Goal: Task Accomplishment & Management: Use online tool/utility

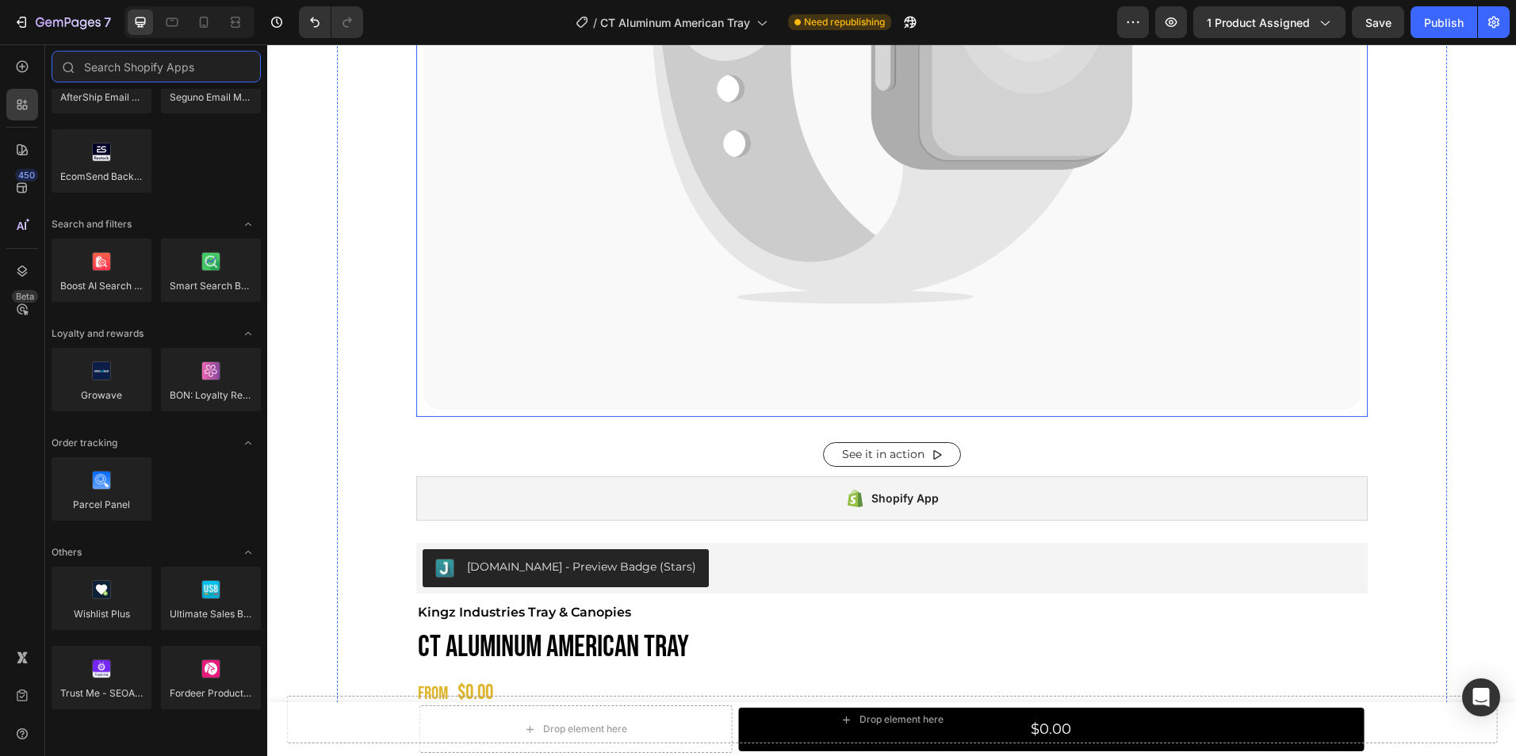
scroll to position [628, 0]
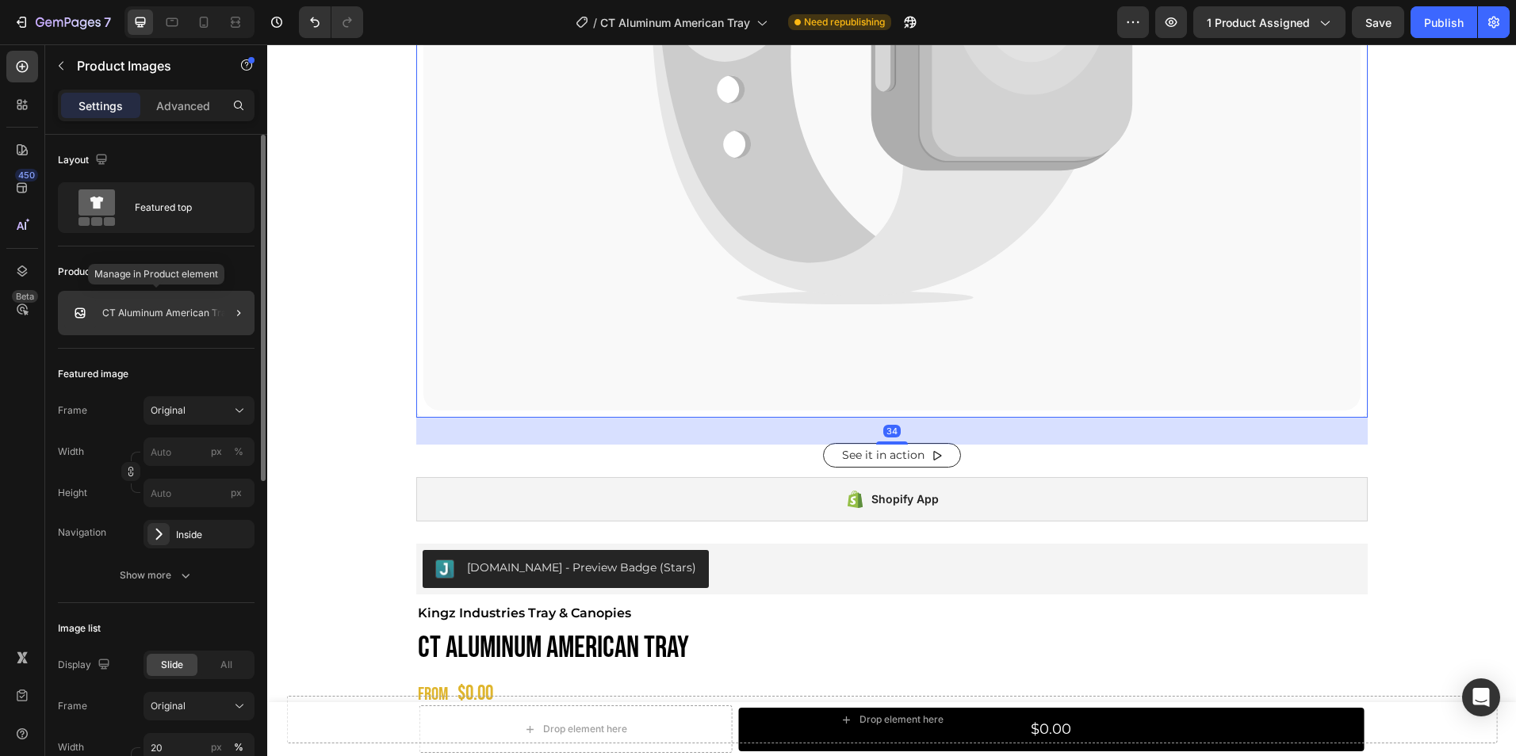
click at [181, 315] on p "CT Aluminum American Tray" at bounding box center [167, 313] width 130 height 11
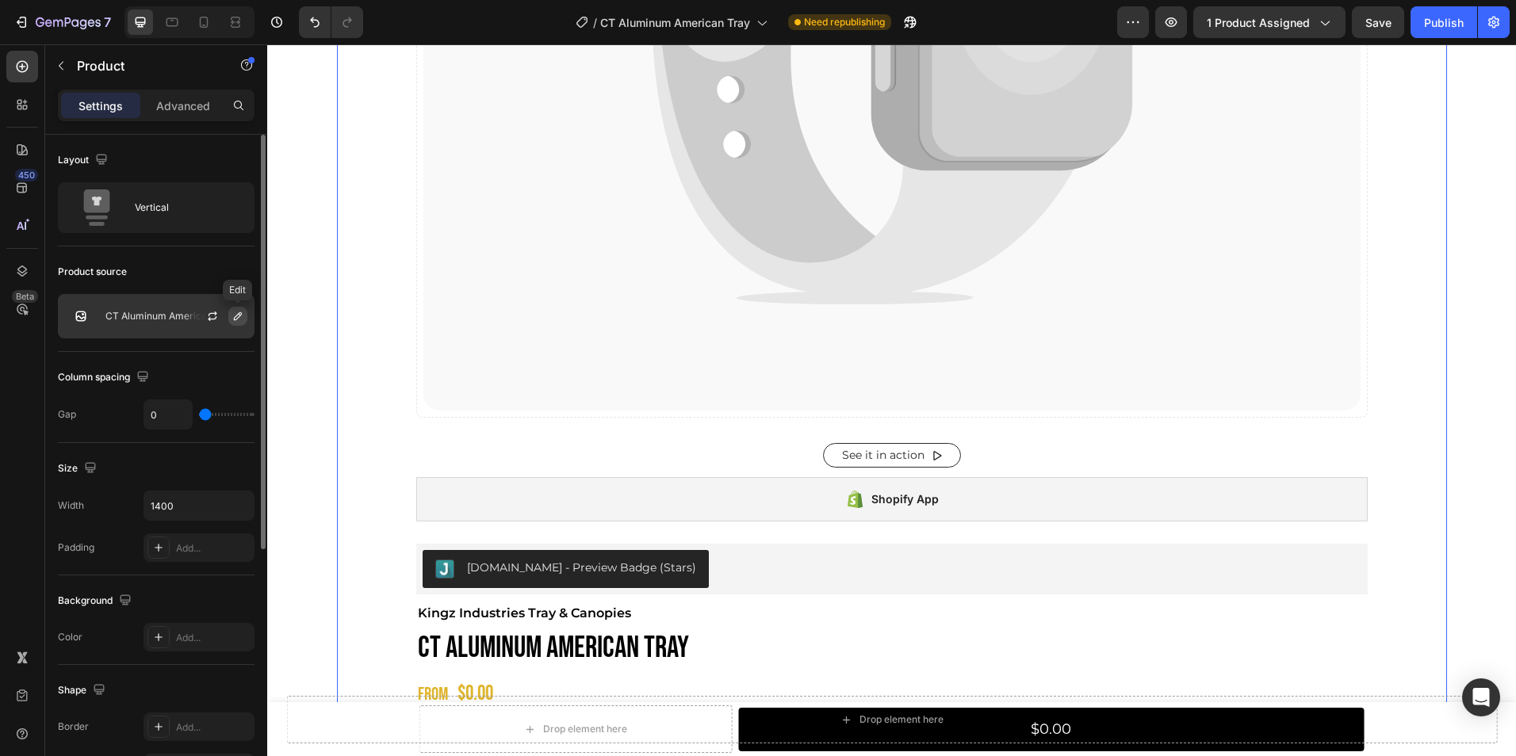
click at [234, 319] on icon "button" at bounding box center [238, 316] width 8 height 8
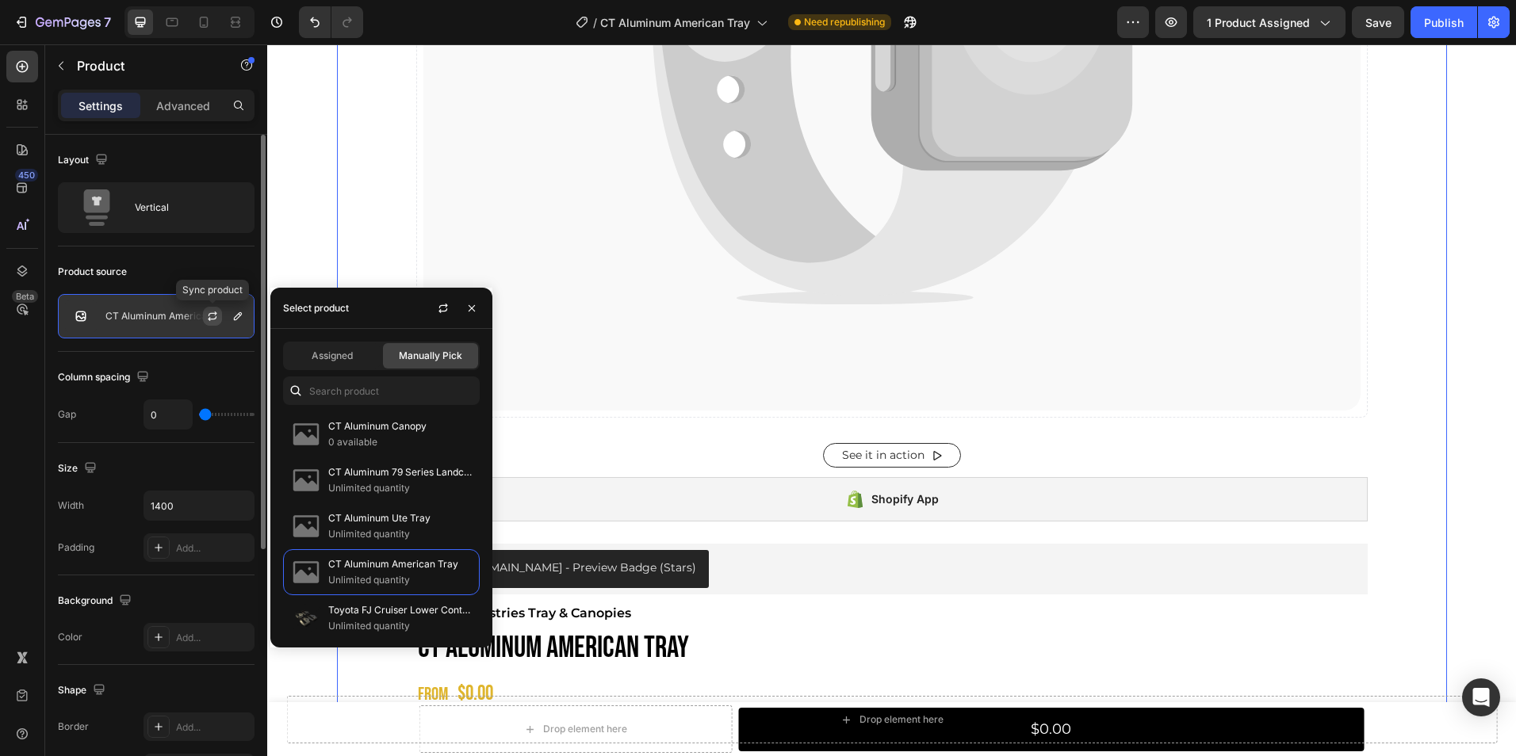
click at [214, 313] on icon "button" at bounding box center [213, 314] width 9 height 5
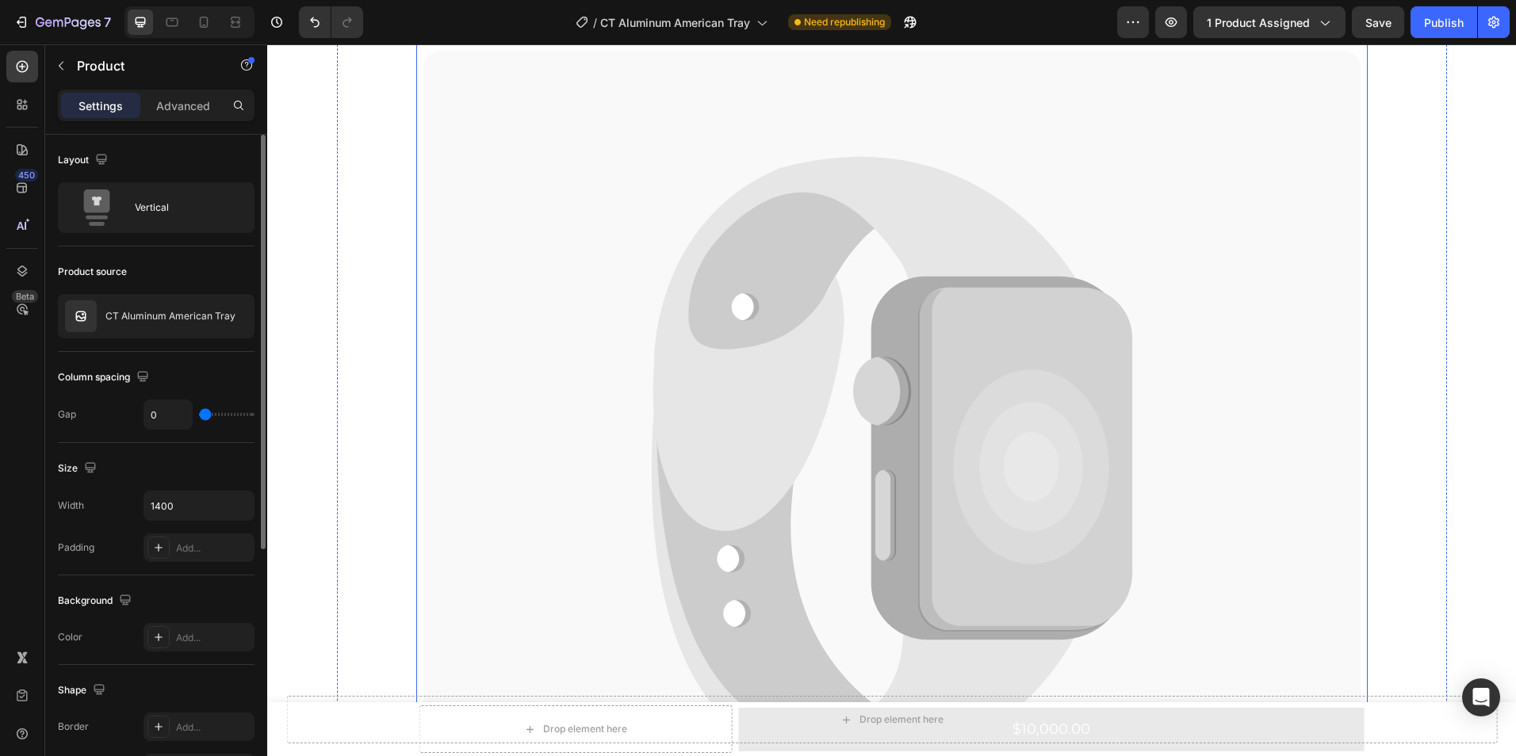
scroll to position [0, 0]
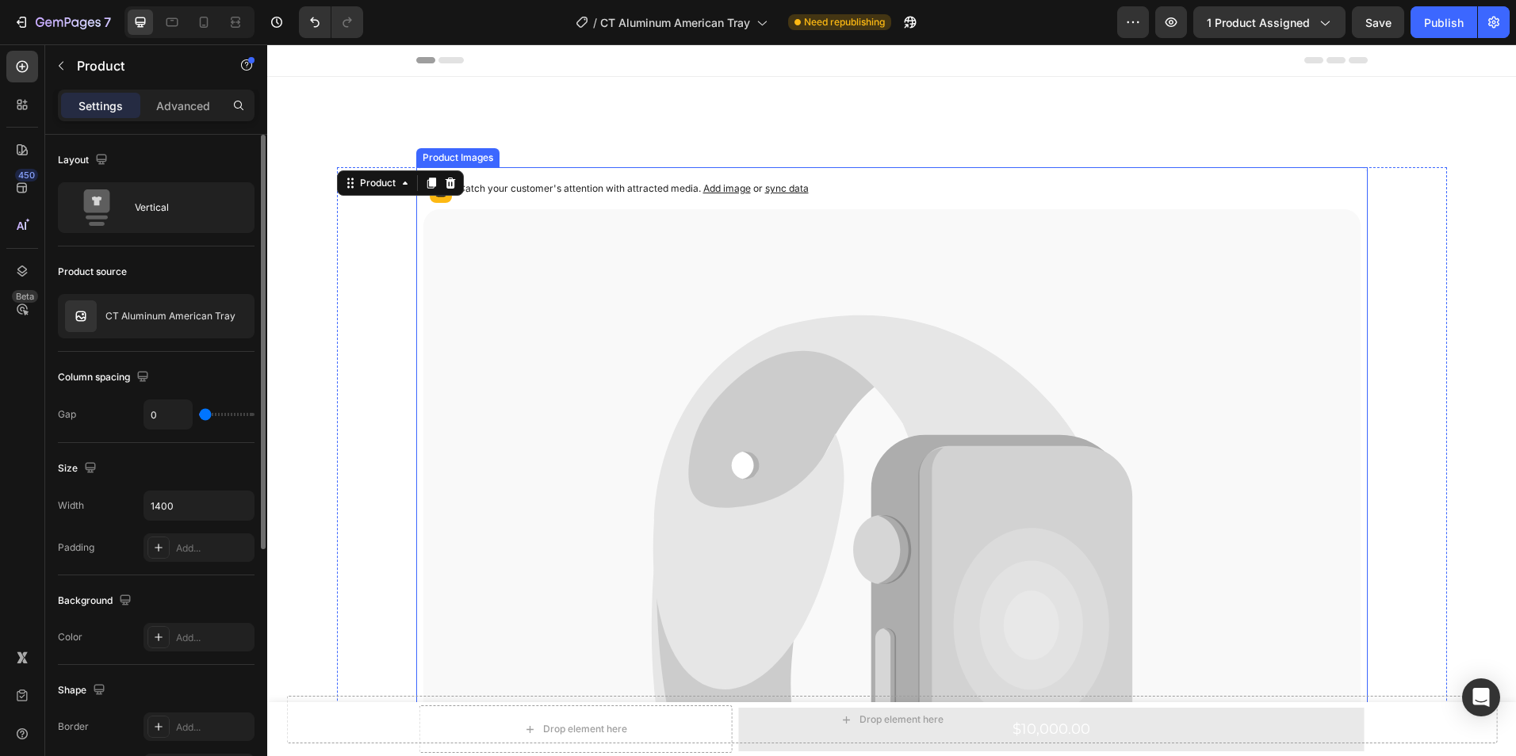
click at [626, 290] on icon at bounding box center [891, 623] width 937 height 829
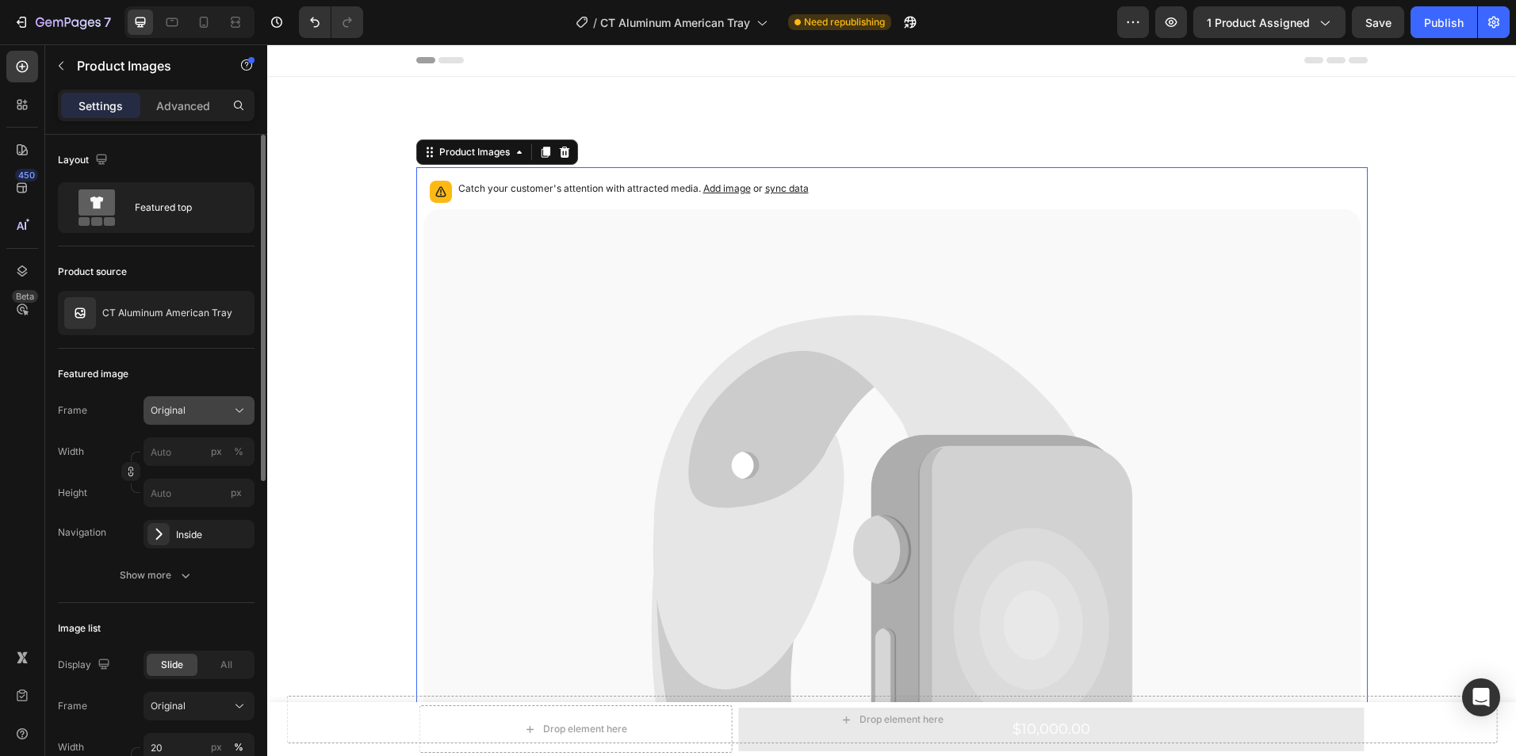
click at [235, 411] on icon at bounding box center [239, 411] width 16 height 16
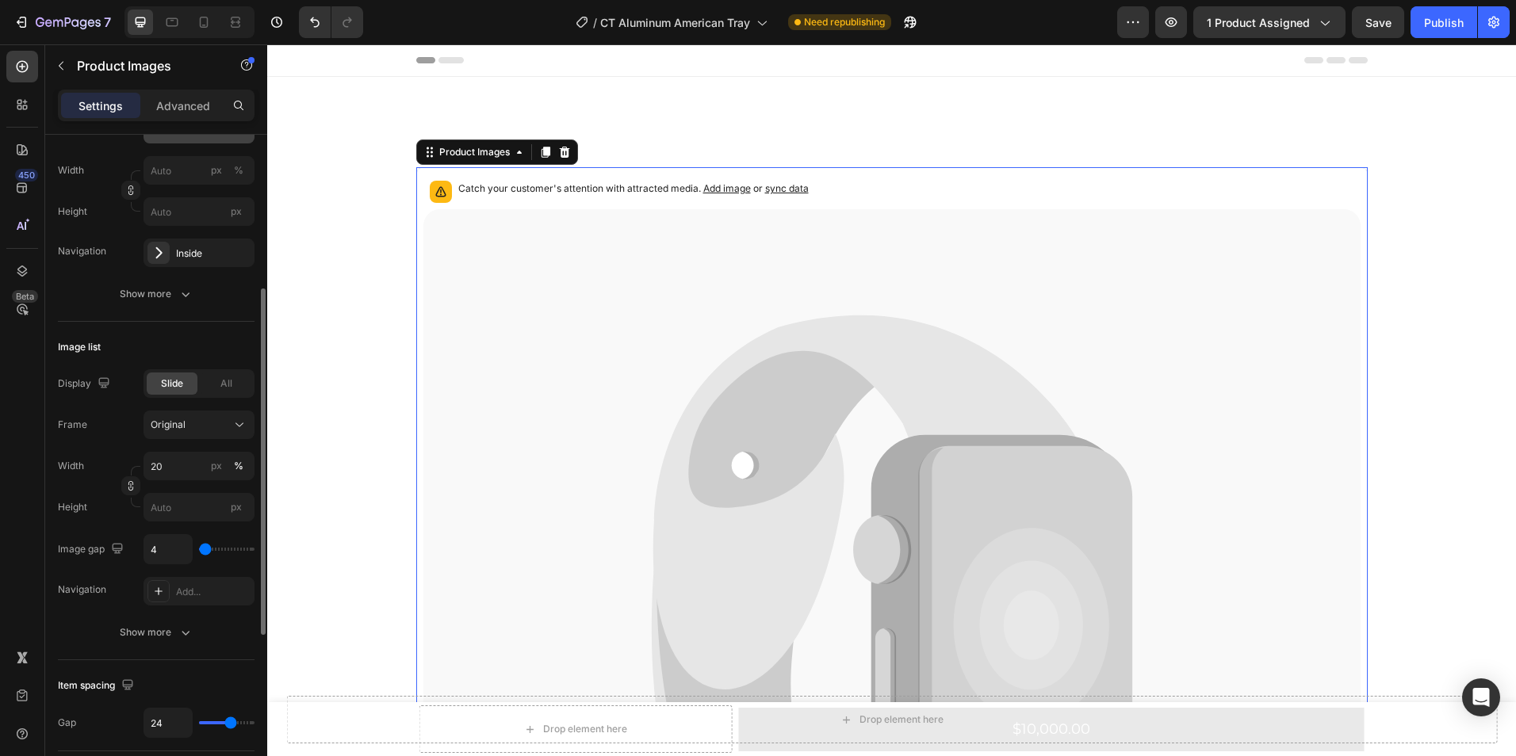
scroll to position [286, 0]
click at [182, 459] on input "20" at bounding box center [198, 461] width 111 height 29
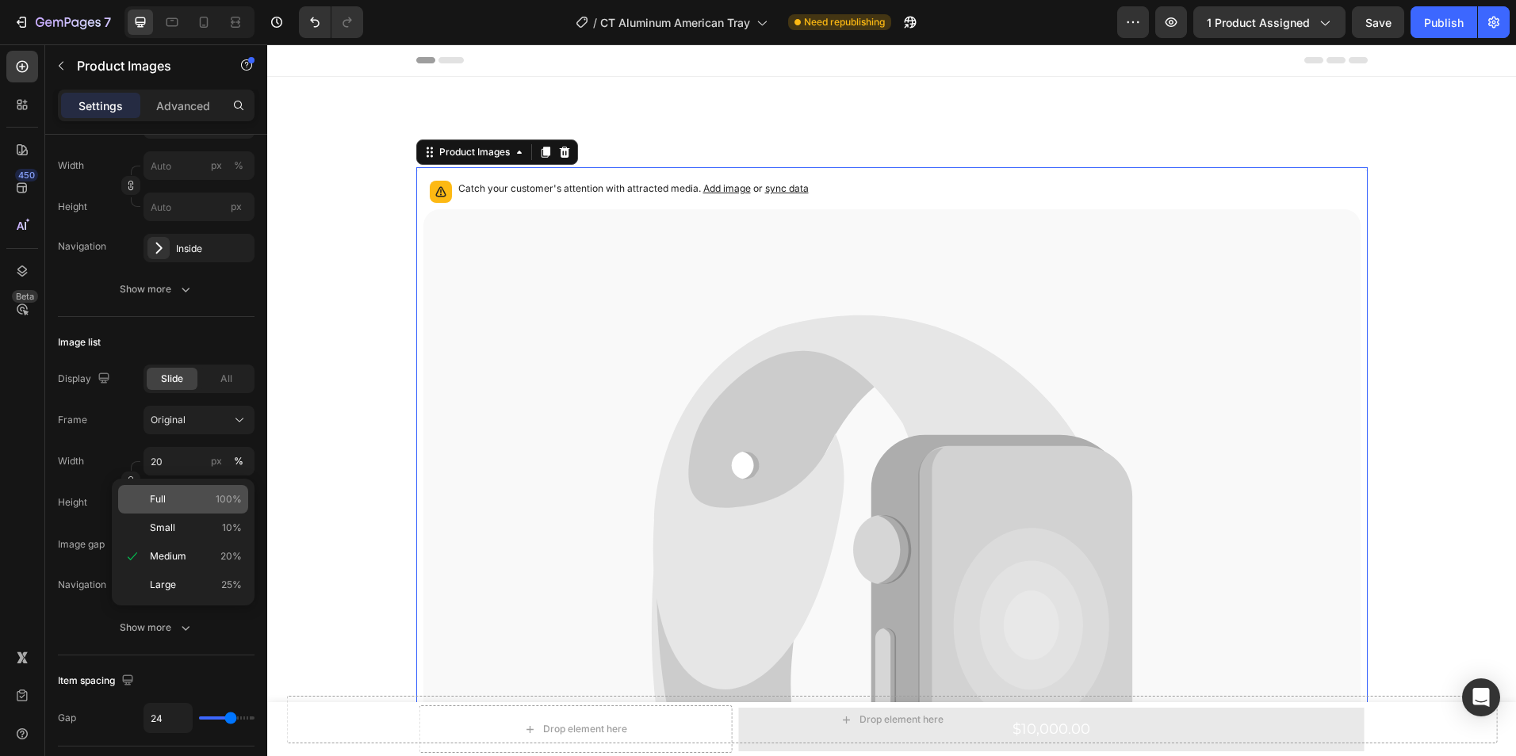
click at [181, 498] on p "Full 100%" at bounding box center [196, 499] width 92 height 14
type input "100"
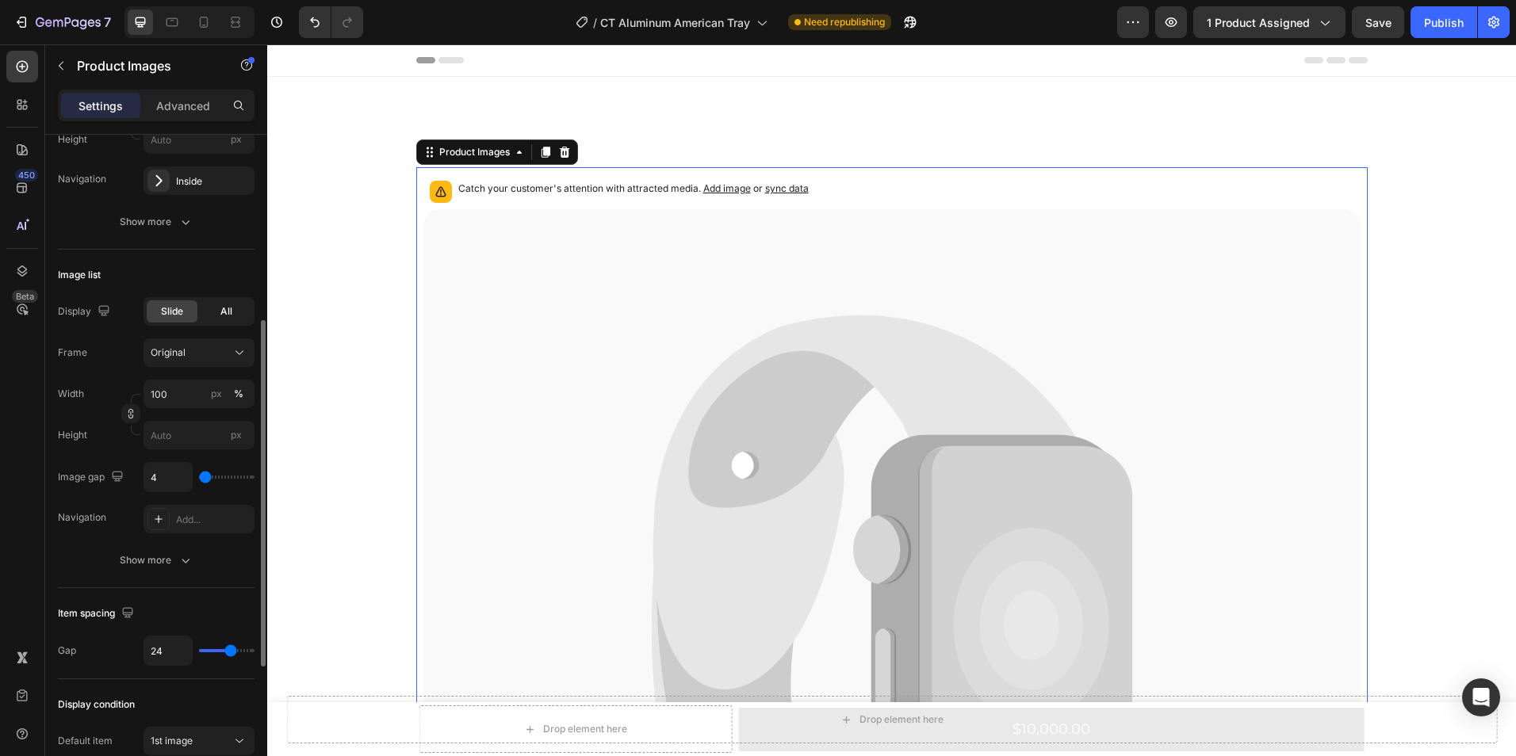
scroll to position [355, 0]
click at [228, 353] on div "Original" at bounding box center [190, 351] width 78 height 14
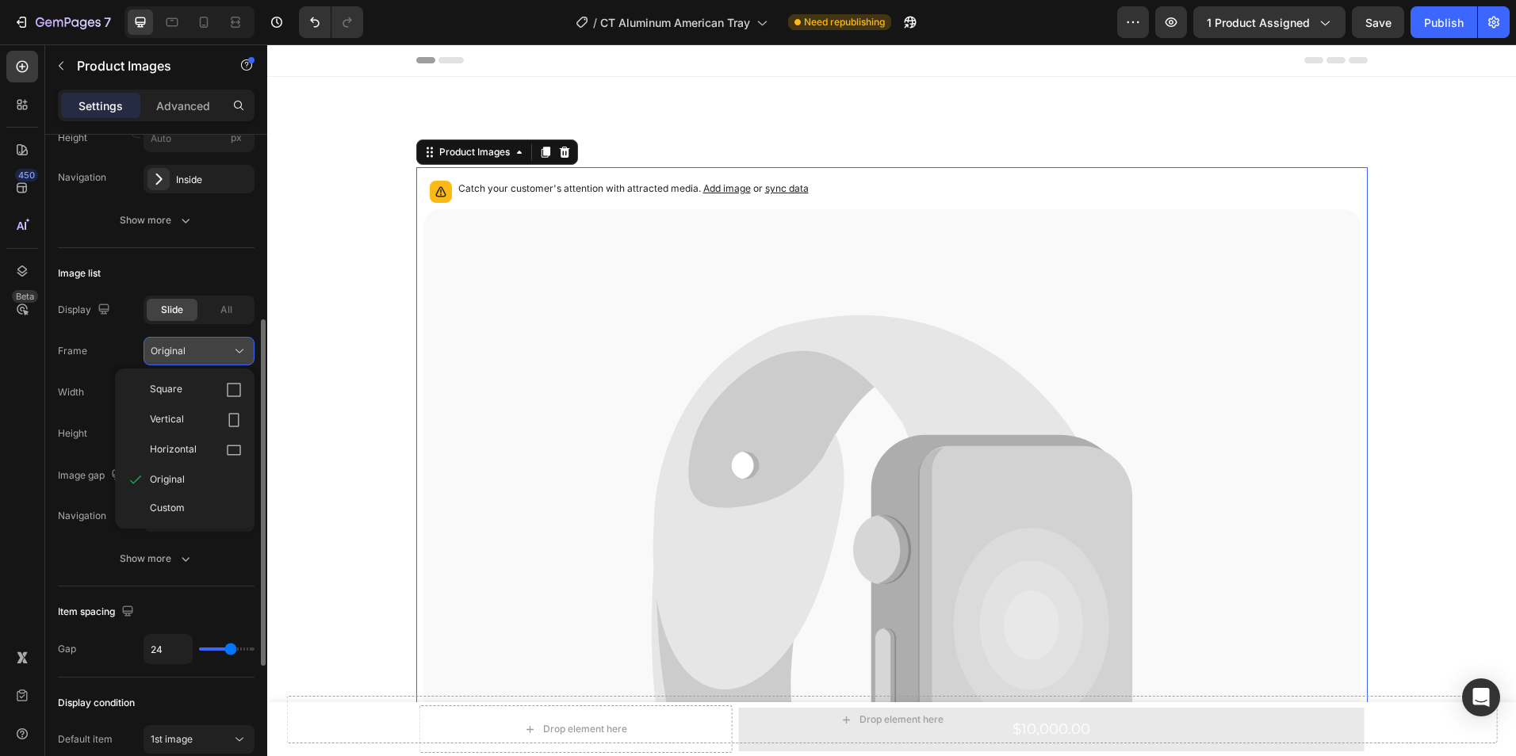
click at [228, 353] on div "Original" at bounding box center [190, 351] width 78 height 14
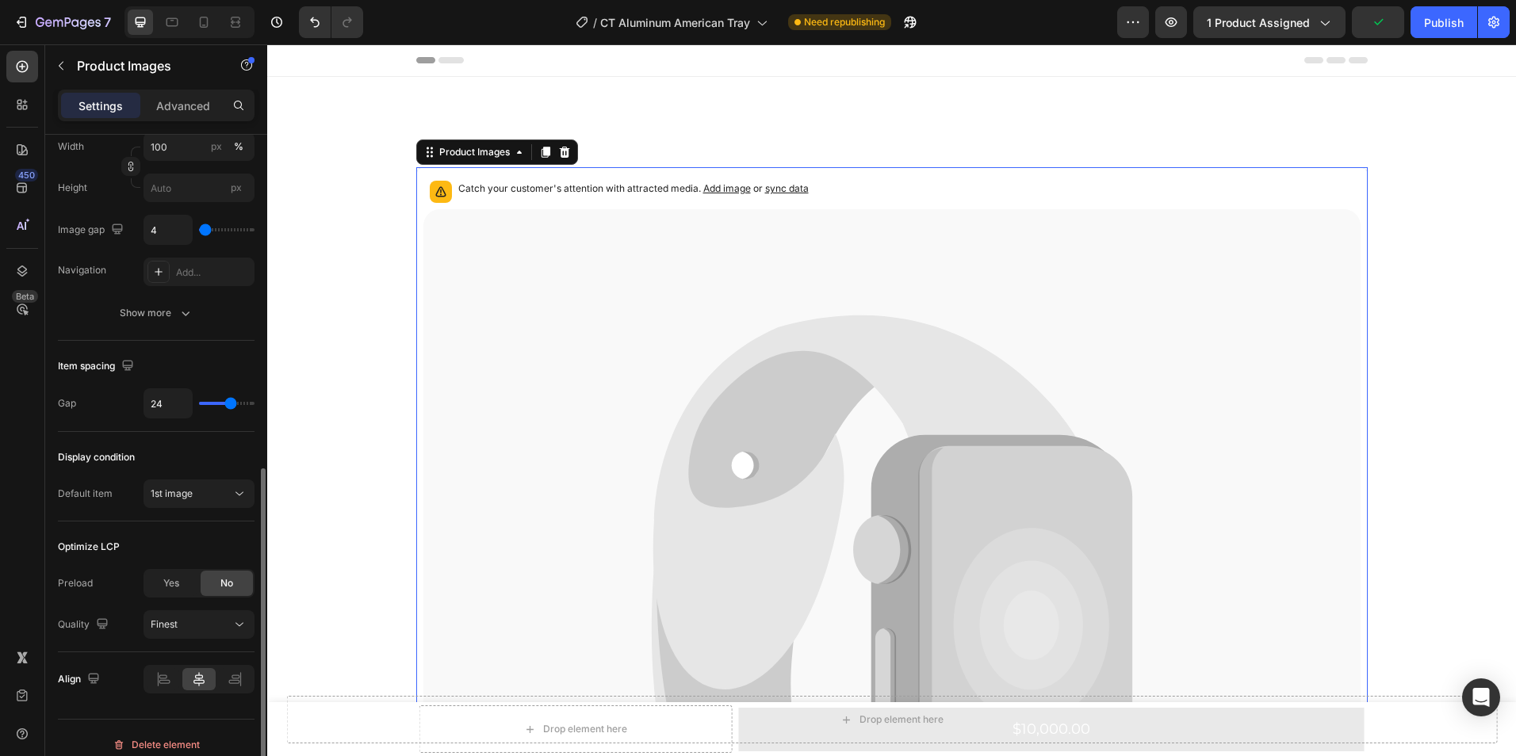
scroll to position [614, 0]
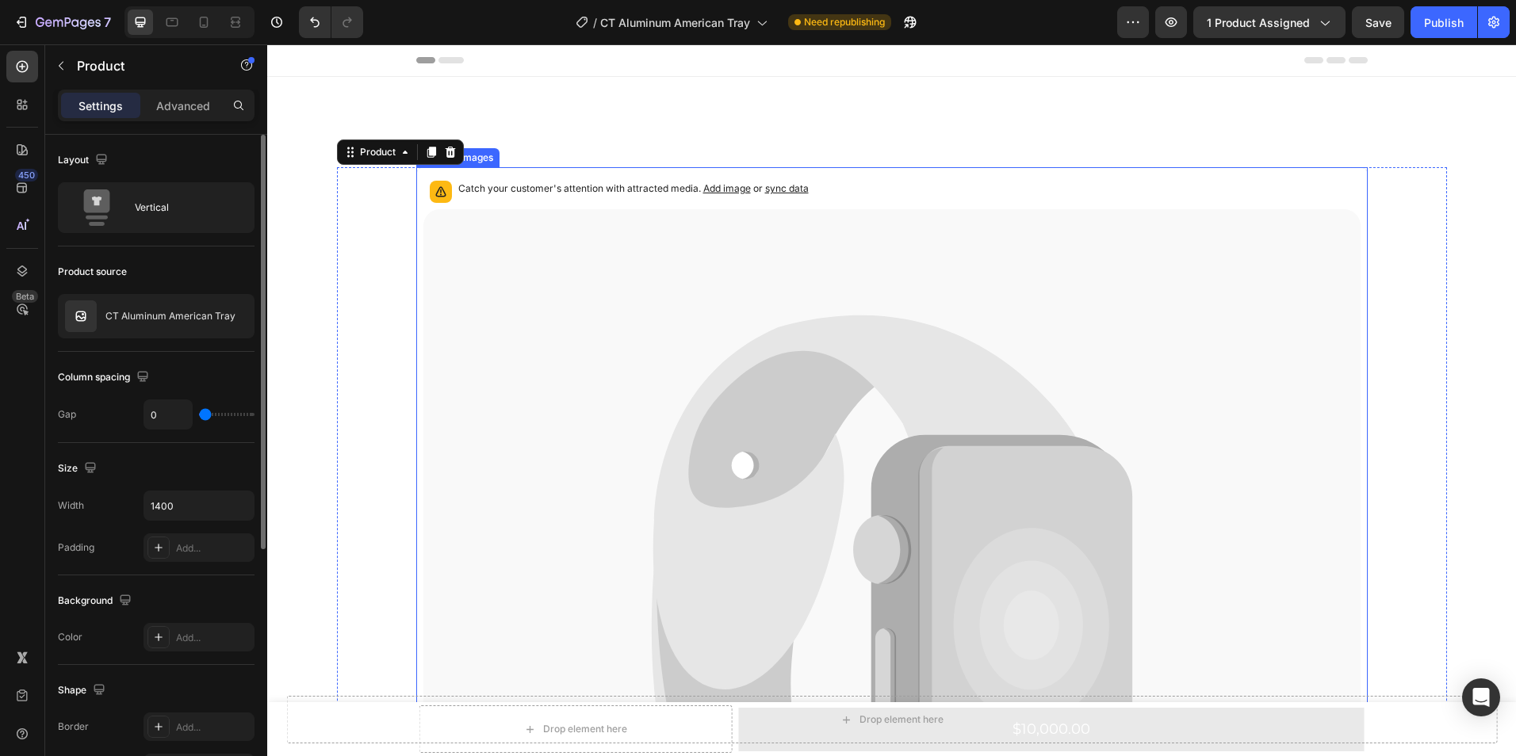
scroll to position [48, 0]
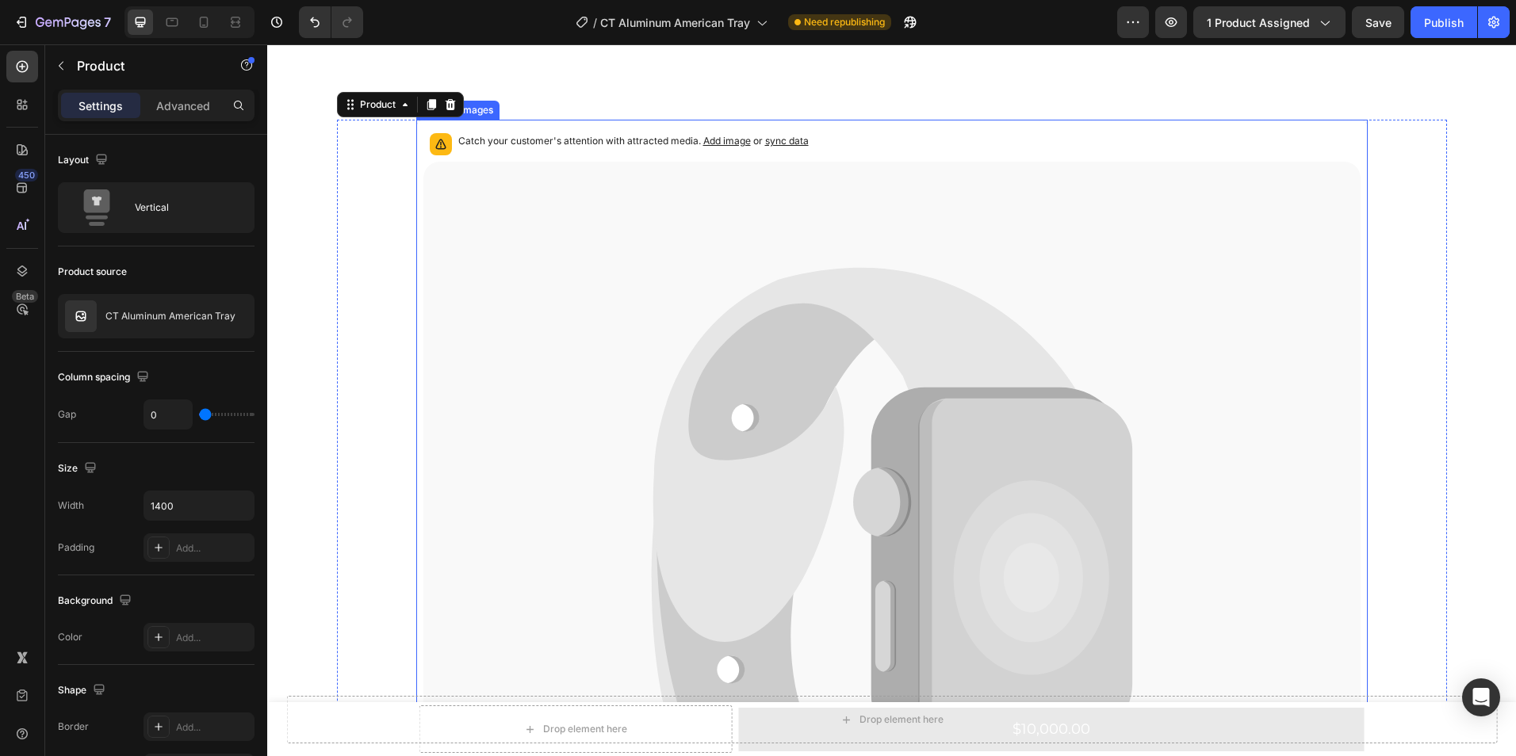
click at [534, 379] on icon at bounding box center [891, 576] width 937 height 829
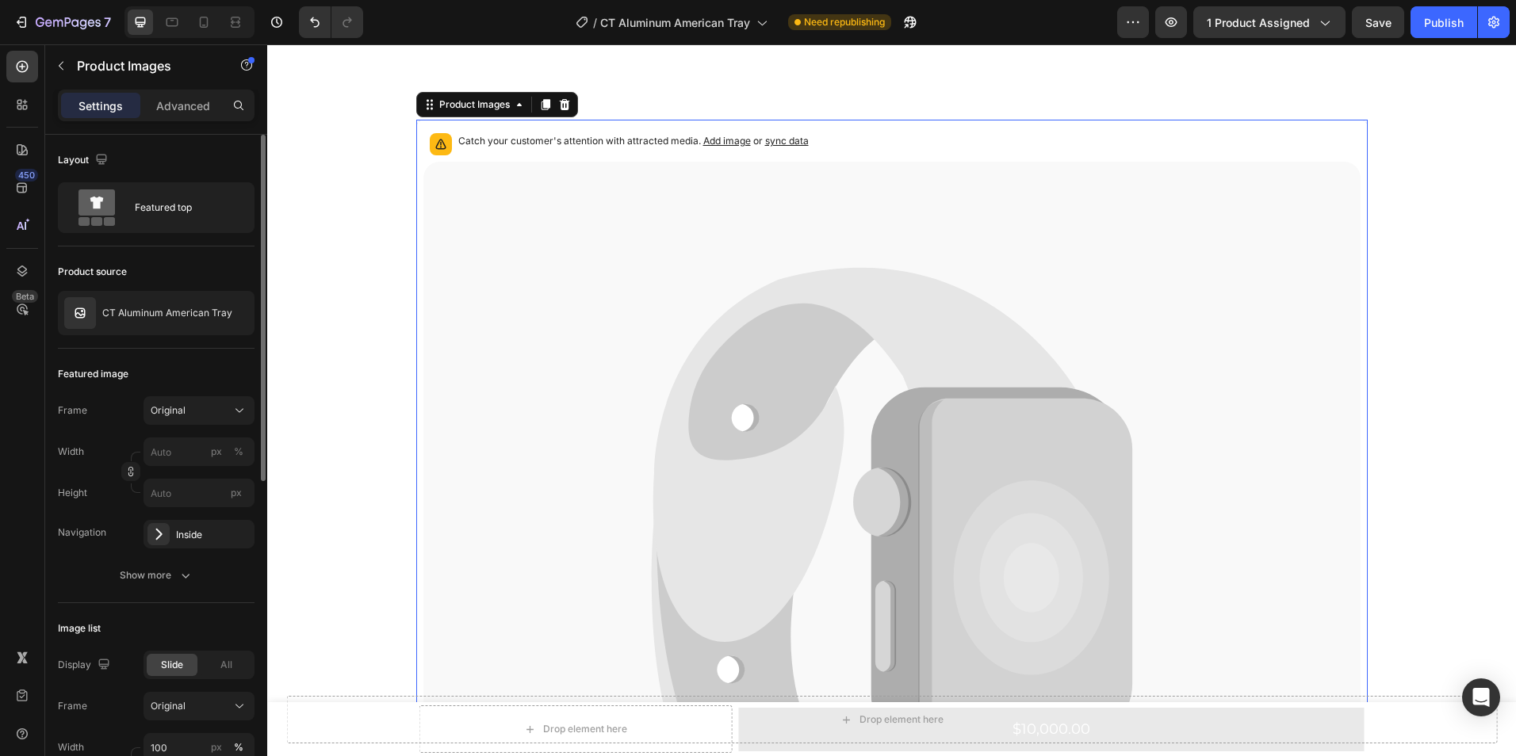
scroll to position [51, 0]
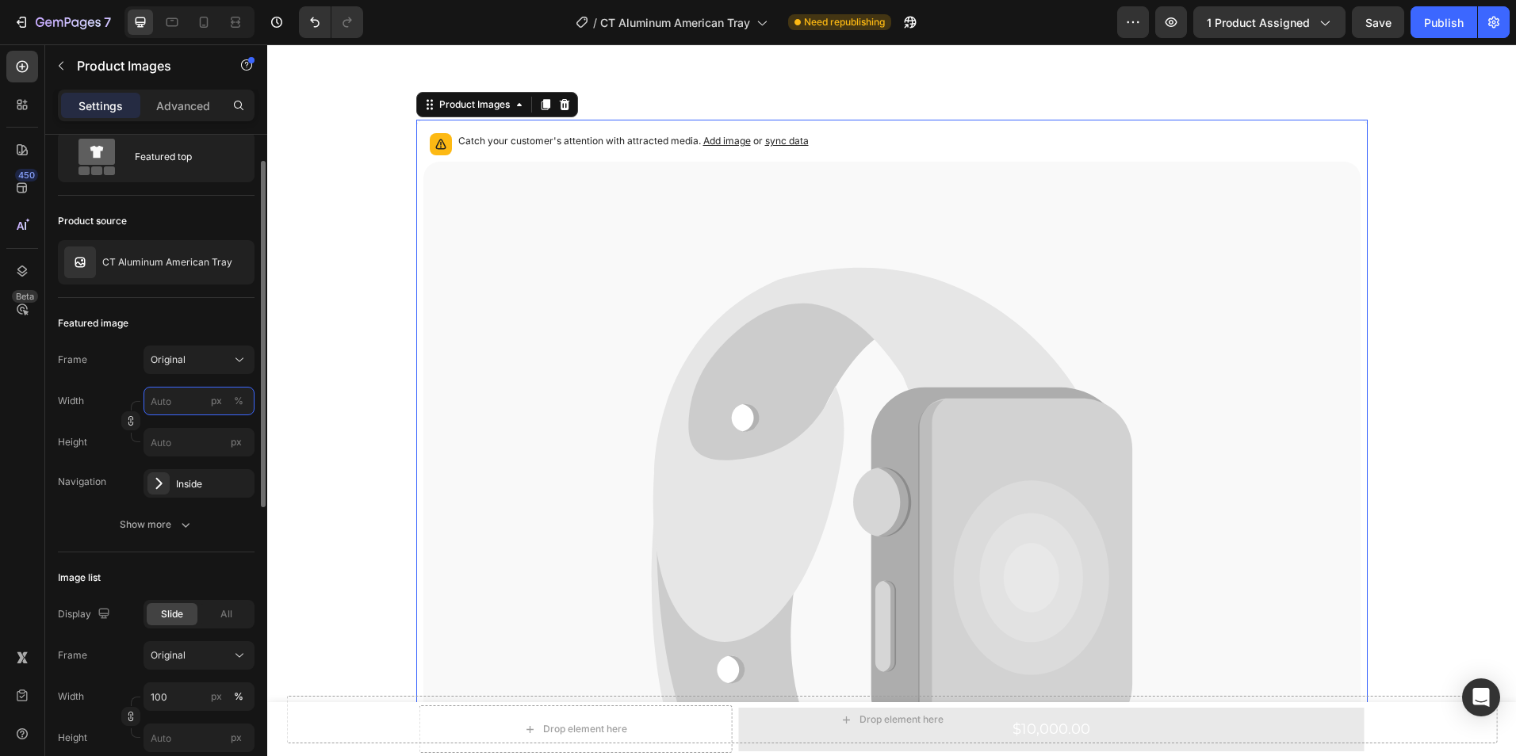
click at [193, 389] on input "px %" at bounding box center [198, 401] width 111 height 29
click at [182, 435] on p "Full 100%" at bounding box center [196, 439] width 92 height 14
type input "100"
click at [160, 488] on icon at bounding box center [159, 484] width 16 height 16
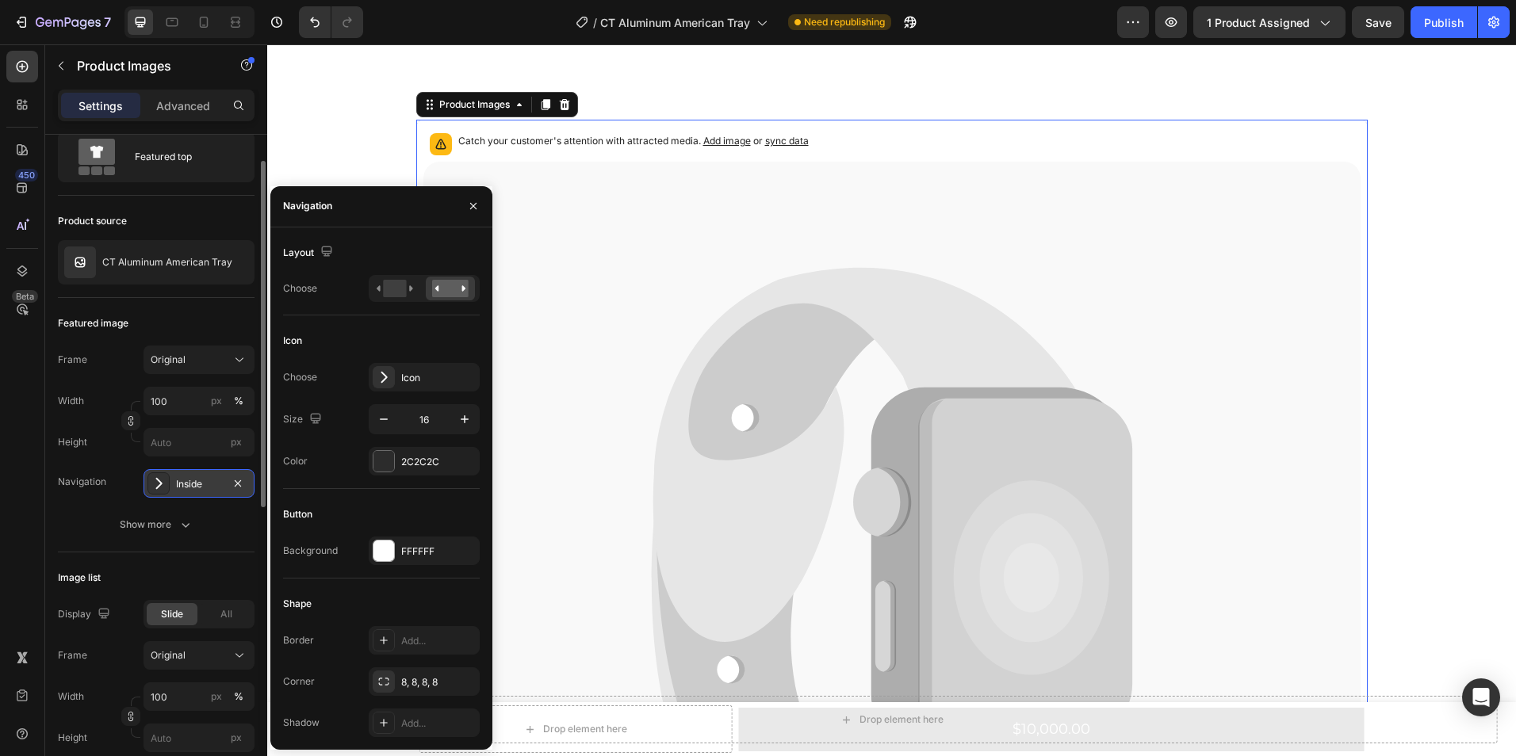
click at [190, 488] on div "Inside" at bounding box center [199, 484] width 46 height 14
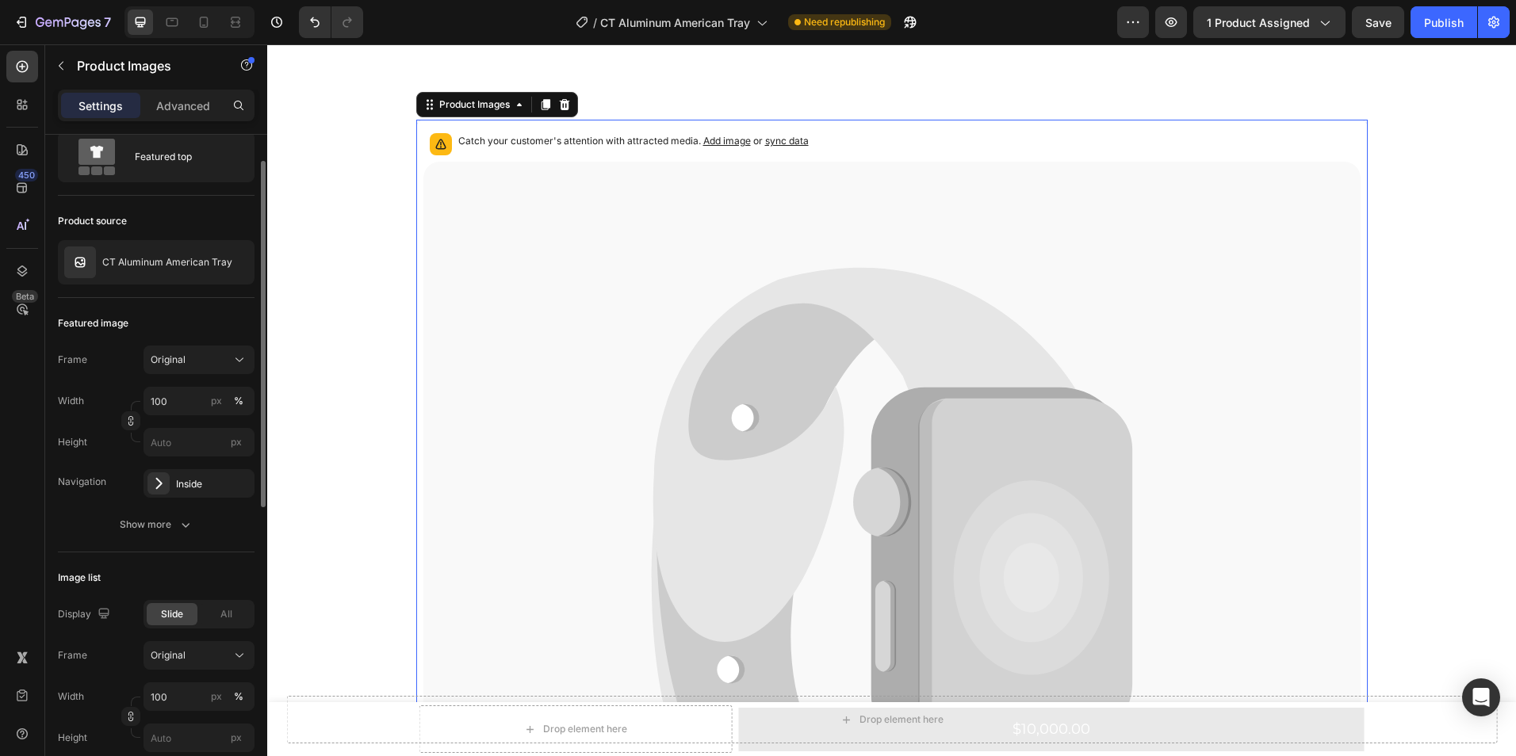
click at [178, 526] on icon "button" at bounding box center [186, 525] width 16 height 16
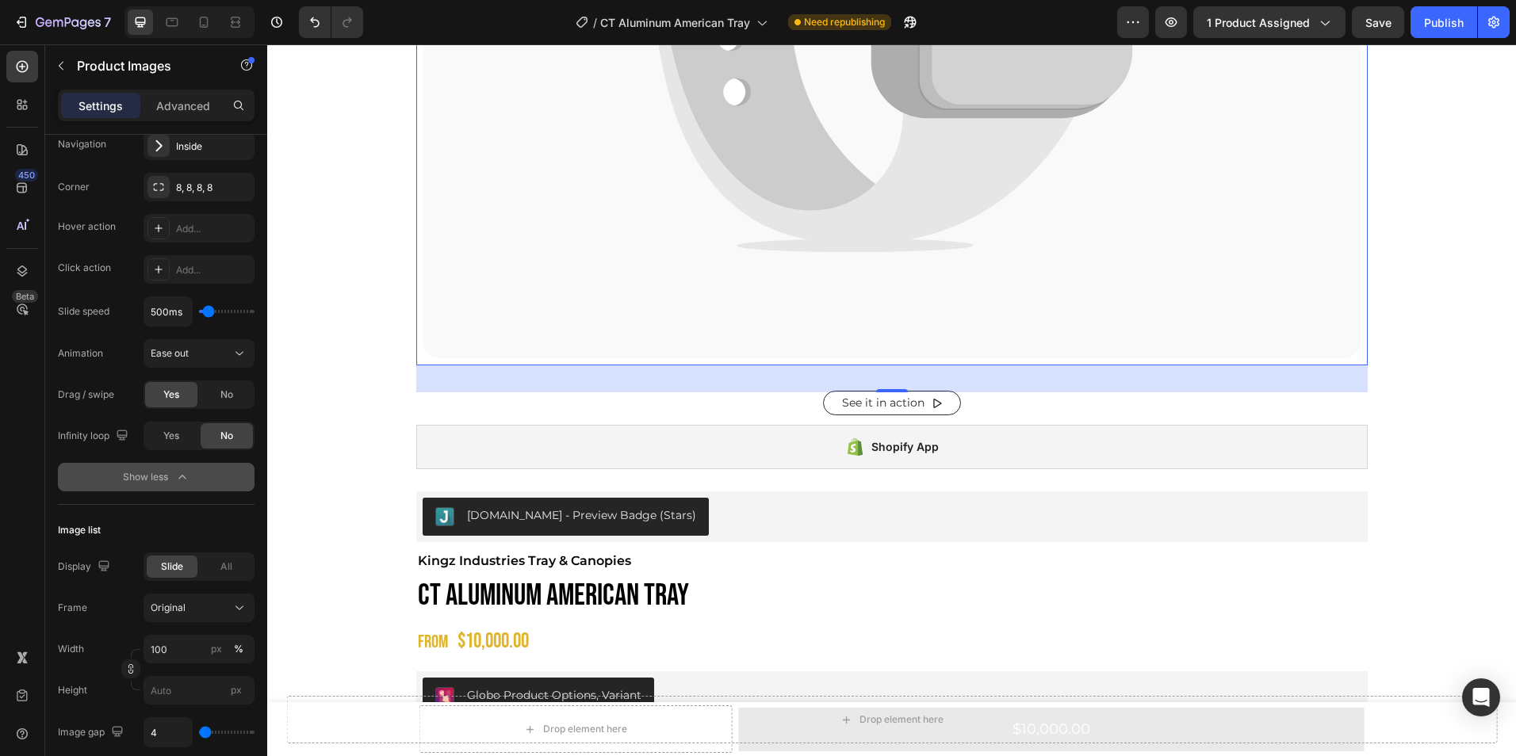
scroll to position [681, 0]
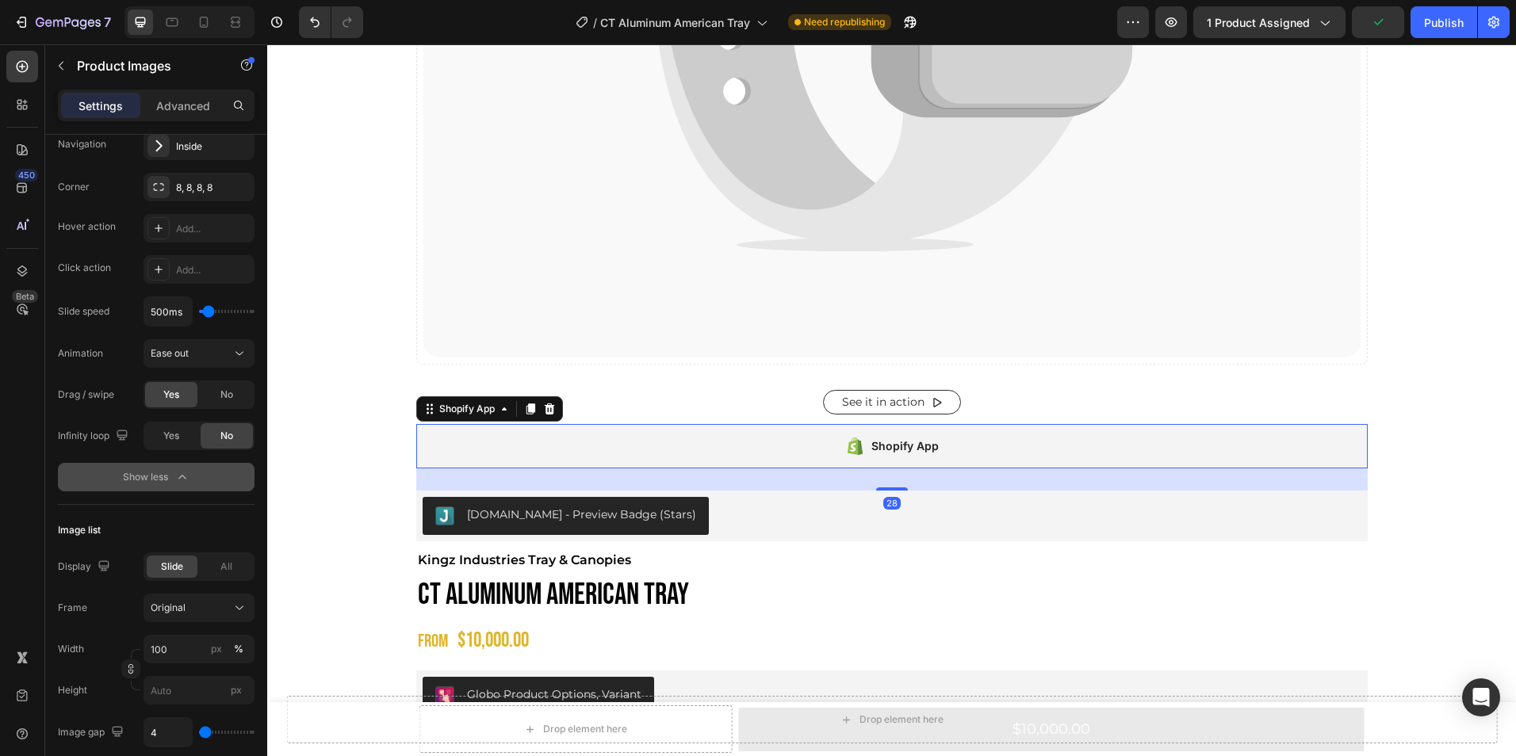
click at [803, 445] on div "Shopify App" at bounding box center [891, 446] width 951 height 44
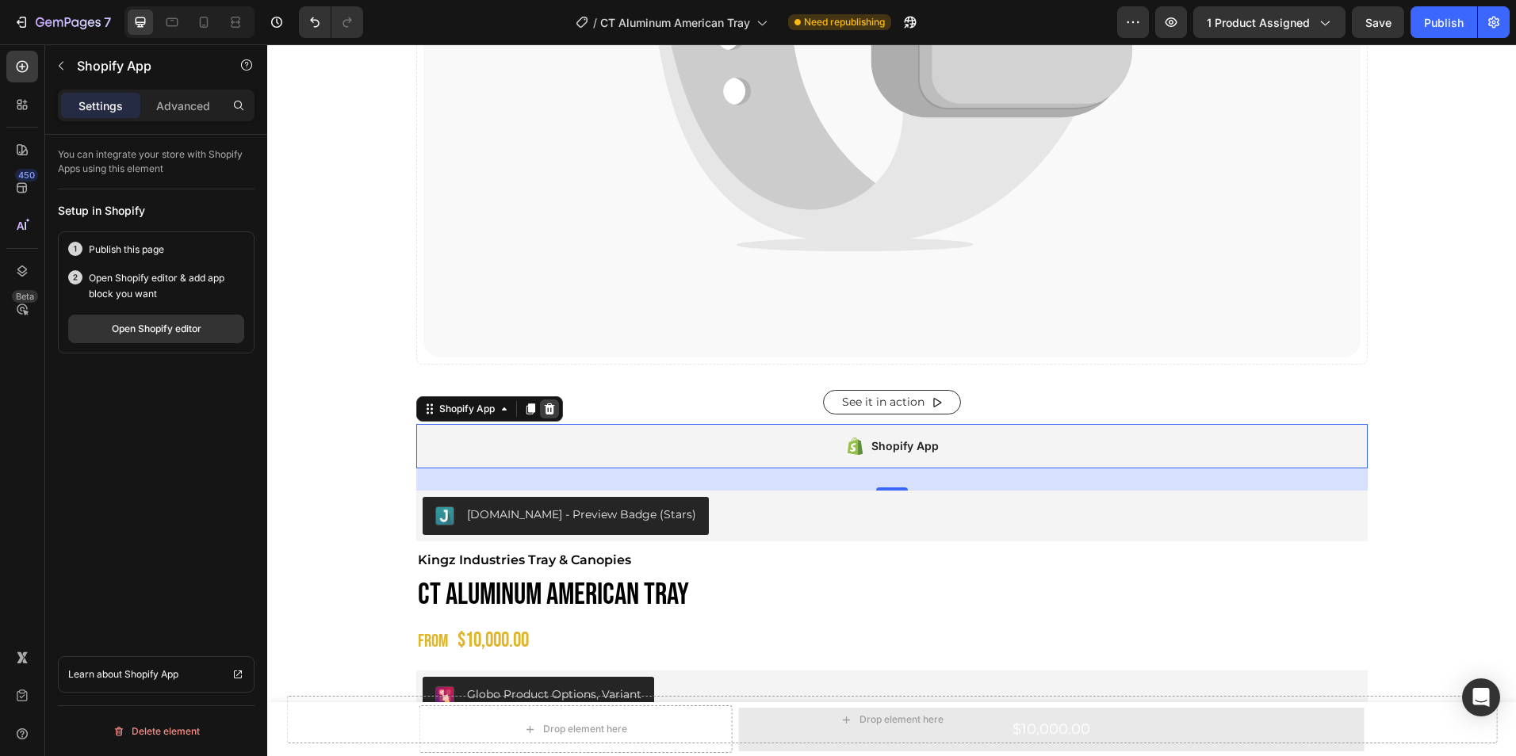
click at [544, 408] on icon at bounding box center [549, 409] width 10 height 11
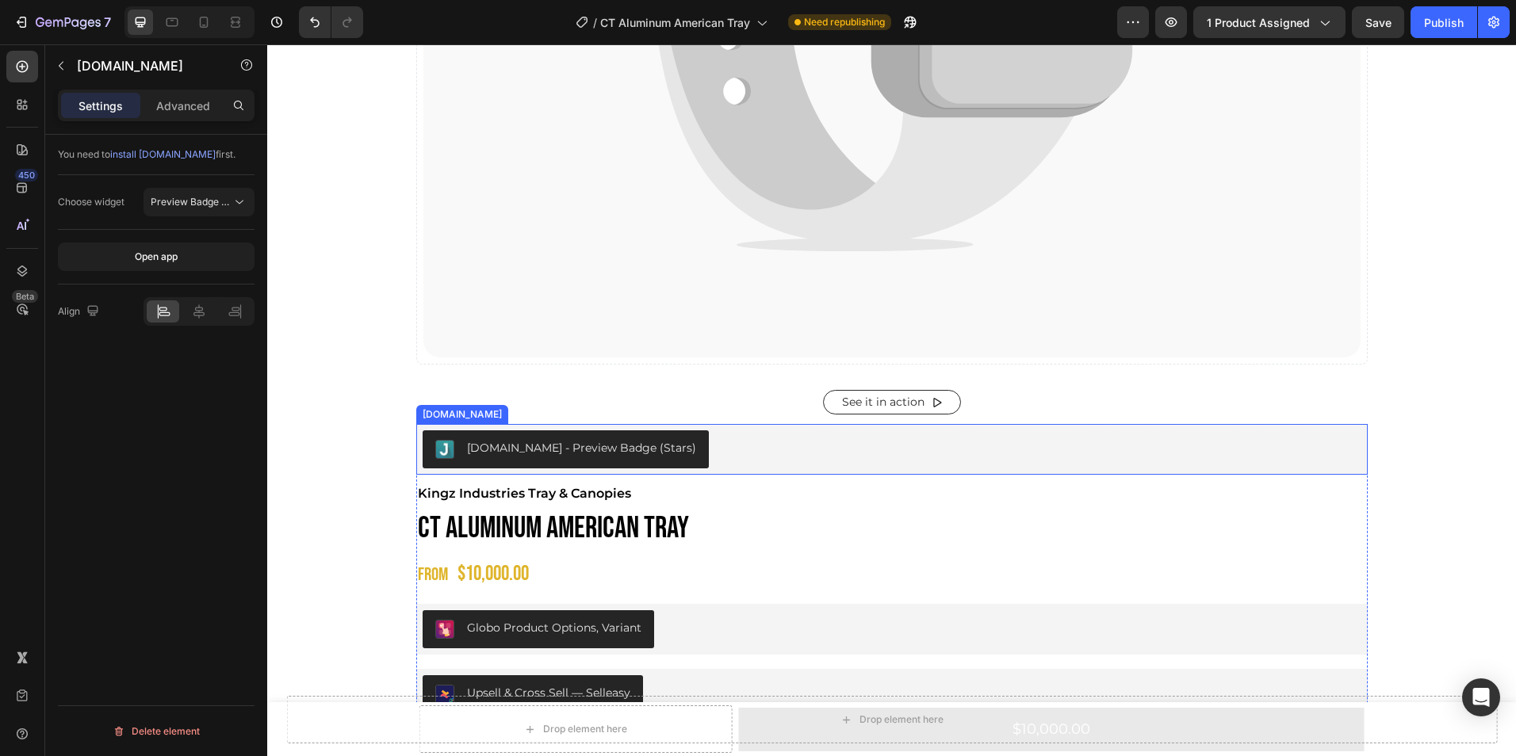
click at [714, 432] on div "[DOMAIN_NAME] - Preview Badge (Stars)" at bounding box center [892, 449] width 939 height 38
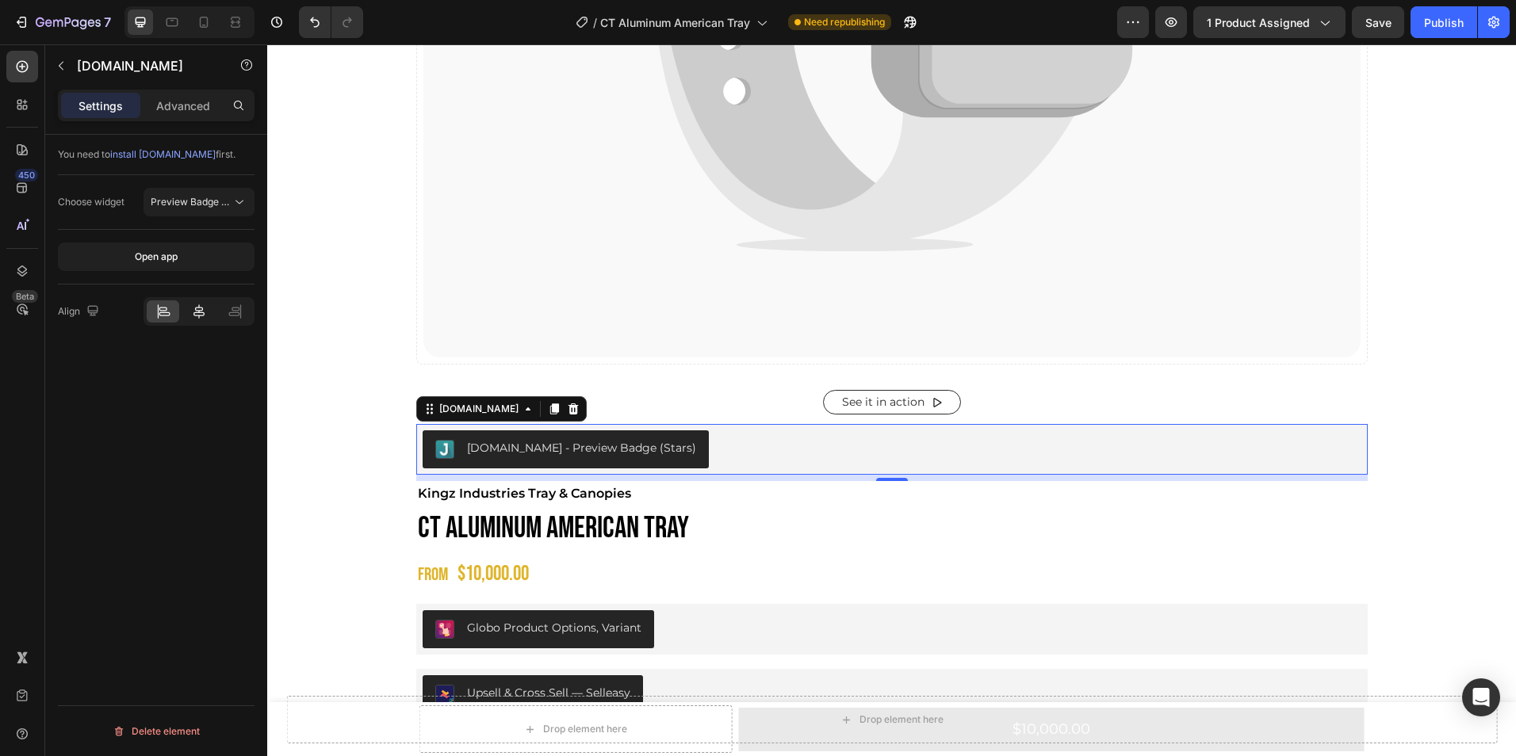
click at [205, 314] on icon at bounding box center [199, 312] width 16 height 16
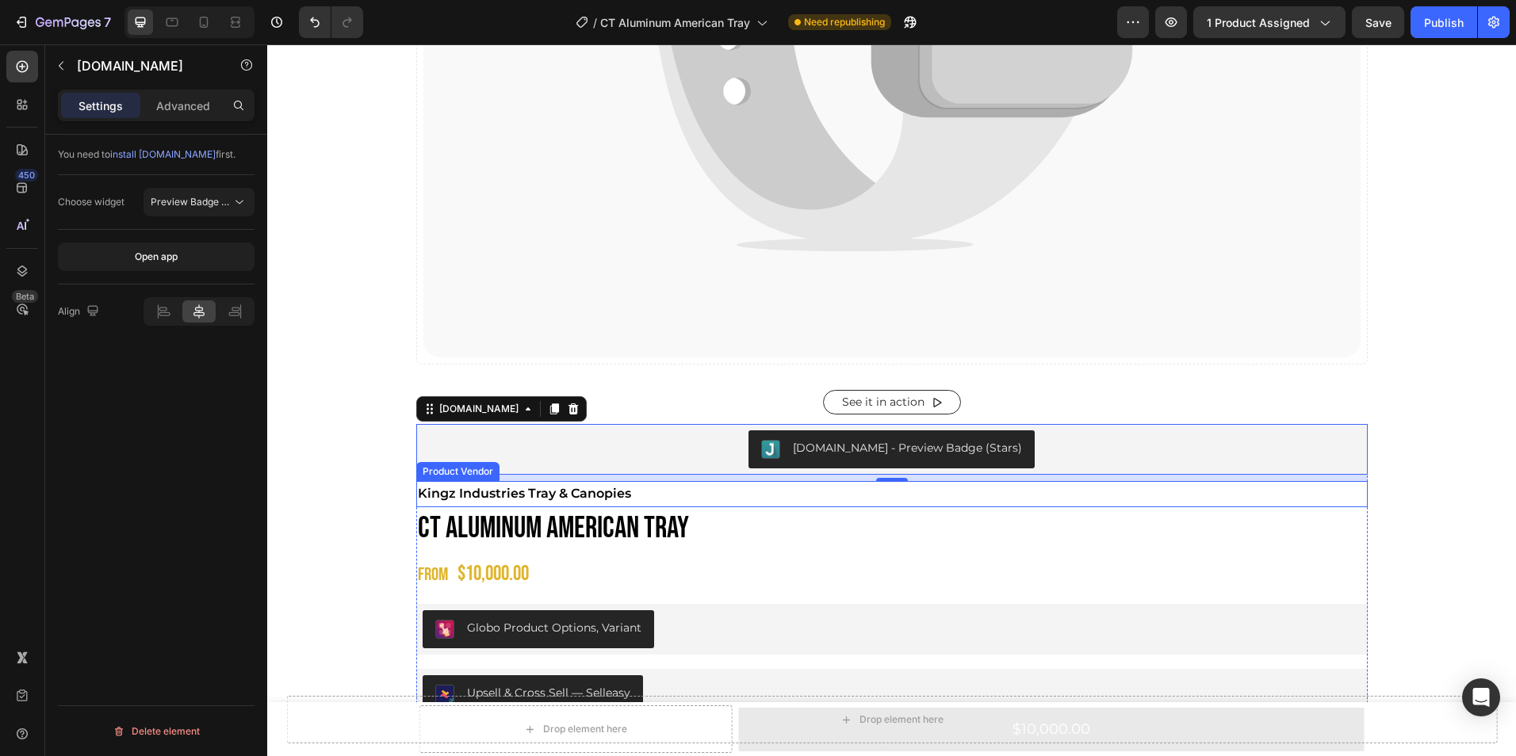
click at [640, 492] on h2 "Kingz Industries Tray & Canopies" at bounding box center [891, 494] width 951 height 26
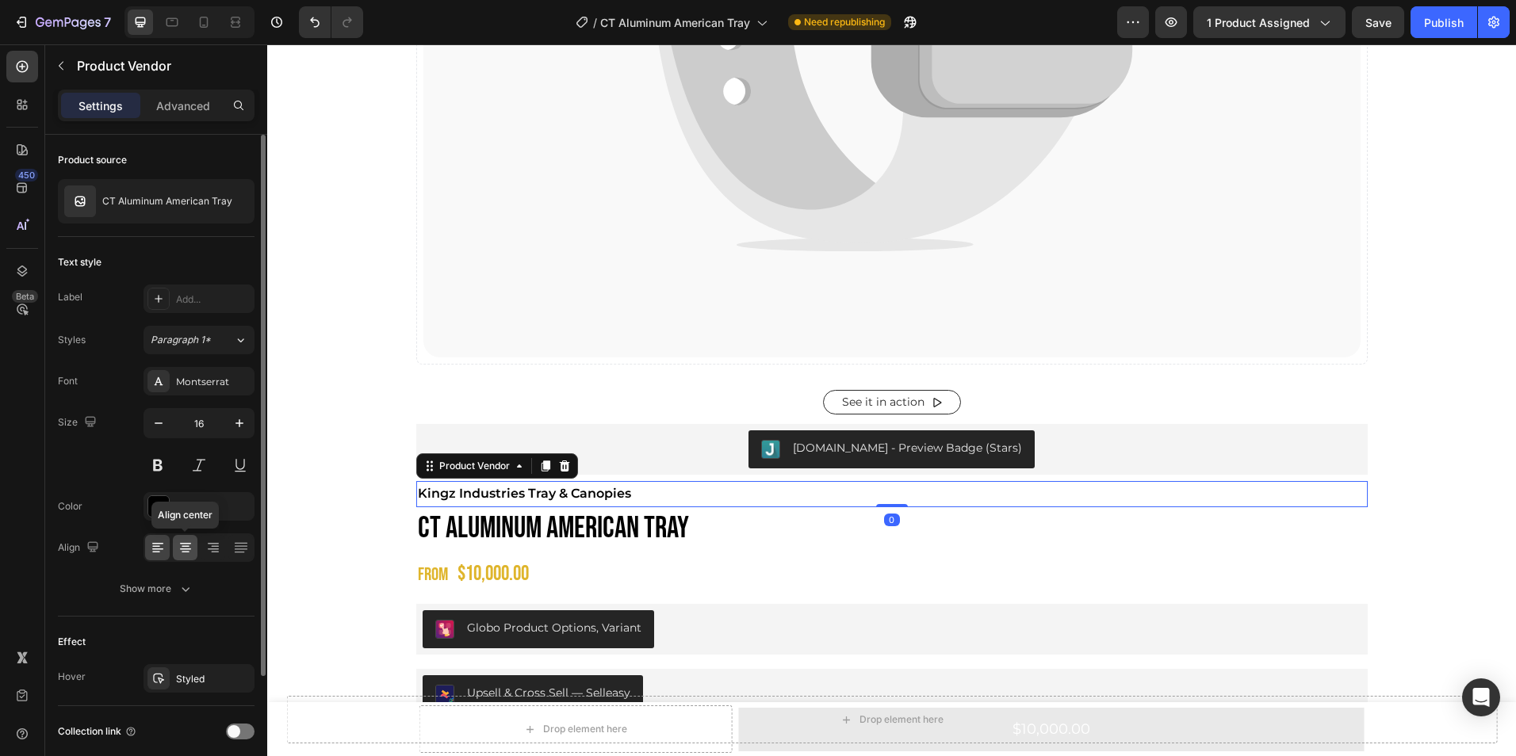
click at [189, 548] on icon at bounding box center [186, 548] width 16 height 16
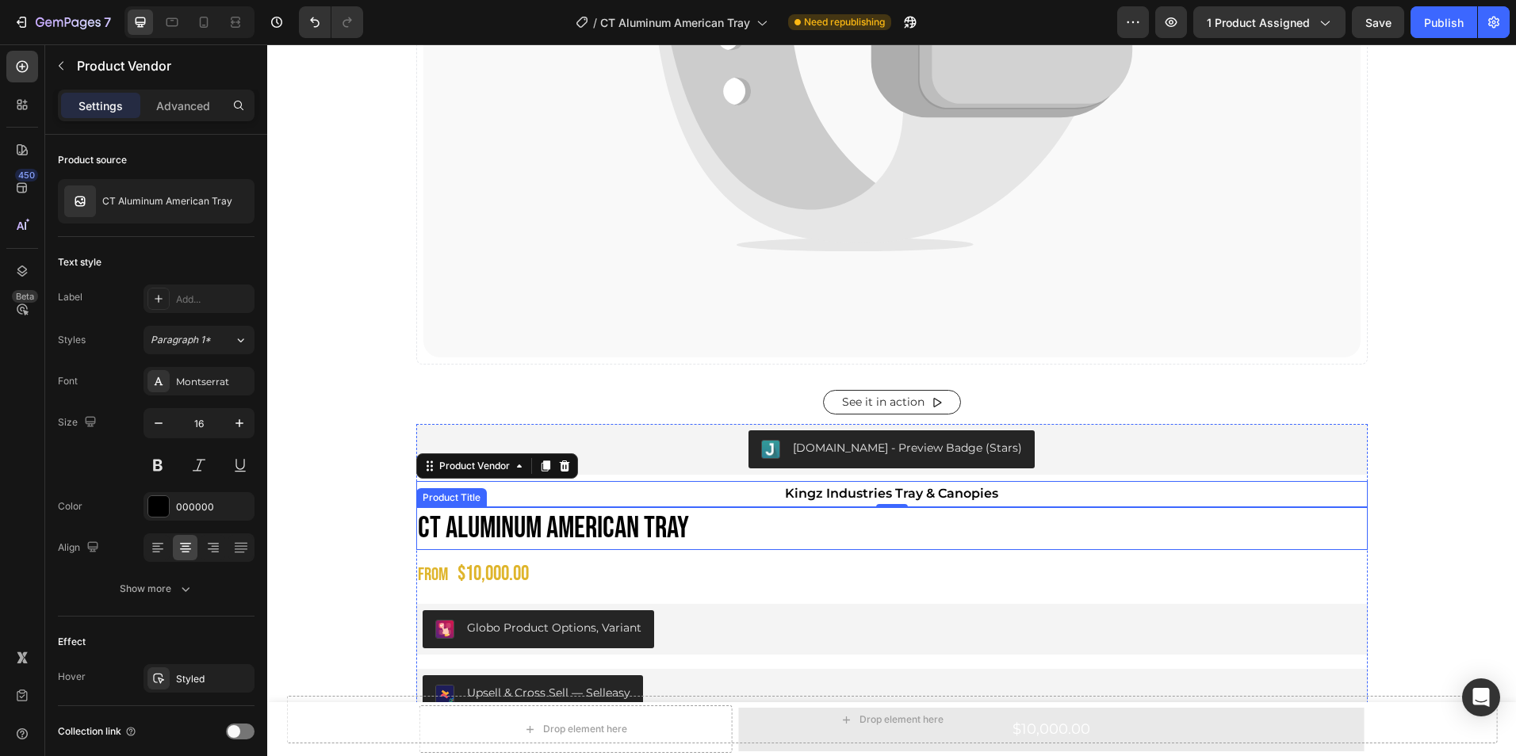
click at [688, 525] on h1 "CT Aluminum American Tray" at bounding box center [891, 528] width 951 height 42
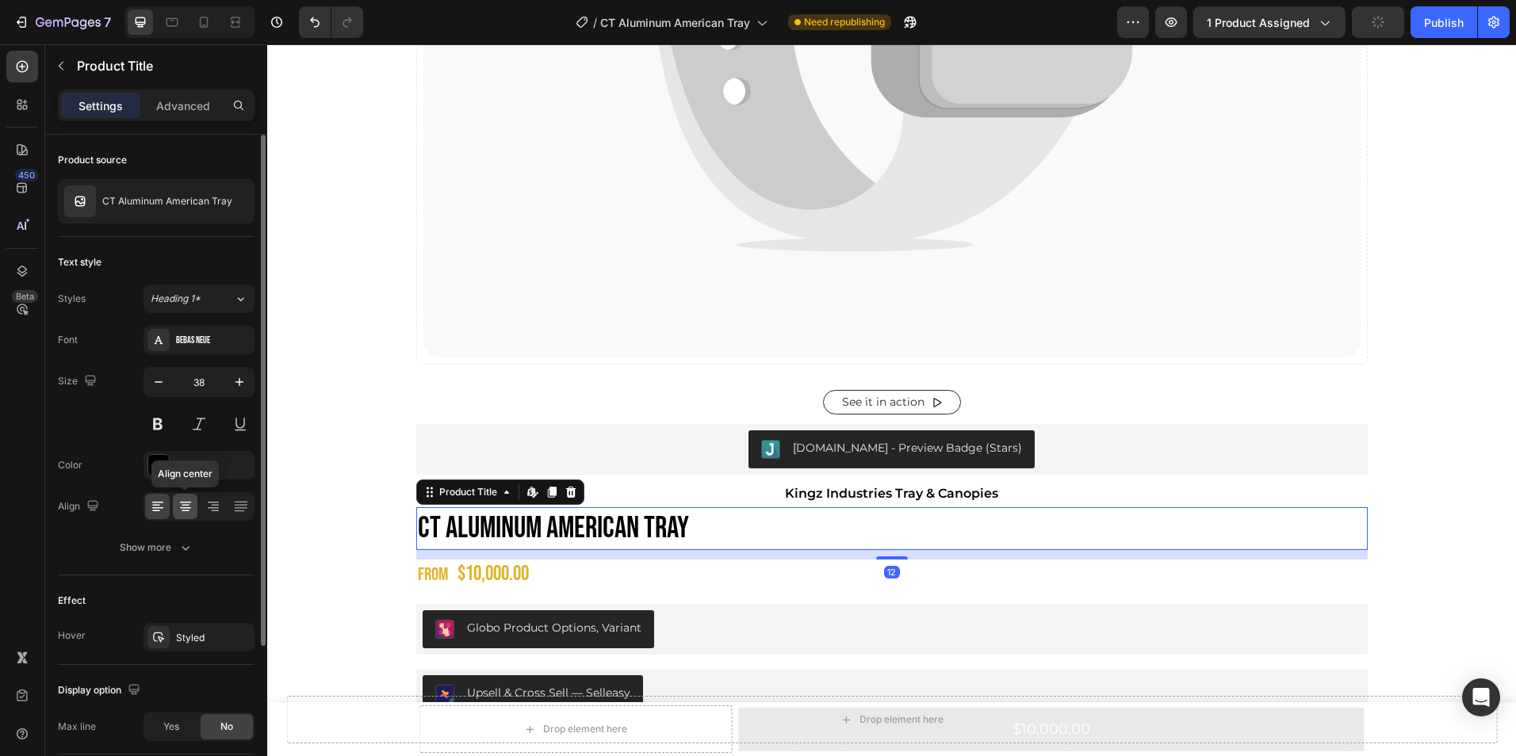
click at [187, 501] on icon at bounding box center [186, 507] width 16 height 16
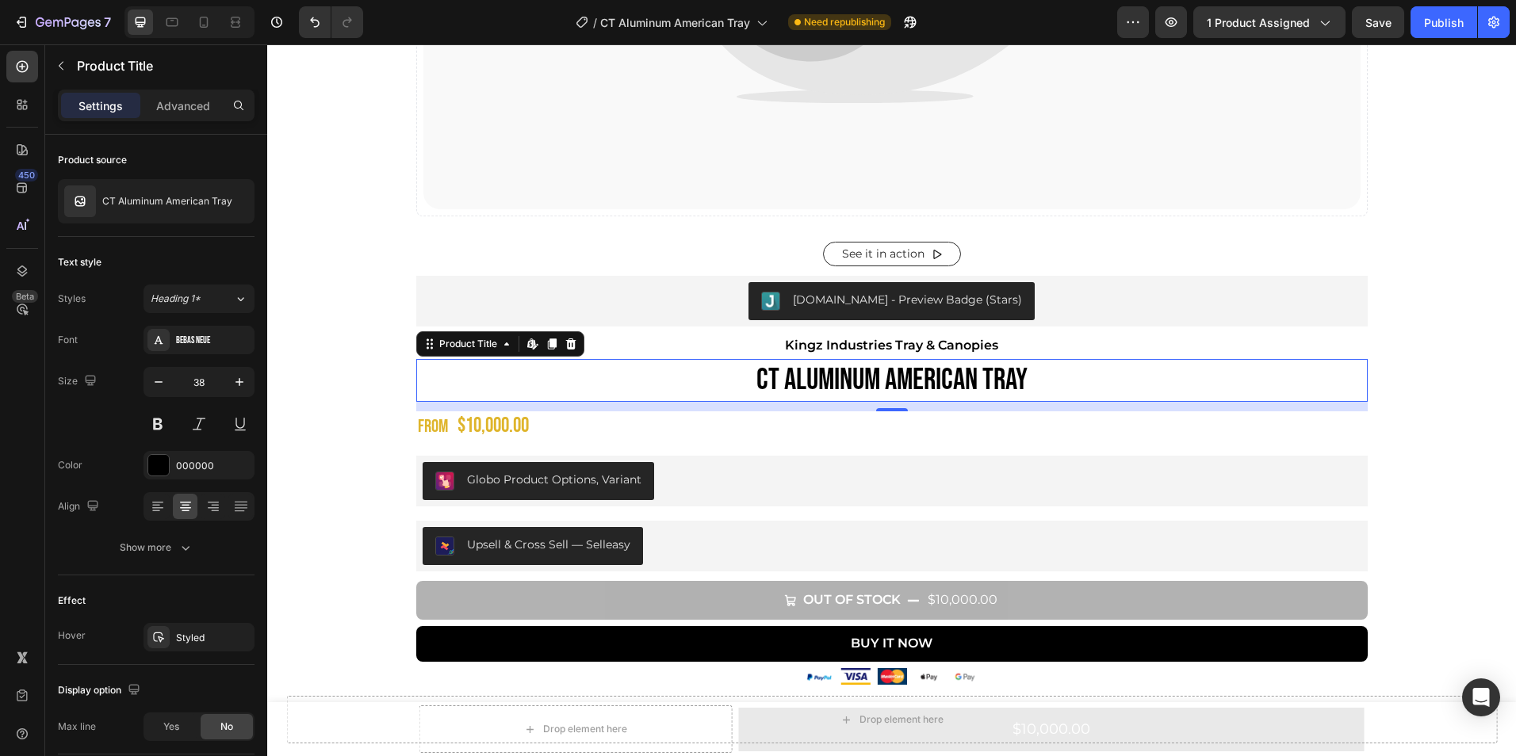
scroll to position [832, 0]
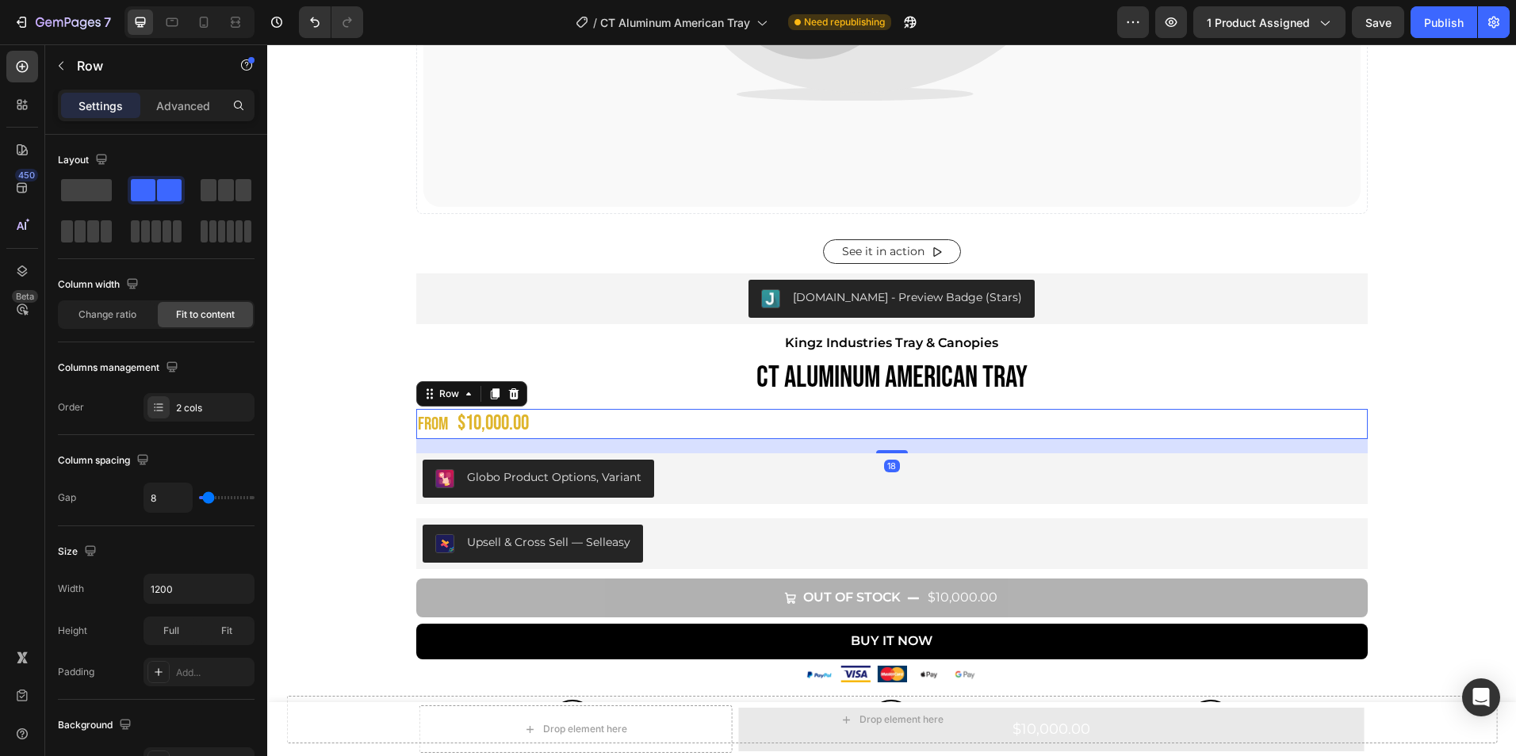
click at [579, 430] on div "FROM Text Block $10,000.00 Product Price Product Price Row 18" at bounding box center [891, 424] width 951 height 31
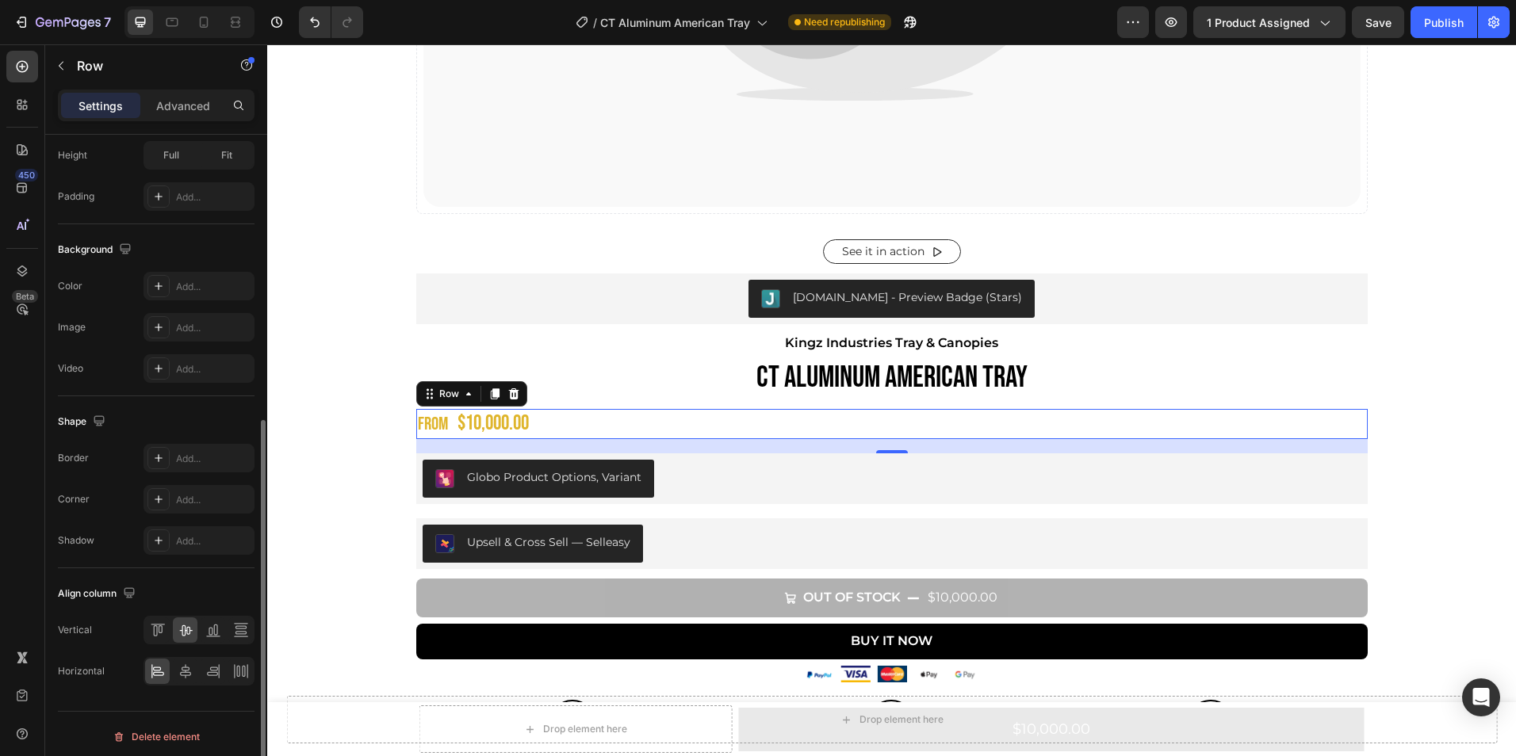
scroll to position [481, 0]
click at [181, 669] on icon at bounding box center [186, 666] width 16 height 16
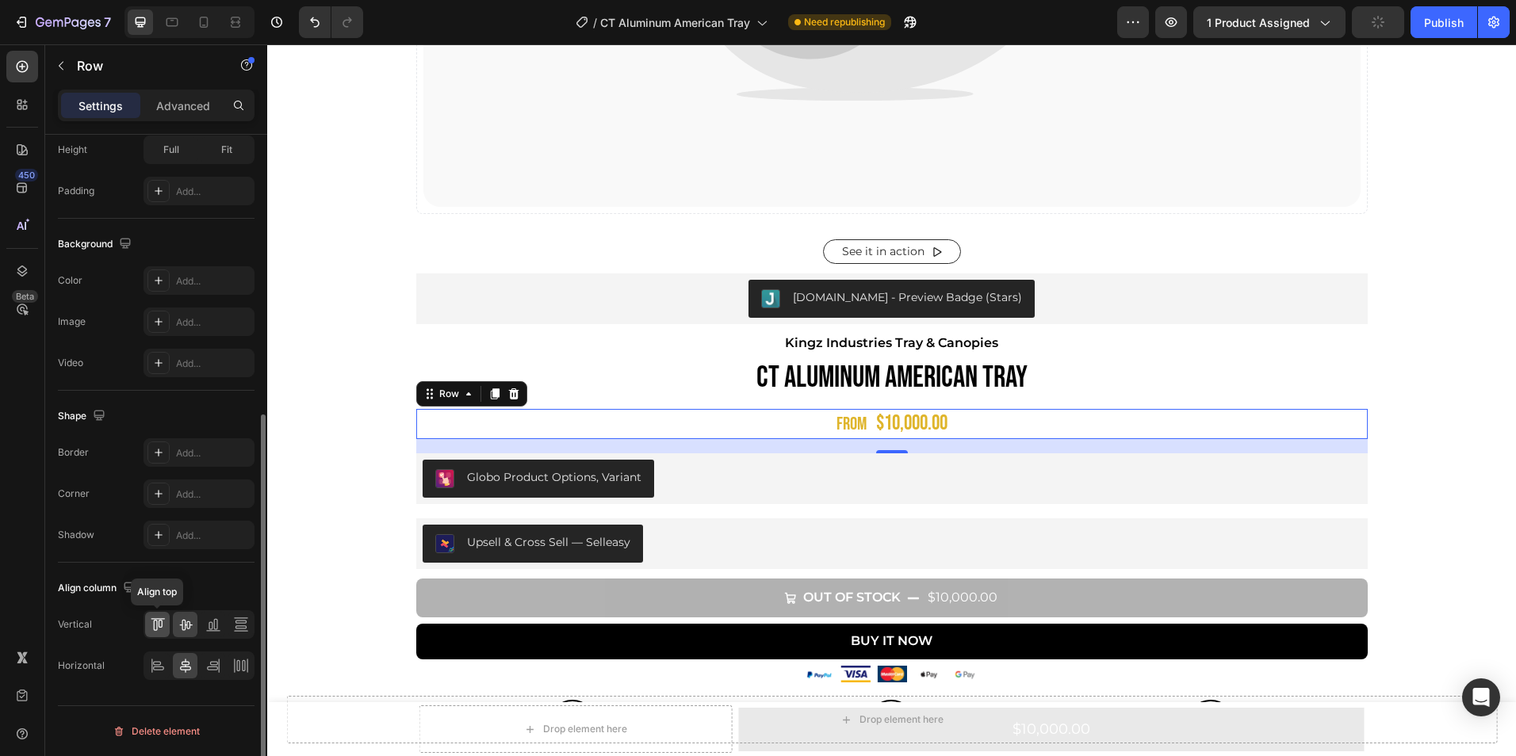
click at [151, 623] on icon at bounding box center [158, 625] width 16 height 16
click at [188, 626] on icon at bounding box center [186, 625] width 16 height 16
click at [851, 422] on p "FROM" at bounding box center [851, 425] width 30 height 28
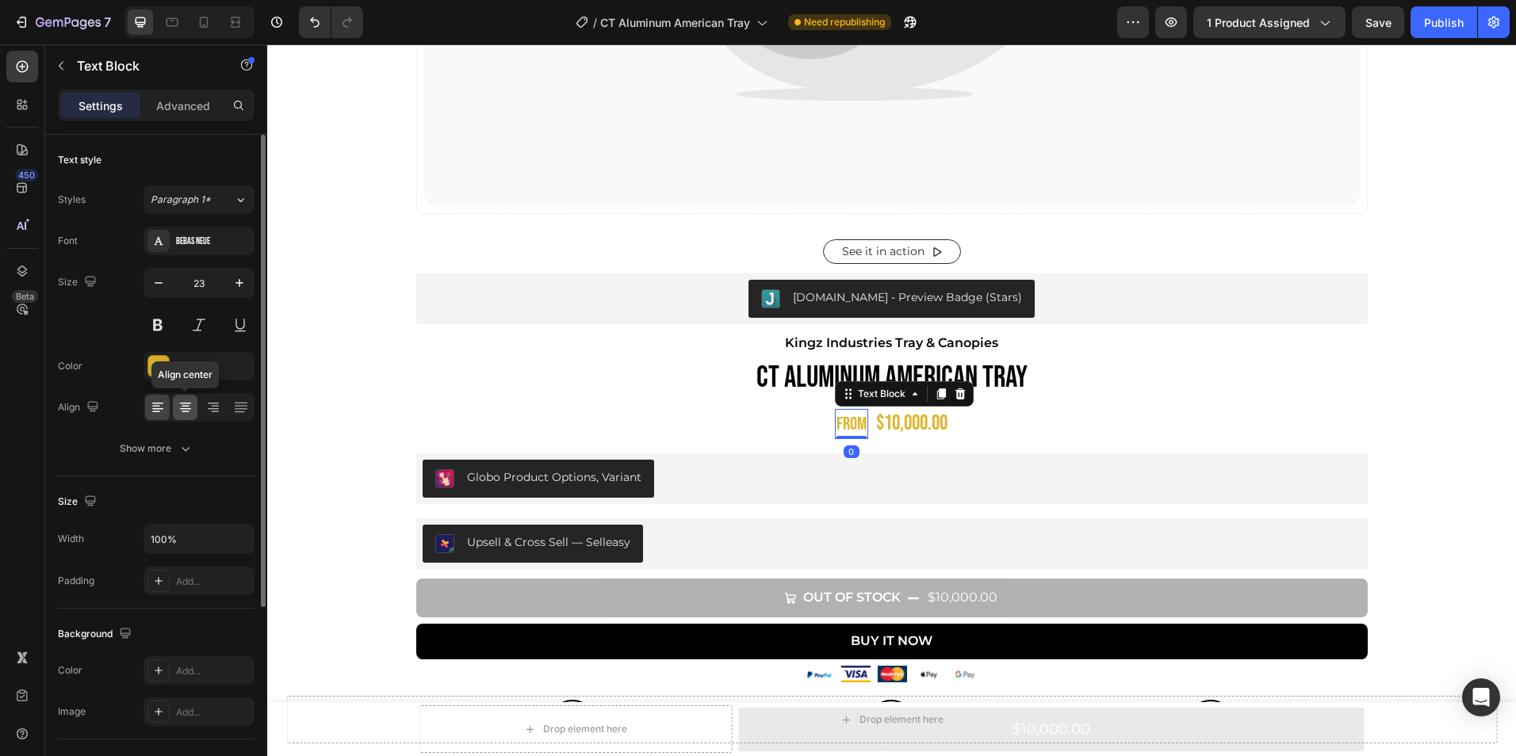
click at [182, 411] on icon at bounding box center [186, 408] width 16 height 16
click at [221, 411] on div at bounding box center [213, 407] width 25 height 25
click at [153, 410] on icon at bounding box center [158, 408] width 16 height 16
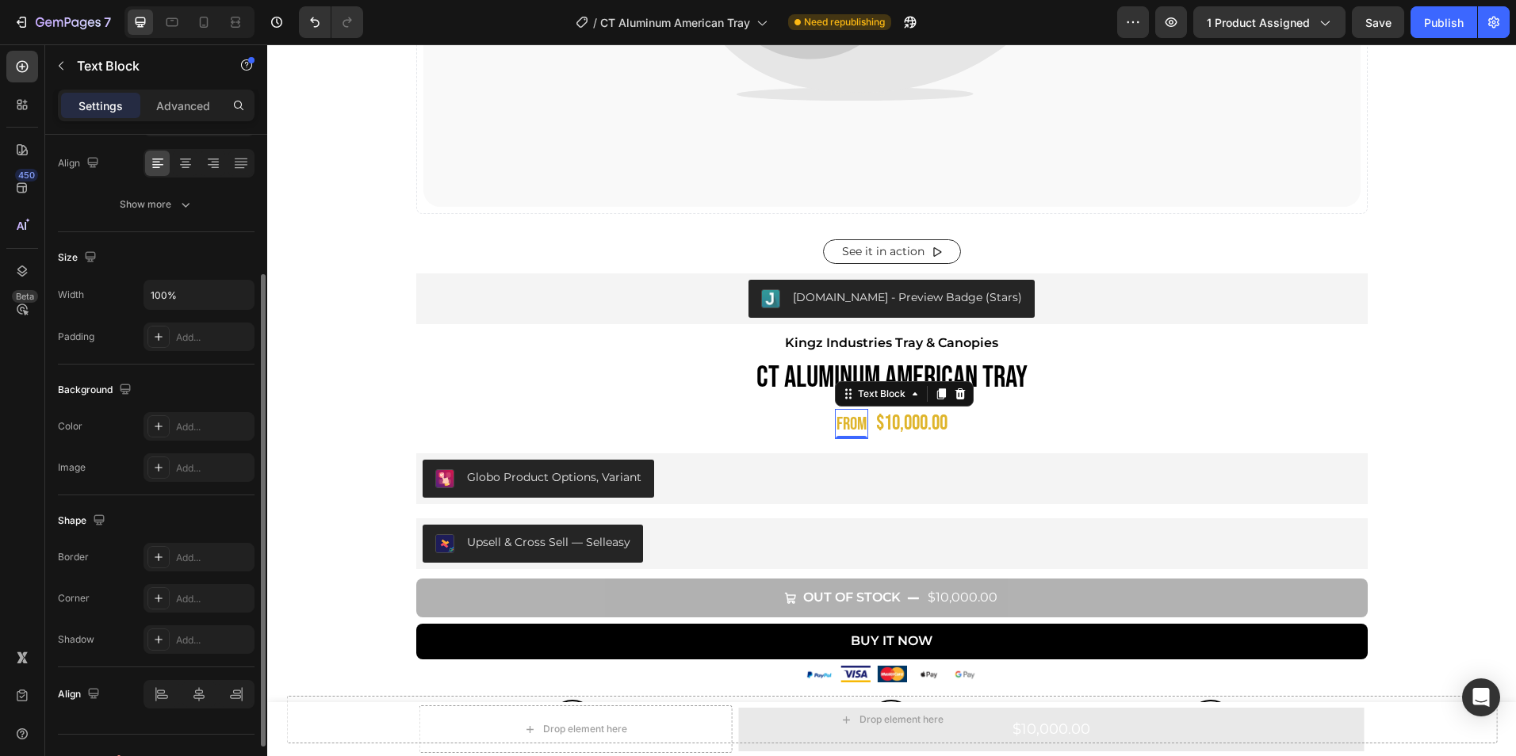
scroll to position [273, 0]
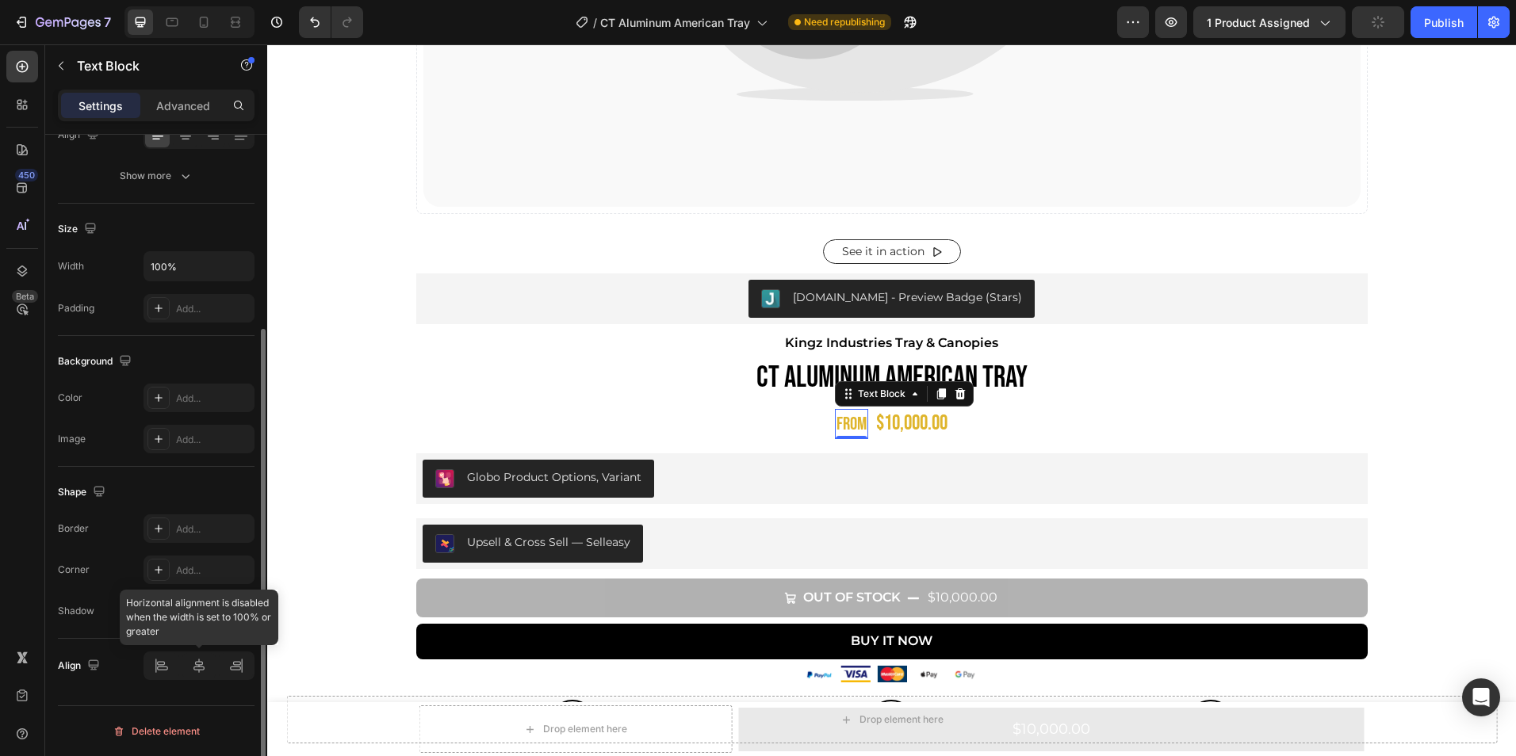
click at [239, 673] on div at bounding box center [198, 666] width 111 height 29
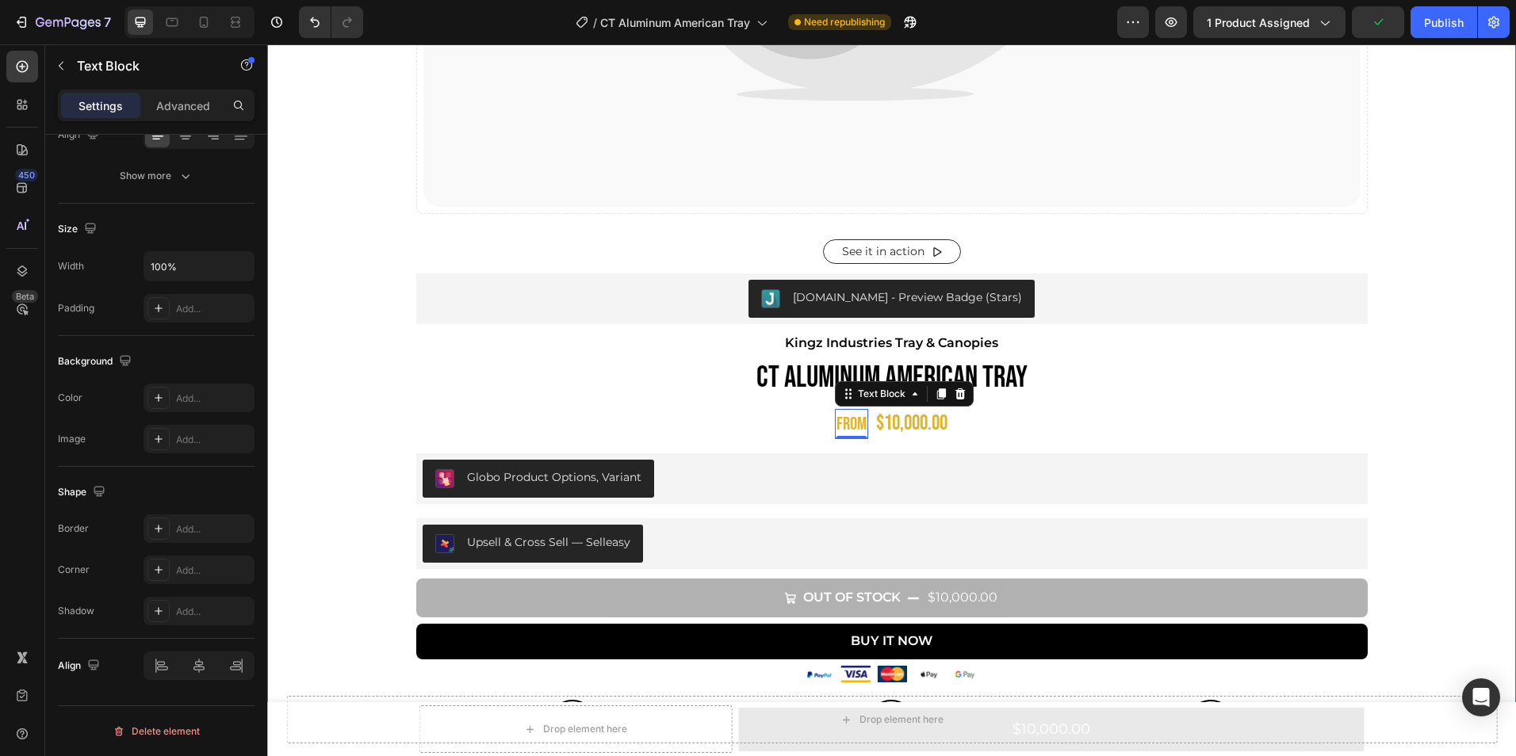
click at [286, 454] on div "Catch your customer's attention with attracted media. Add image or sync data Pr…" at bounding box center [891, 109] width 1225 height 1547
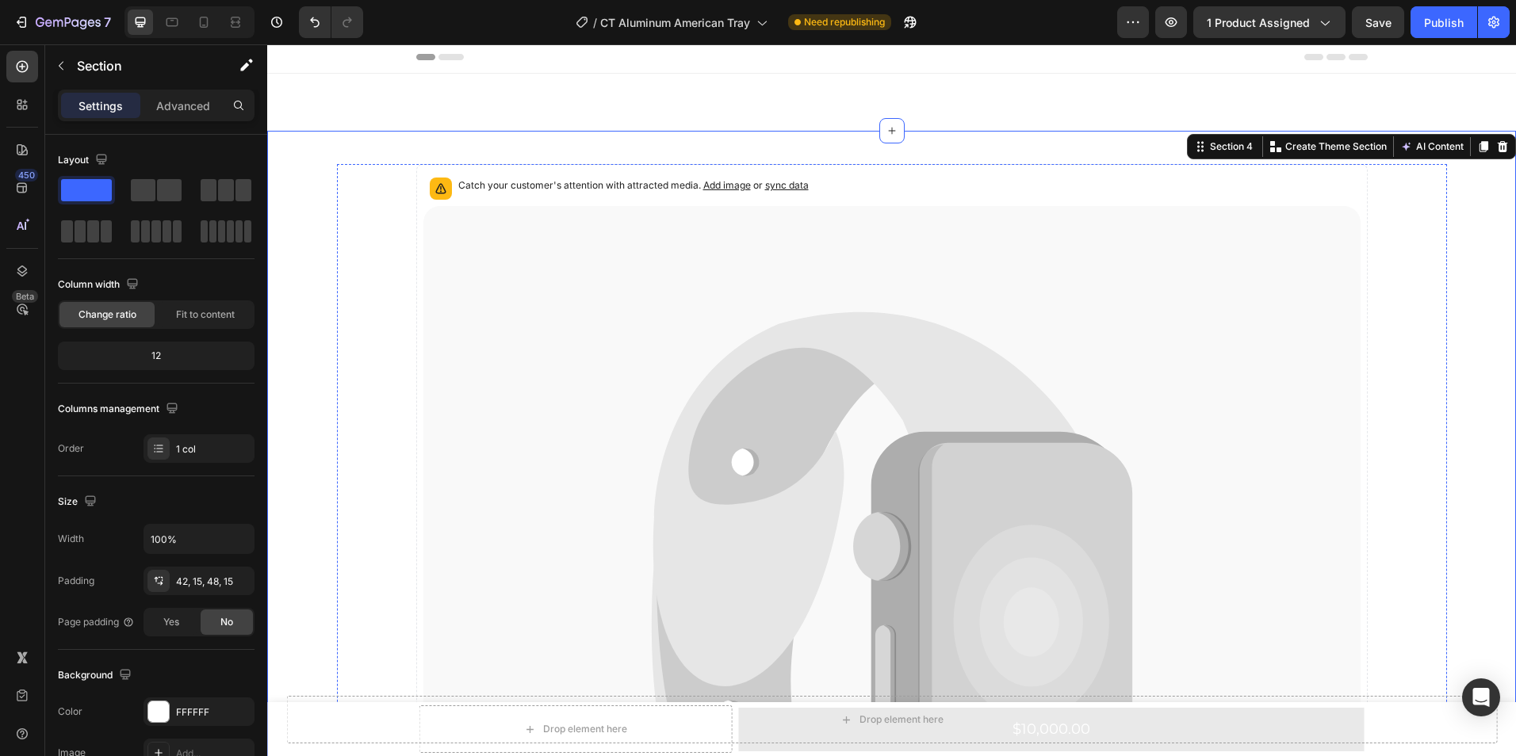
scroll to position [0, 0]
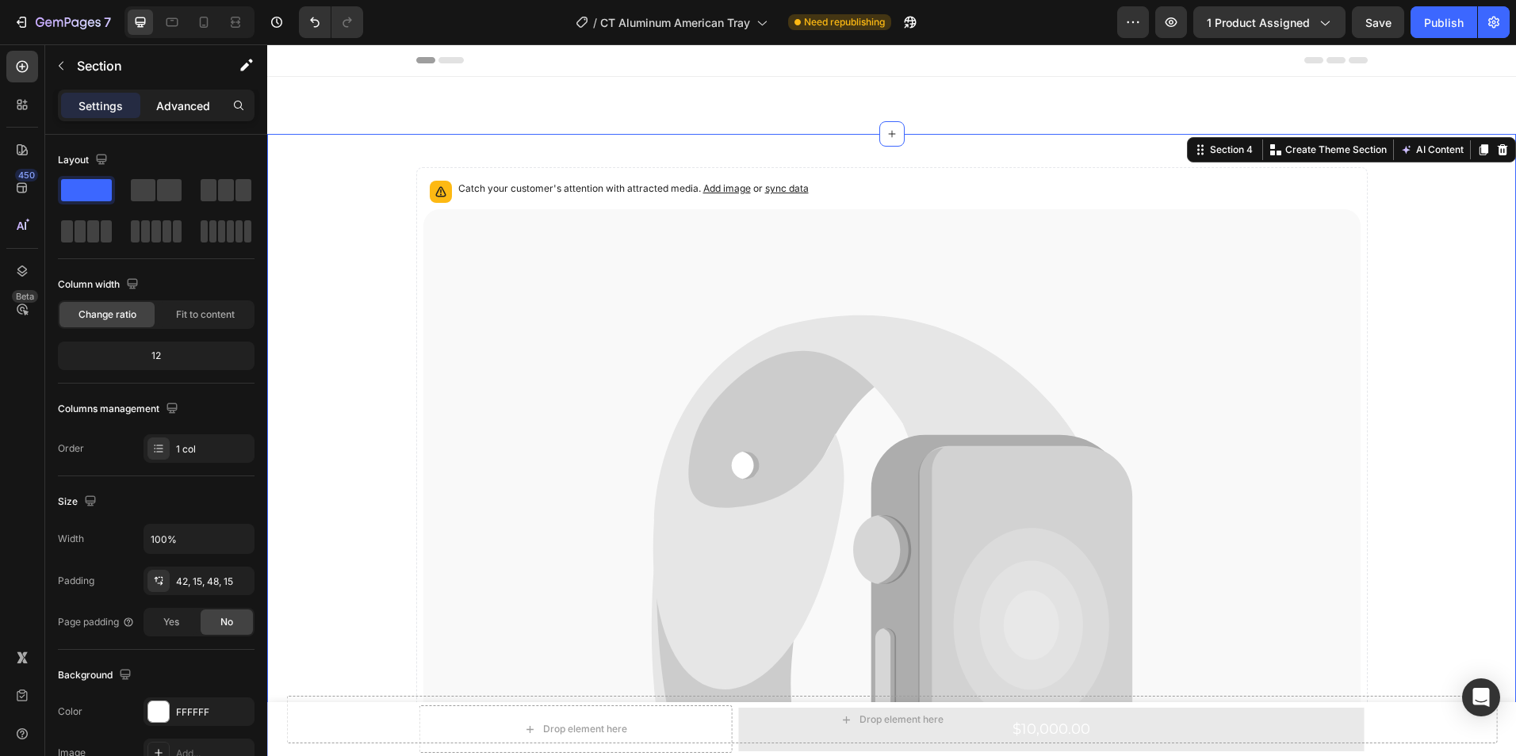
click at [186, 98] on p "Advanced" at bounding box center [183, 106] width 54 height 17
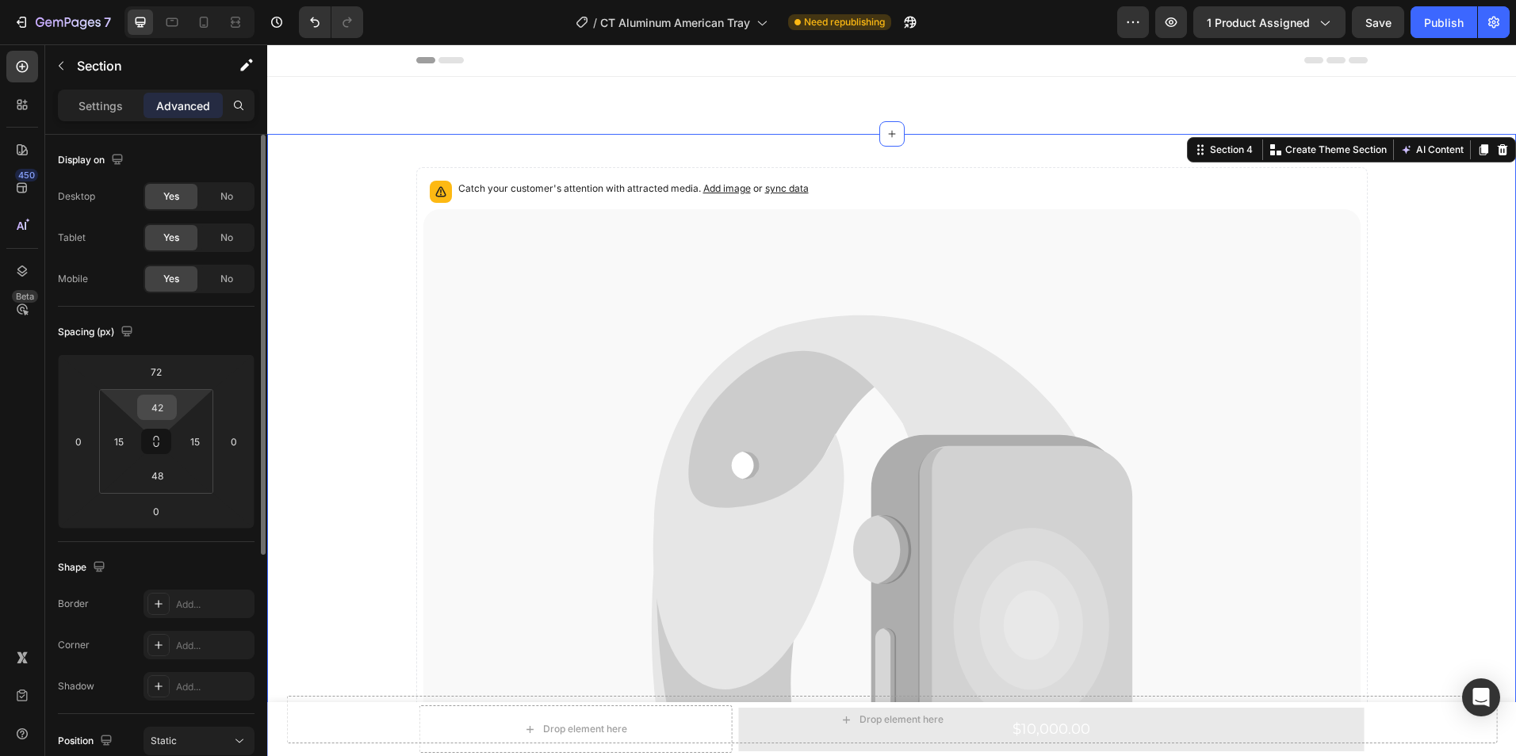
click at [166, 400] on input "42" at bounding box center [157, 408] width 32 height 24
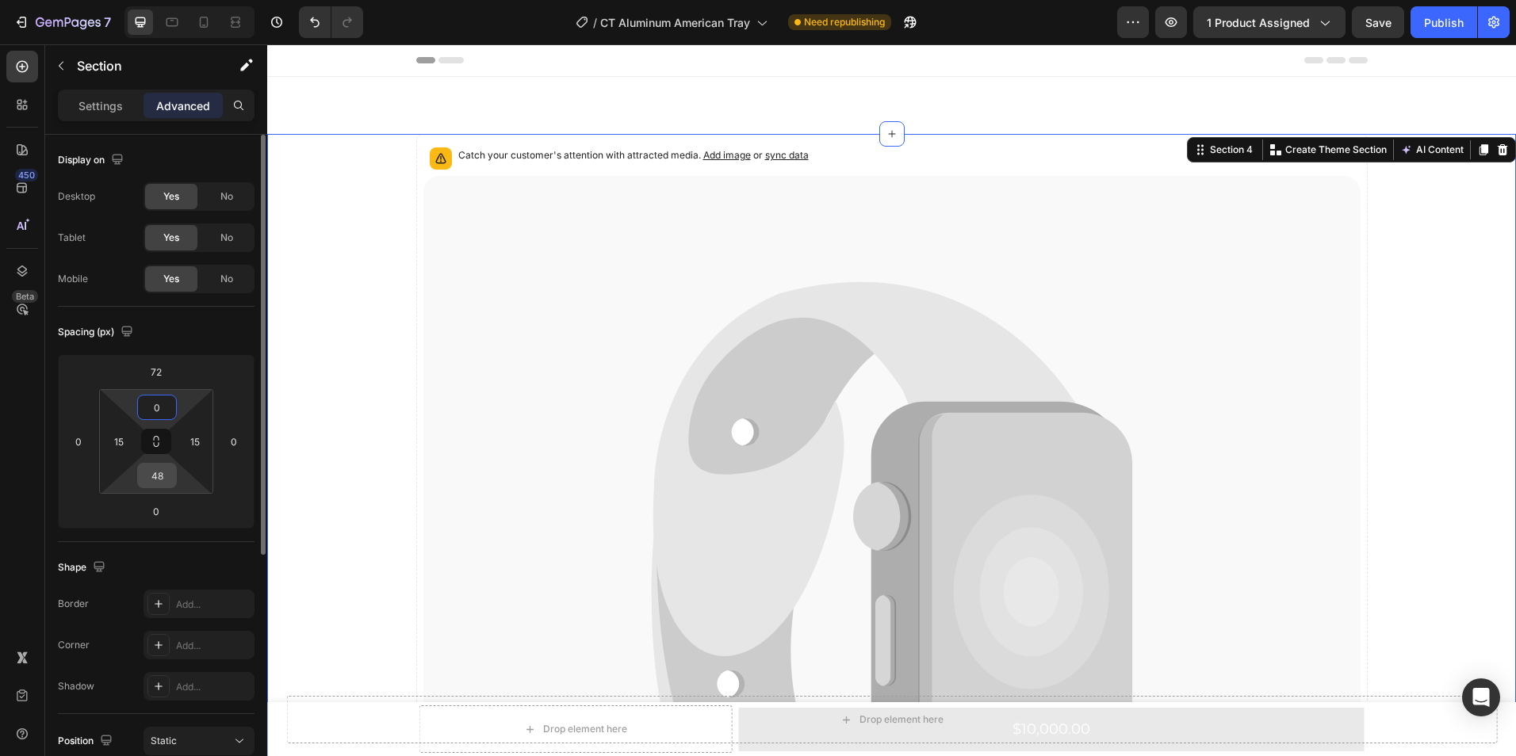
type input "0"
click at [165, 473] on input "48" at bounding box center [157, 476] width 32 height 24
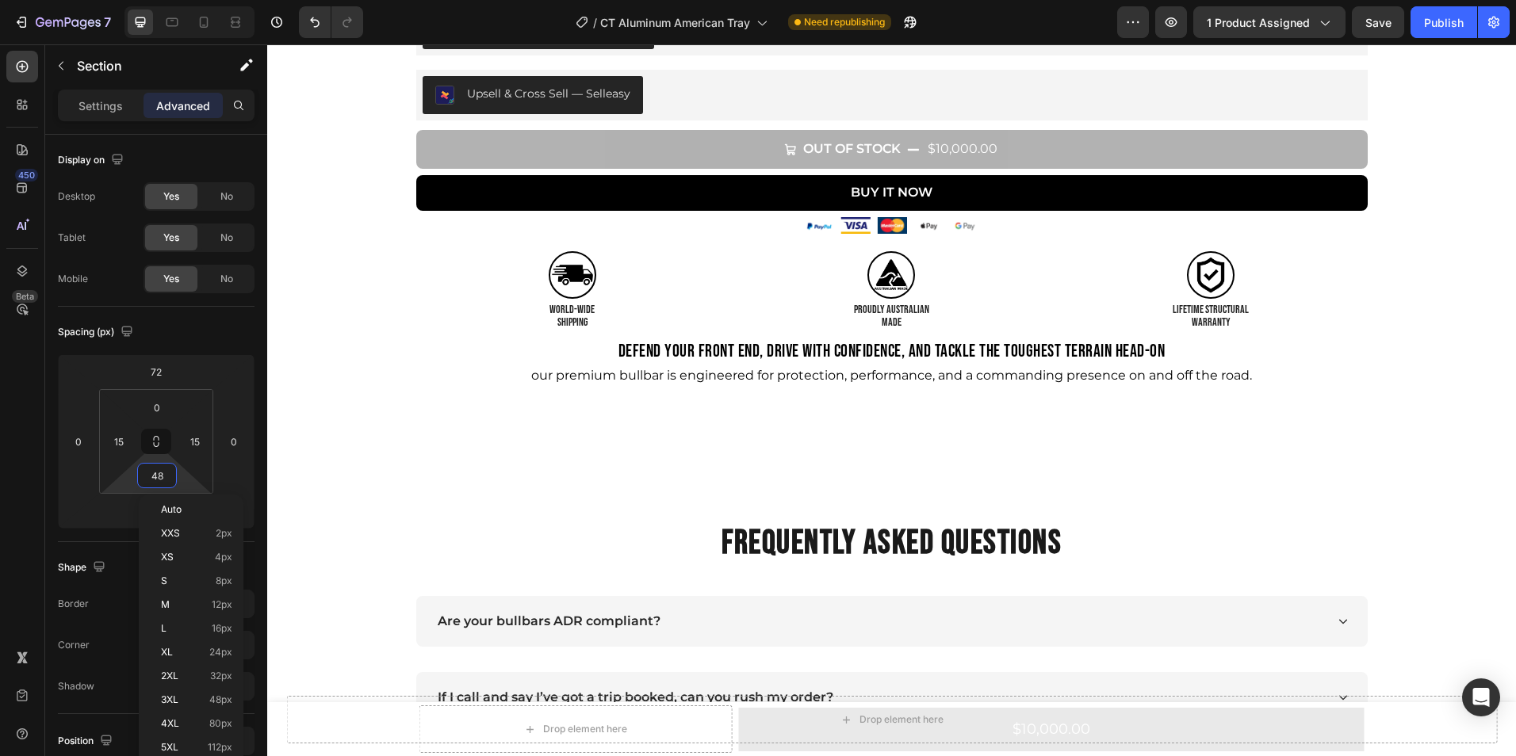
scroll to position [1095, 0]
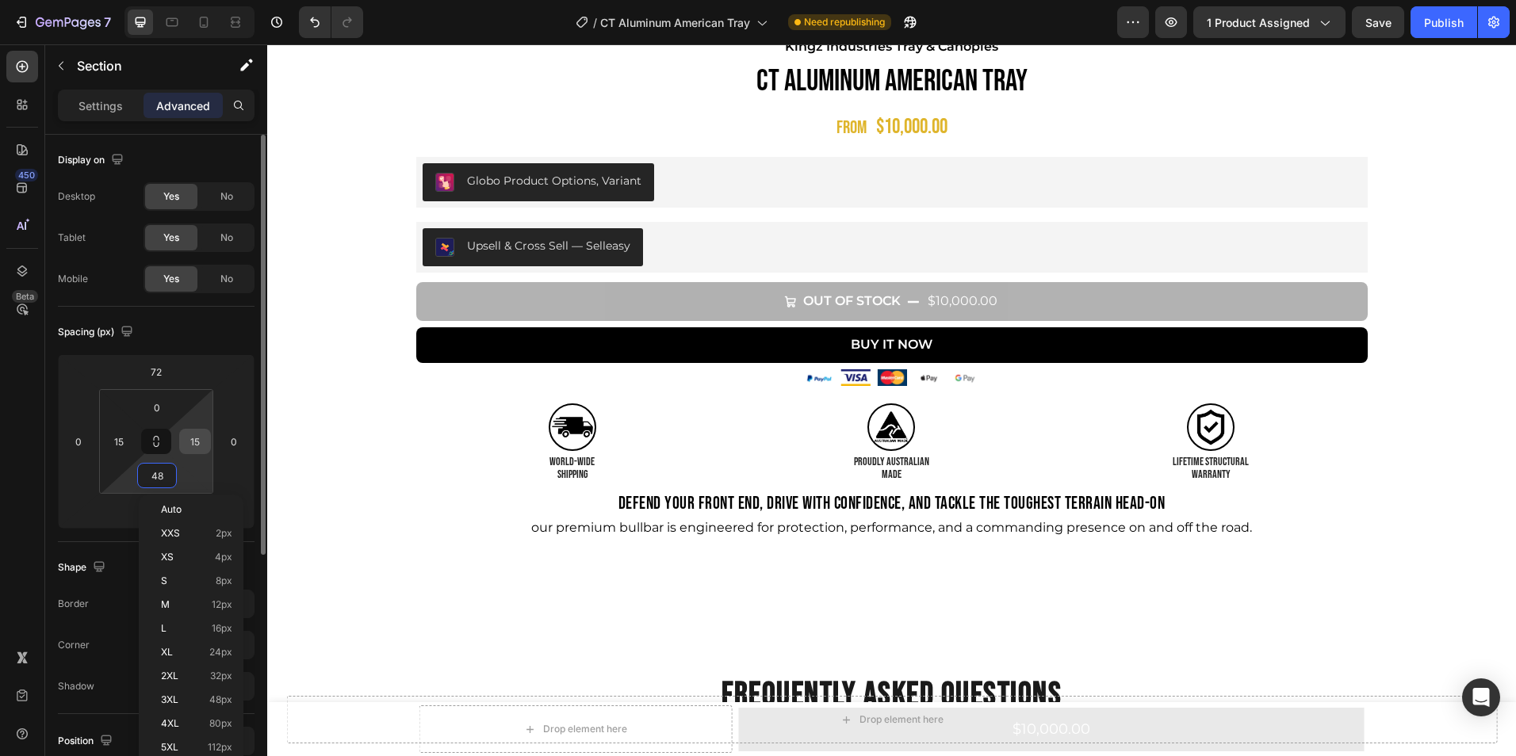
click at [207, 440] on div "15" at bounding box center [195, 441] width 32 height 25
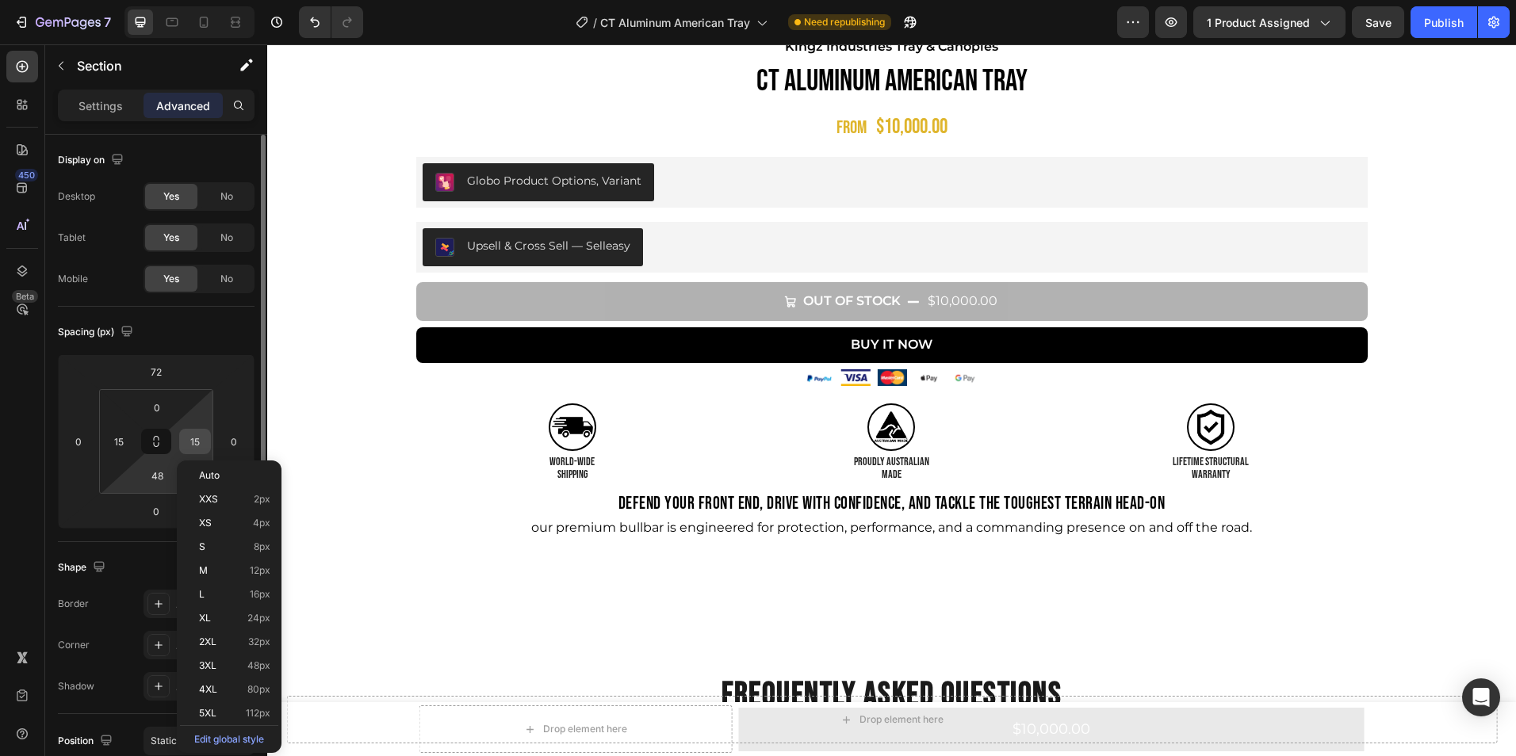
click at [201, 440] on input "15" at bounding box center [195, 442] width 24 height 24
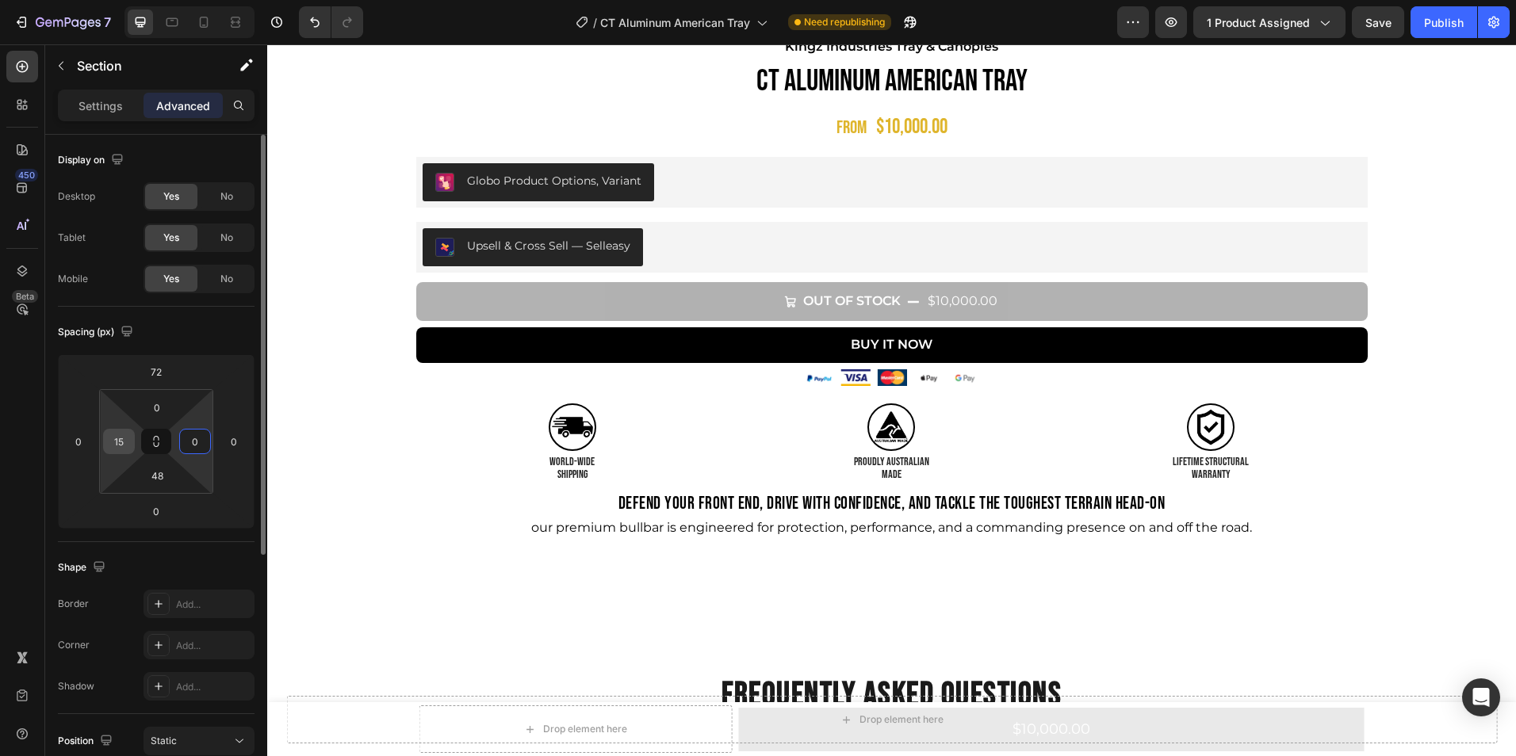
type input "0"
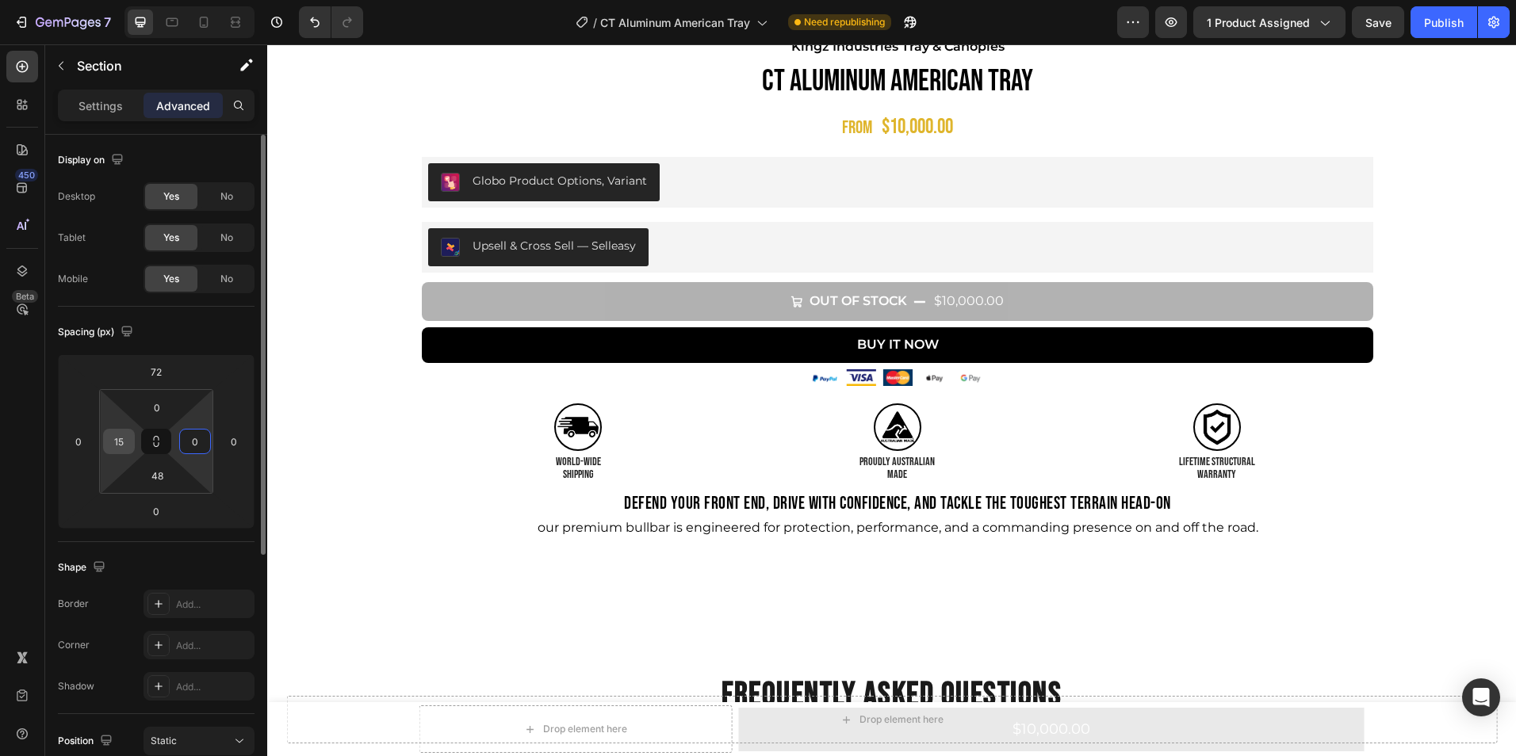
click at [126, 443] on input "15" at bounding box center [119, 442] width 24 height 24
type input "0"
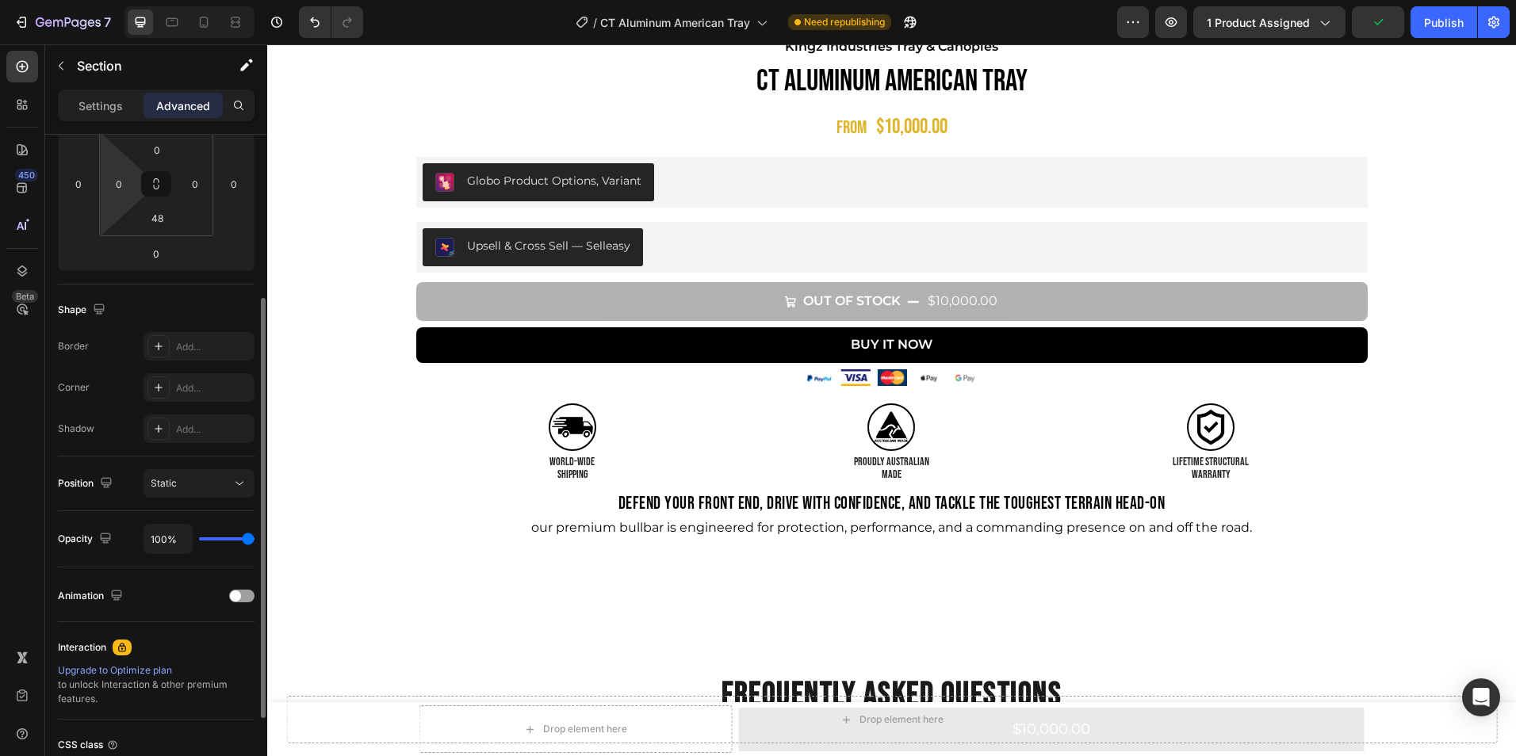
scroll to position [258, 0]
click at [231, 486] on div "Static" at bounding box center [191, 483] width 81 height 14
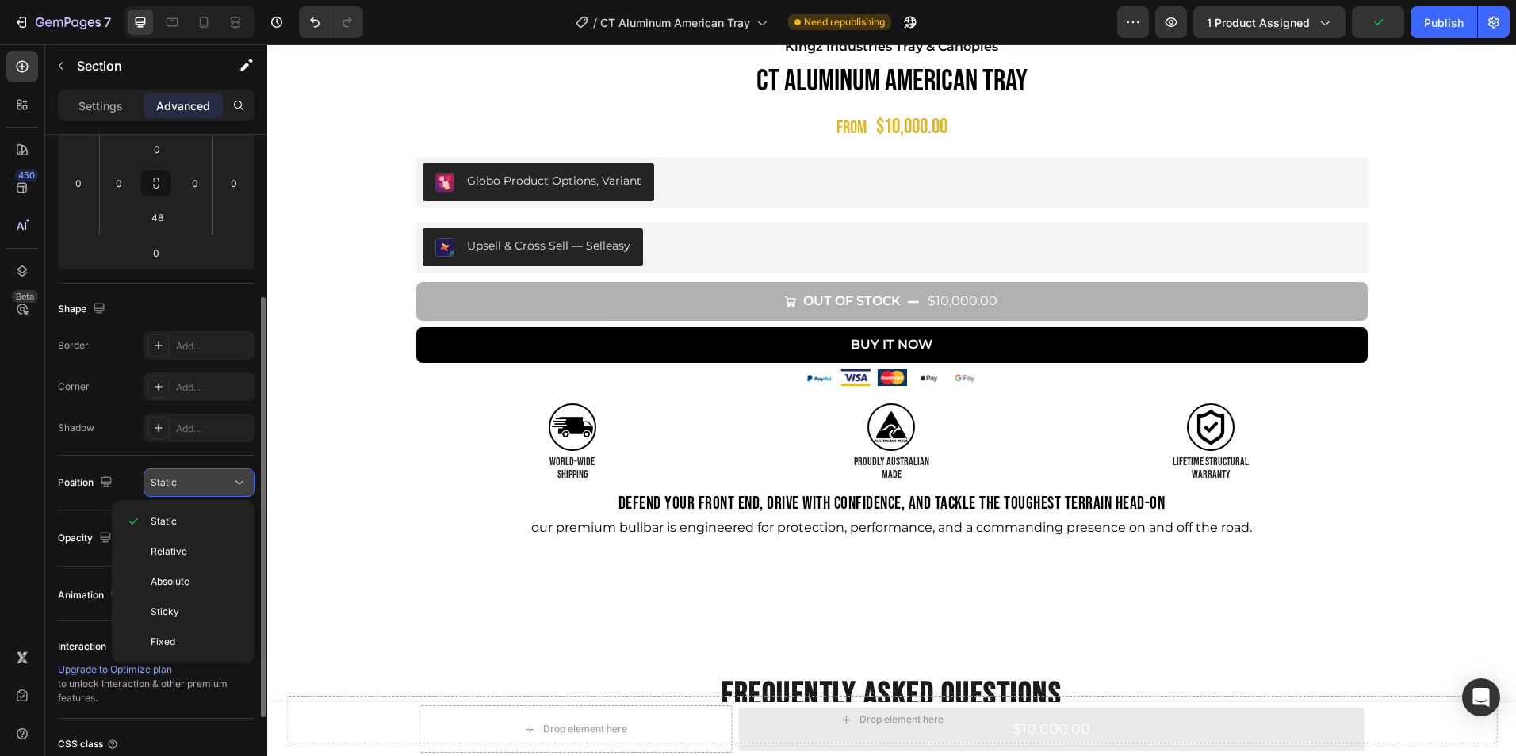
click at [231, 486] on div "Static" at bounding box center [191, 483] width 81 height 14
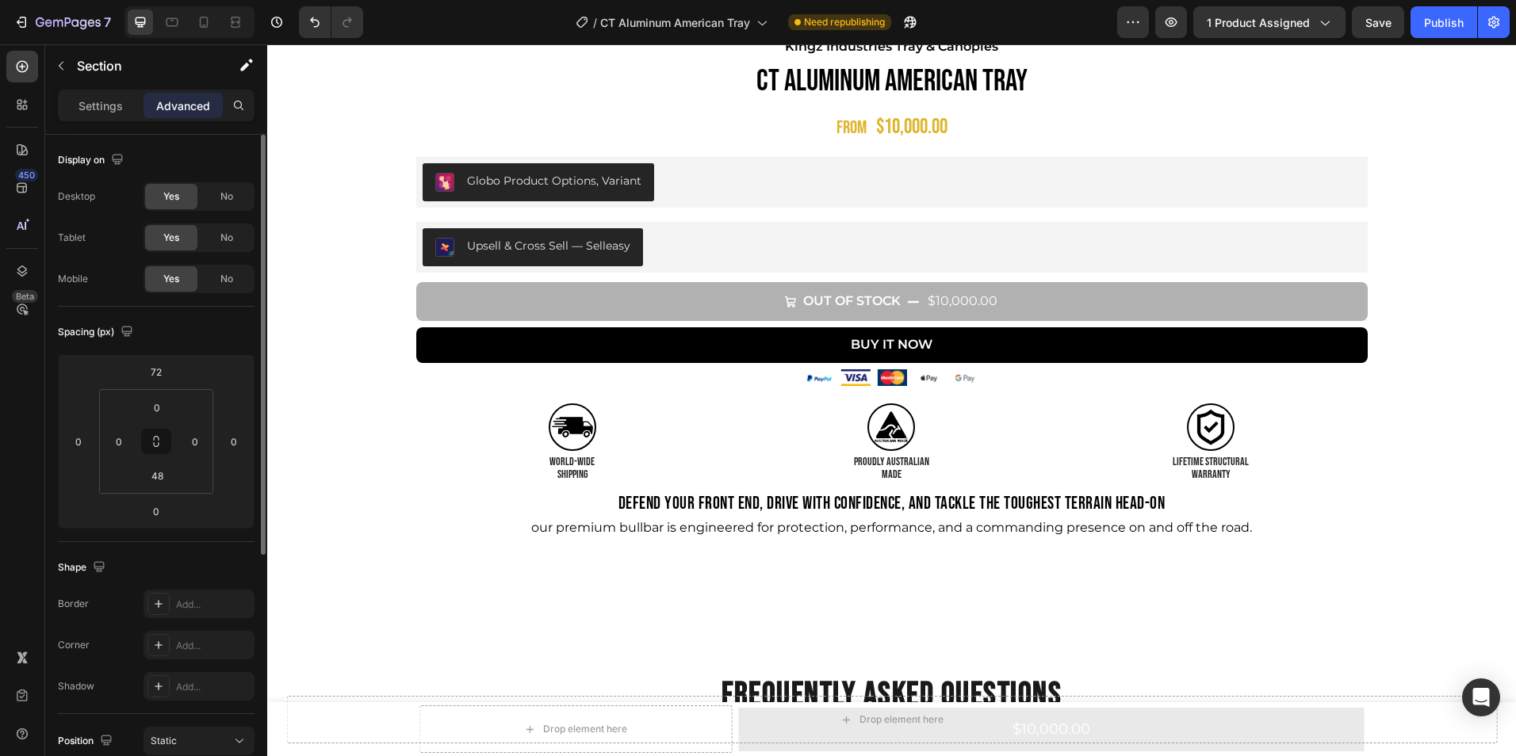
scroll to position [0, 0]
click at [103, 112] on p "Settings" at bounding box center [100, 106] width 44 height 17
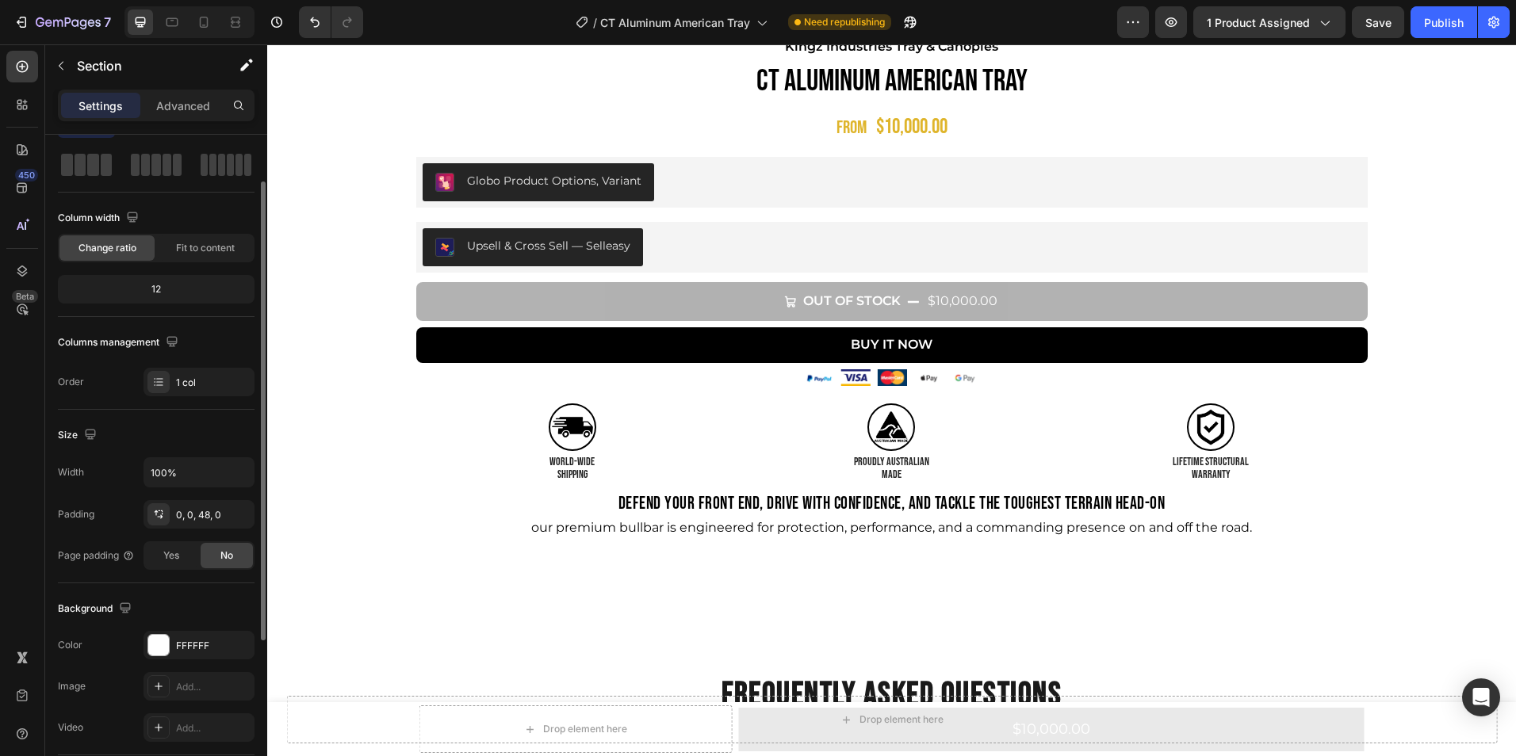
scroll to position [67, 0]
click at [221, 469] on input "100%" at bounding box center [198, 471] width 109 height 29
click at [245, 473] on icon "button" at bounding box center [239, 472] width 16 height 16
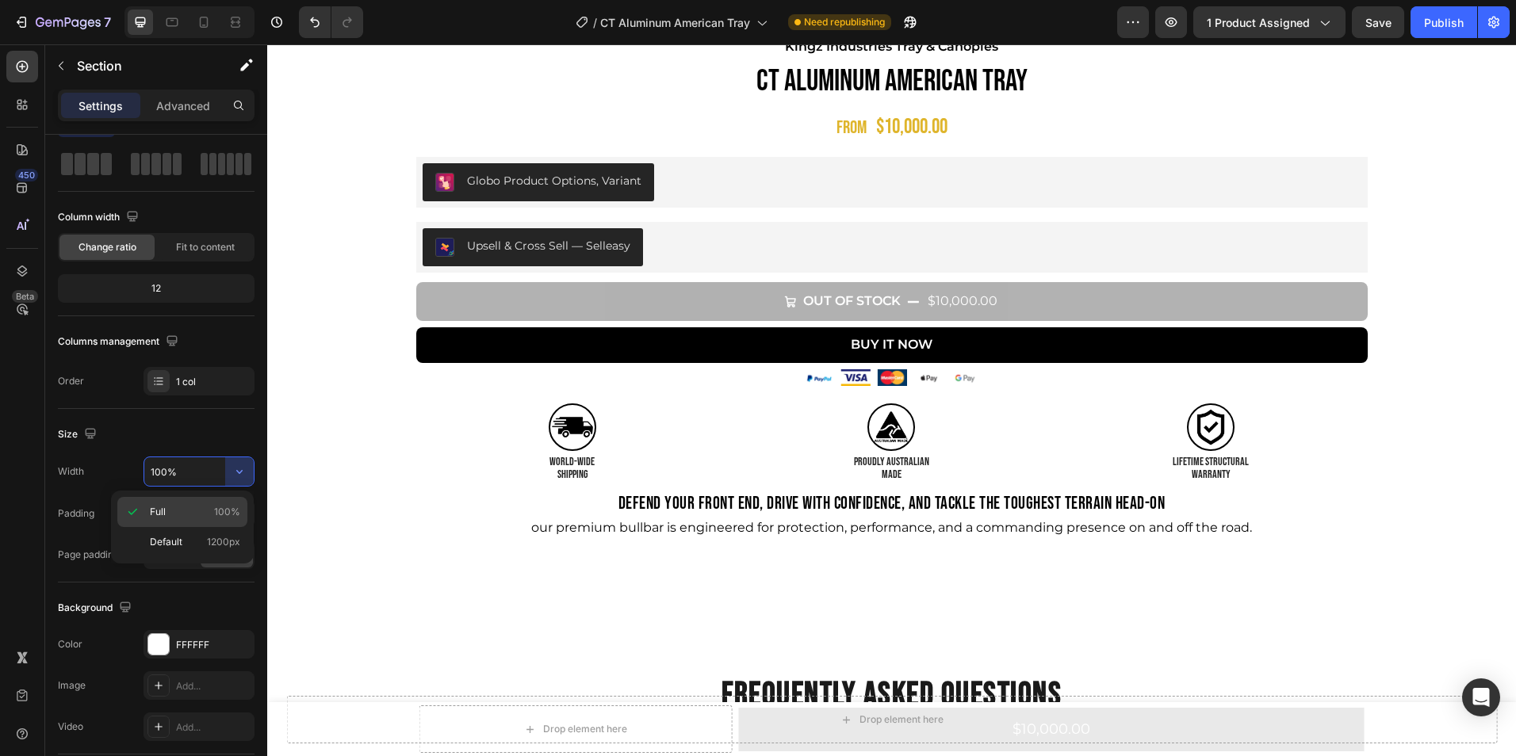
click at [210, 527] on div "Full 100%" at bounding box center [182, 542] width 130 height 30
click at [193, 519] on div "0, 0, 48, 0" at bounding box center [199, 514] width 46 height 14
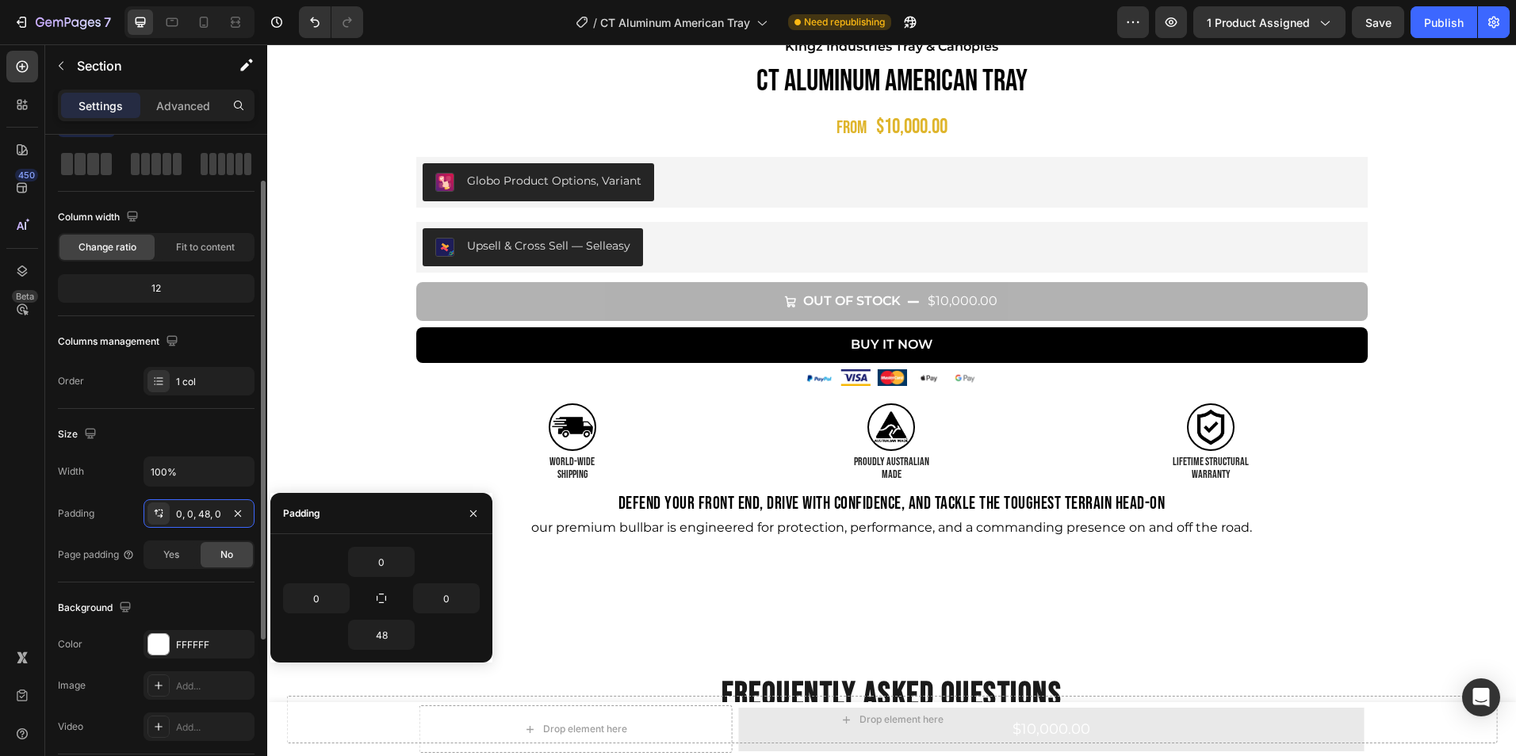
click at [114, 495] on div "Width 100% Padding 0, 0, 48, 0 Page padding Yes No" at bounding box center [156, 513] width 197 height 113
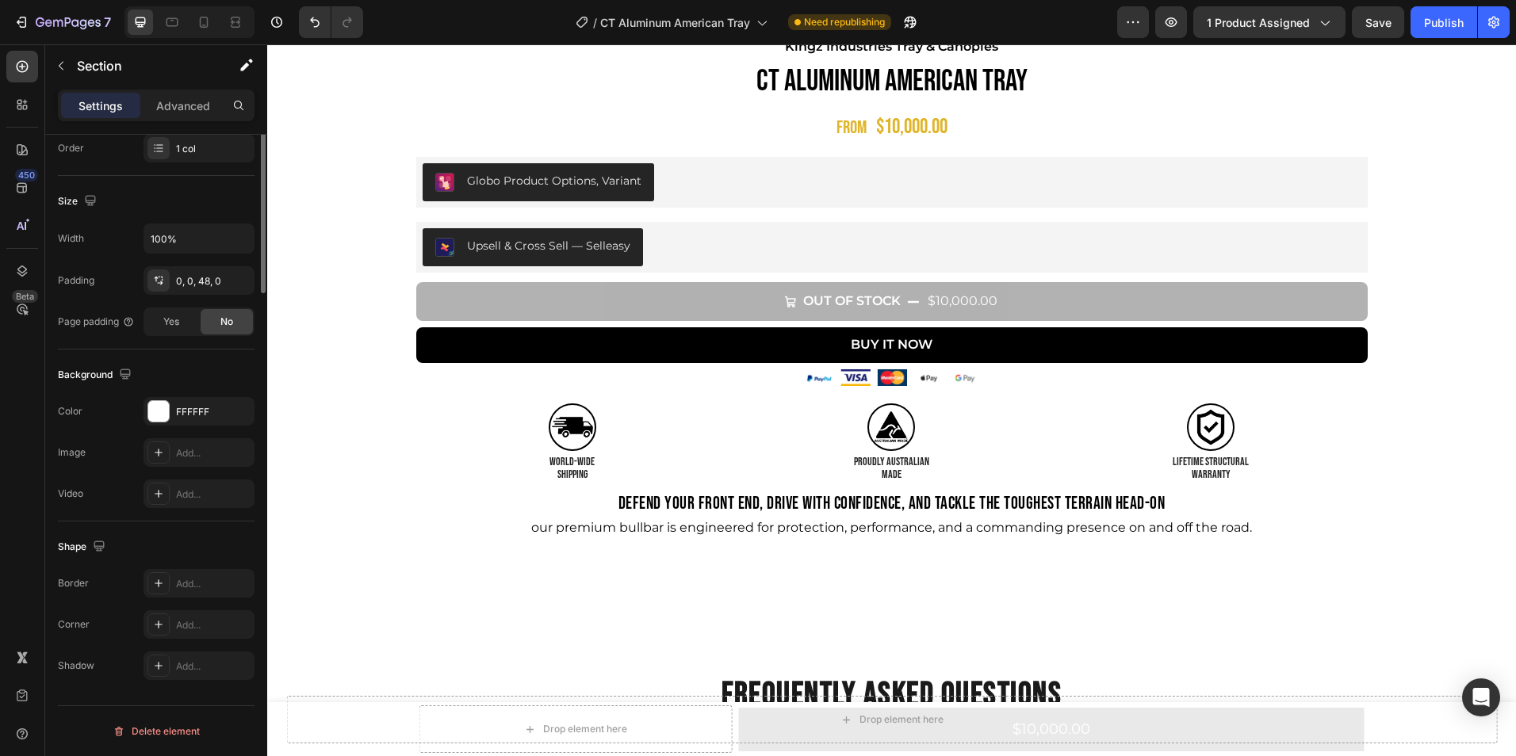
scroll to position [0, 0]
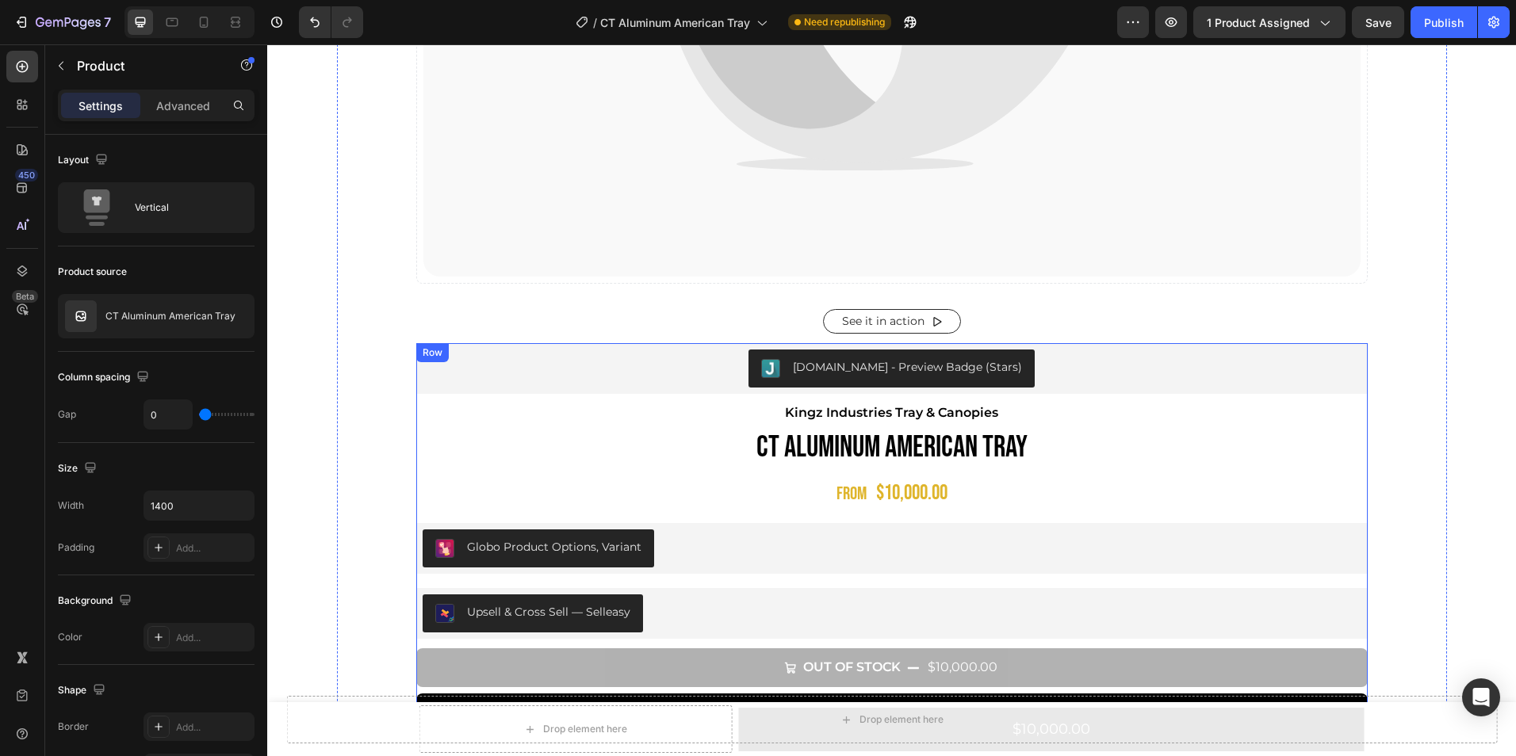
scroll to position [897, 0]
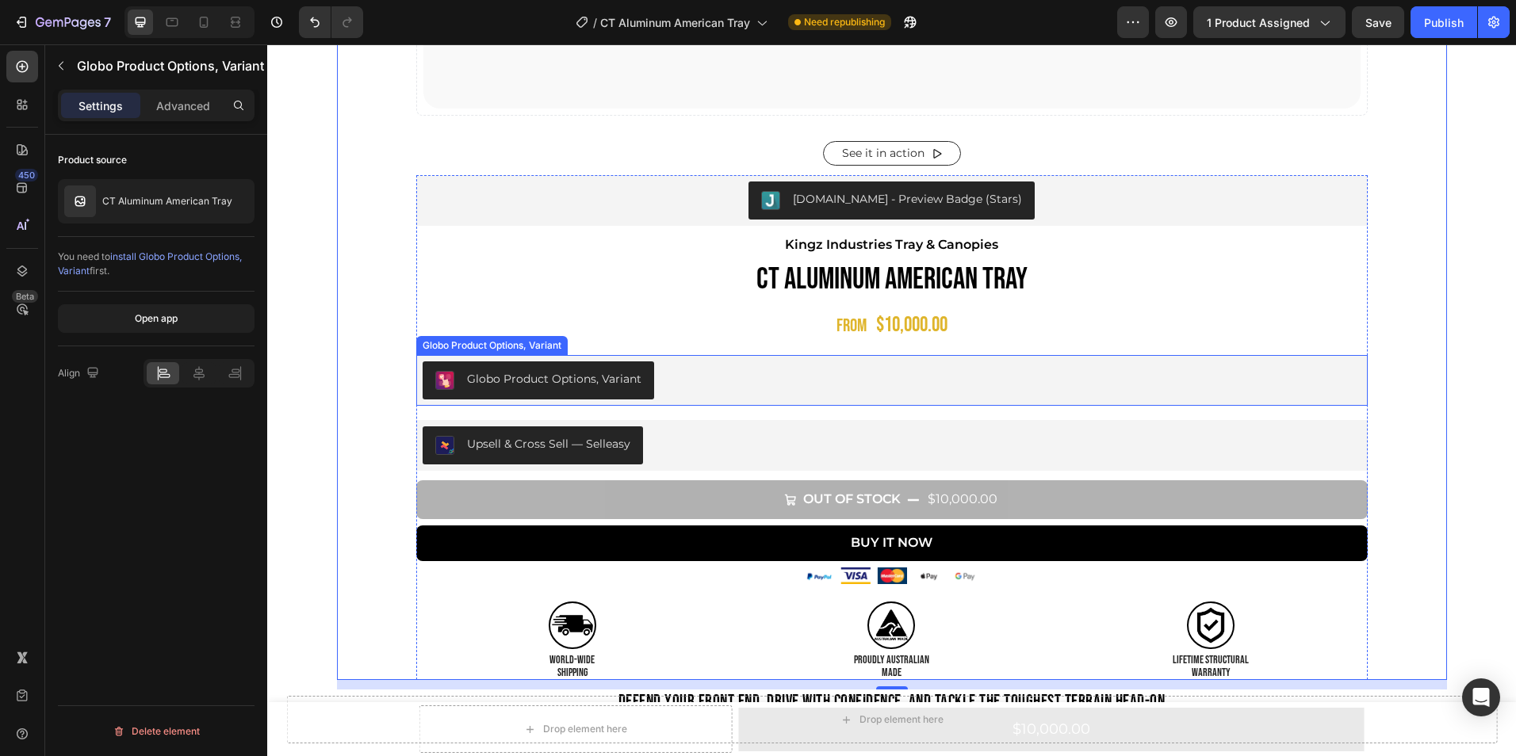
click at [726, 381] on div "Globo Product Options, Variant" at bounding box center [892, 381] width 939 height 38
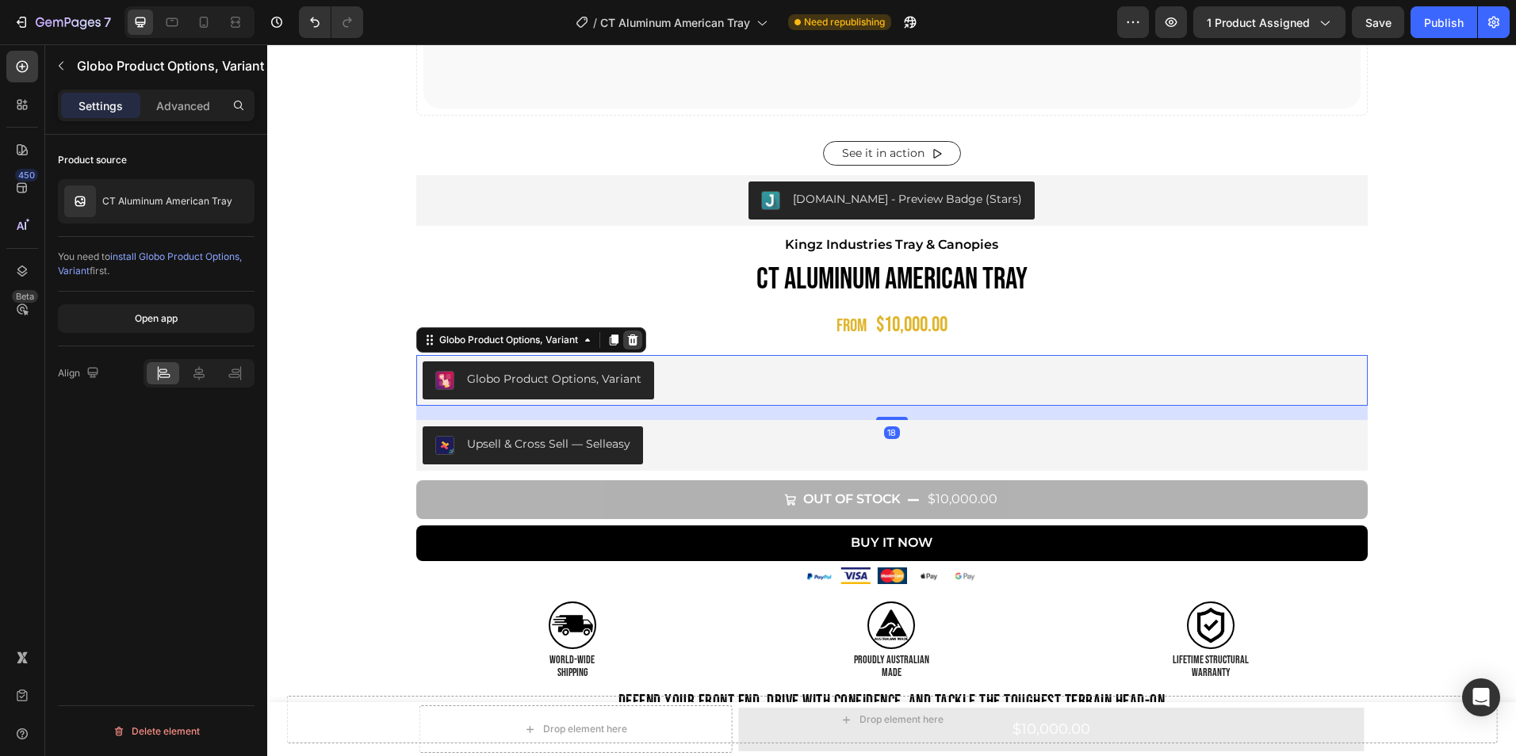
click at [628, 338] on icon at bounding box center [632, 340] width 10 height 11
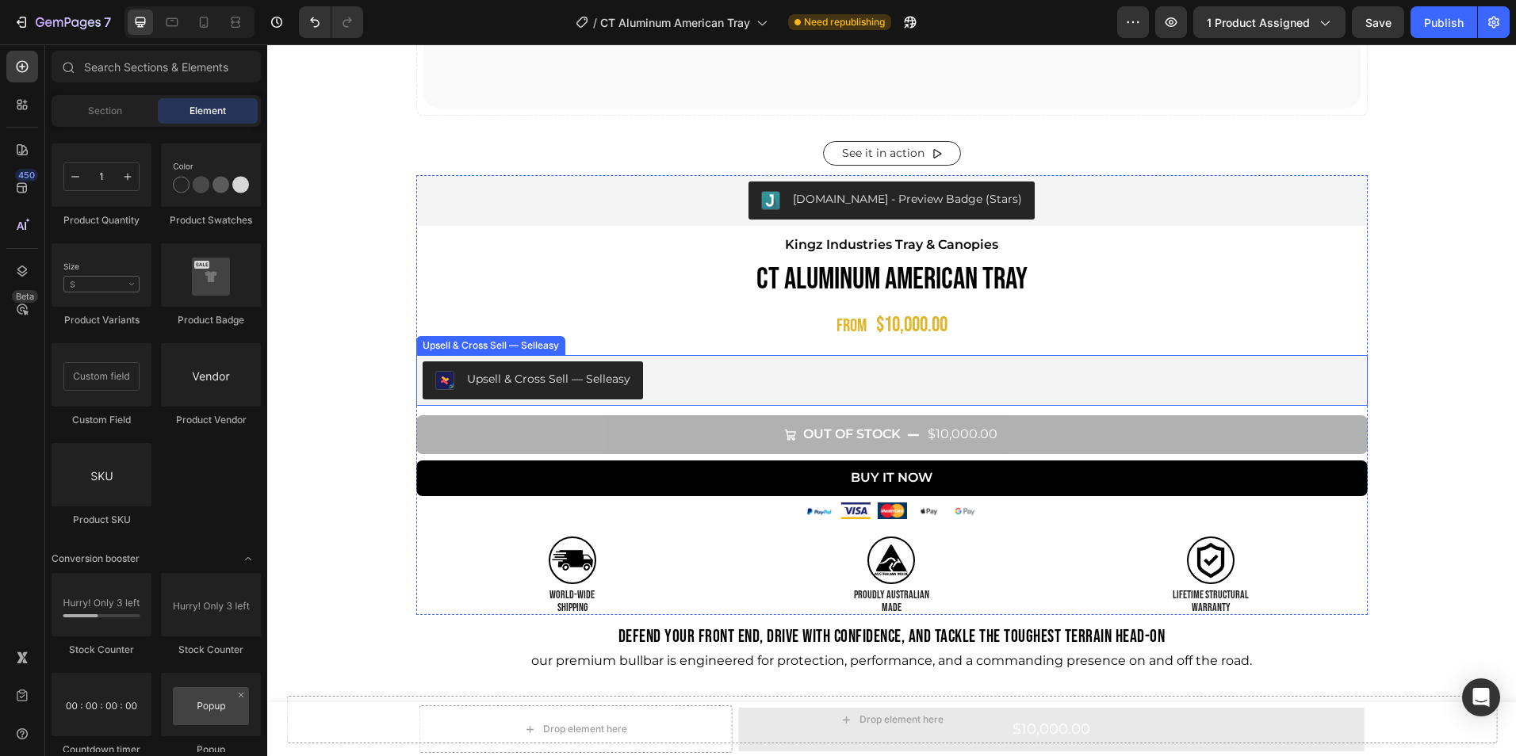
click at [668, 383] on div "Upsell & Cross Sell — Selleasy" at bounding box center [892, 381] width 939 height 38
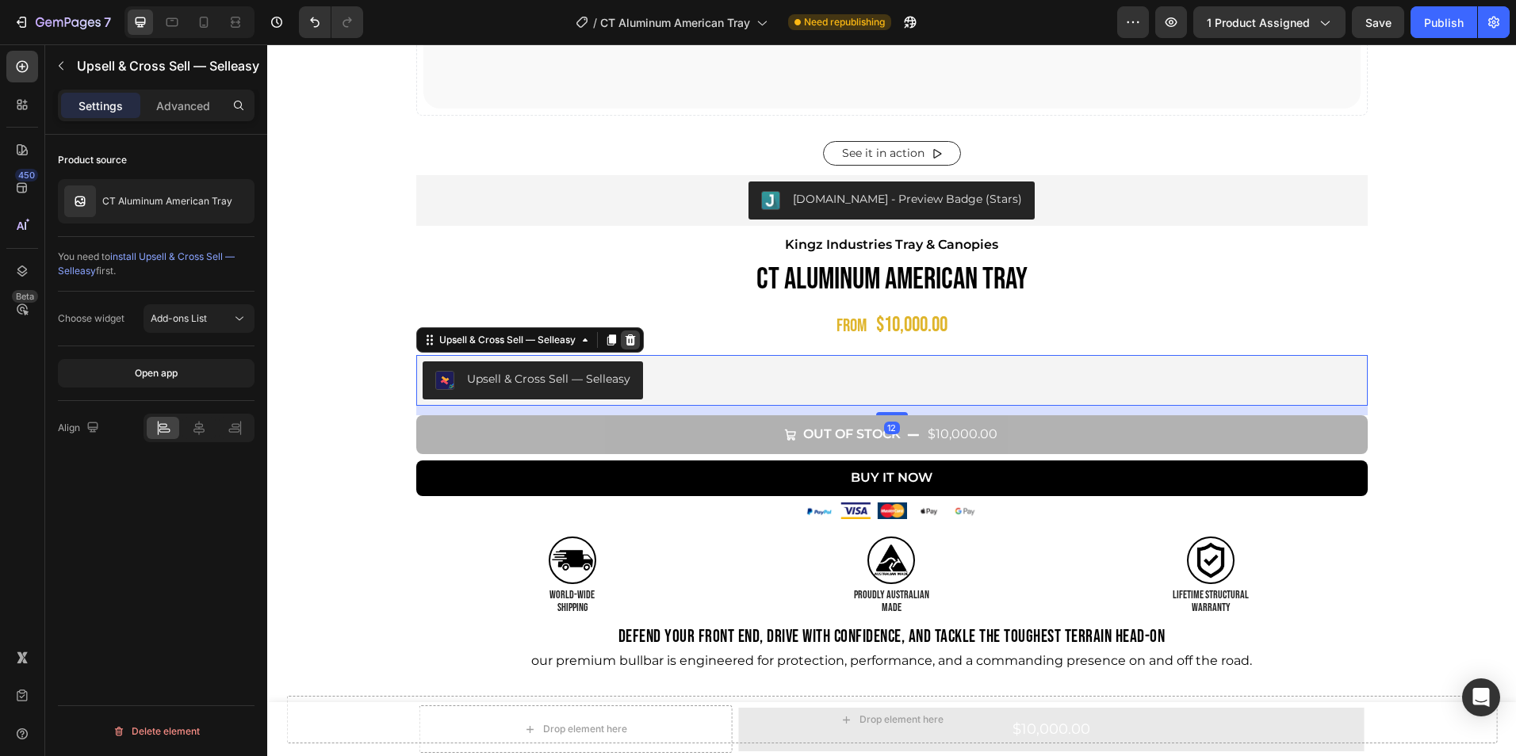
click at [625, 339] on icon at bounding box center [630, 340] width 10 height 11
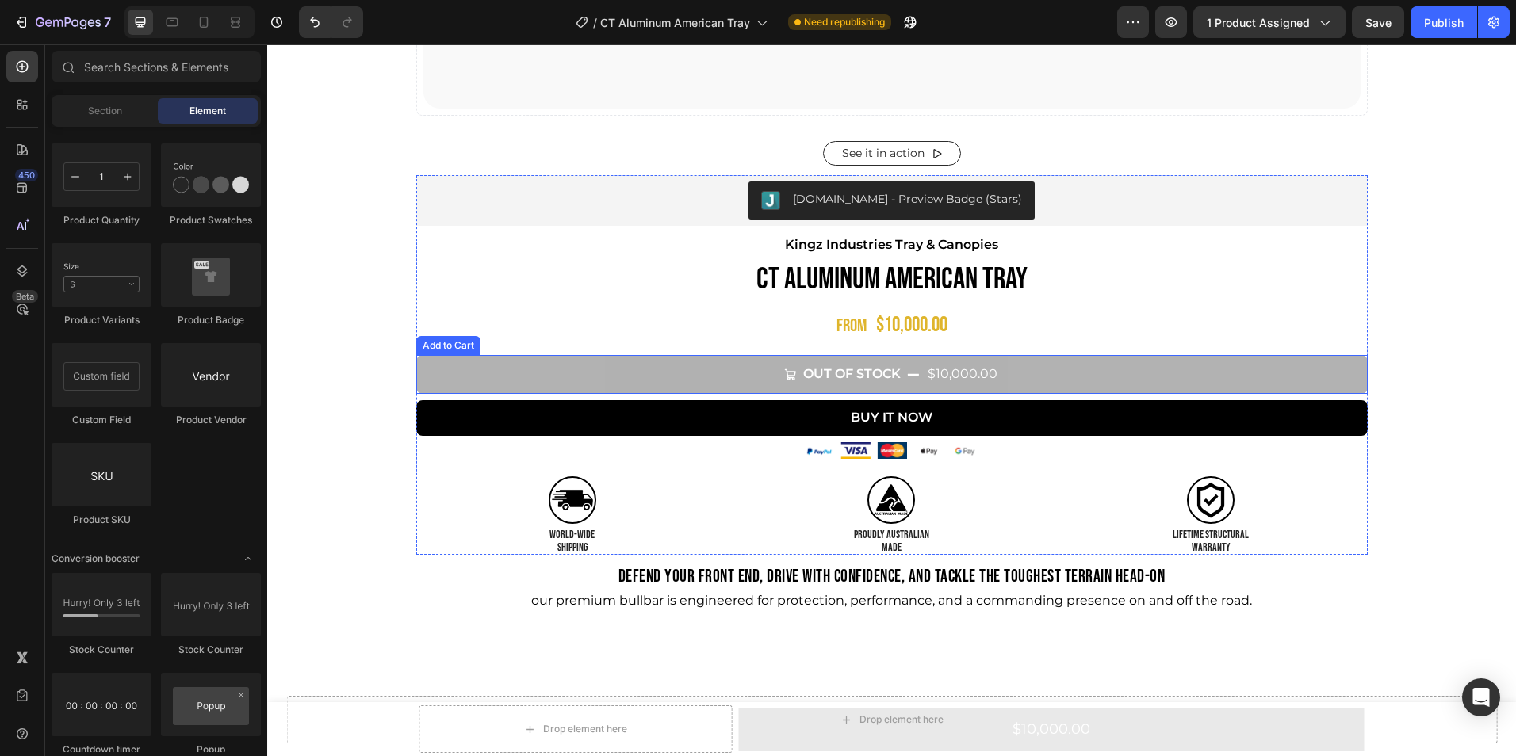
click at [677, 368] on button "Out of stock $10,000.00" at bounding box center [891, 374] width 951 height 39
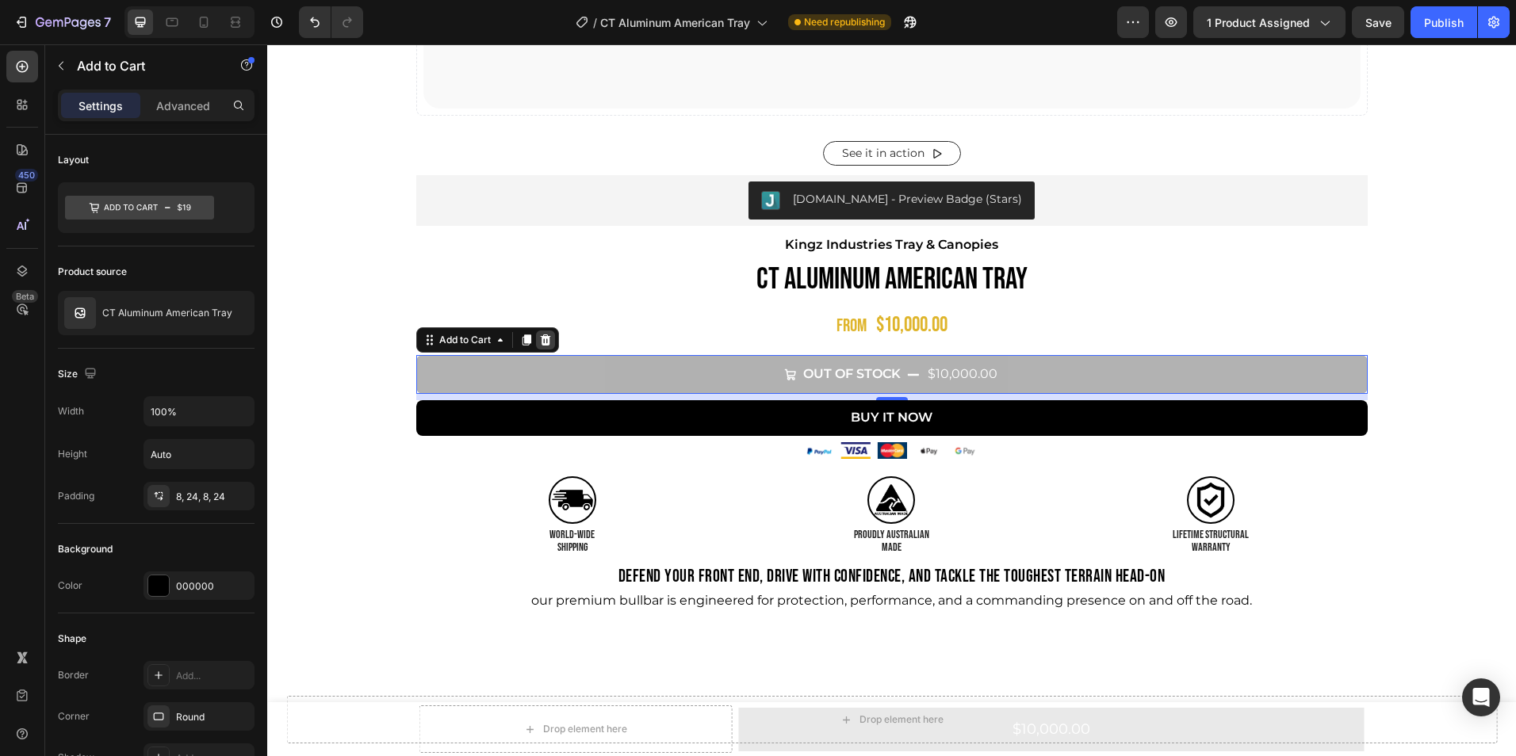
click at [540, 342] on icon at bounding box center [545, 340] width 10 height 11
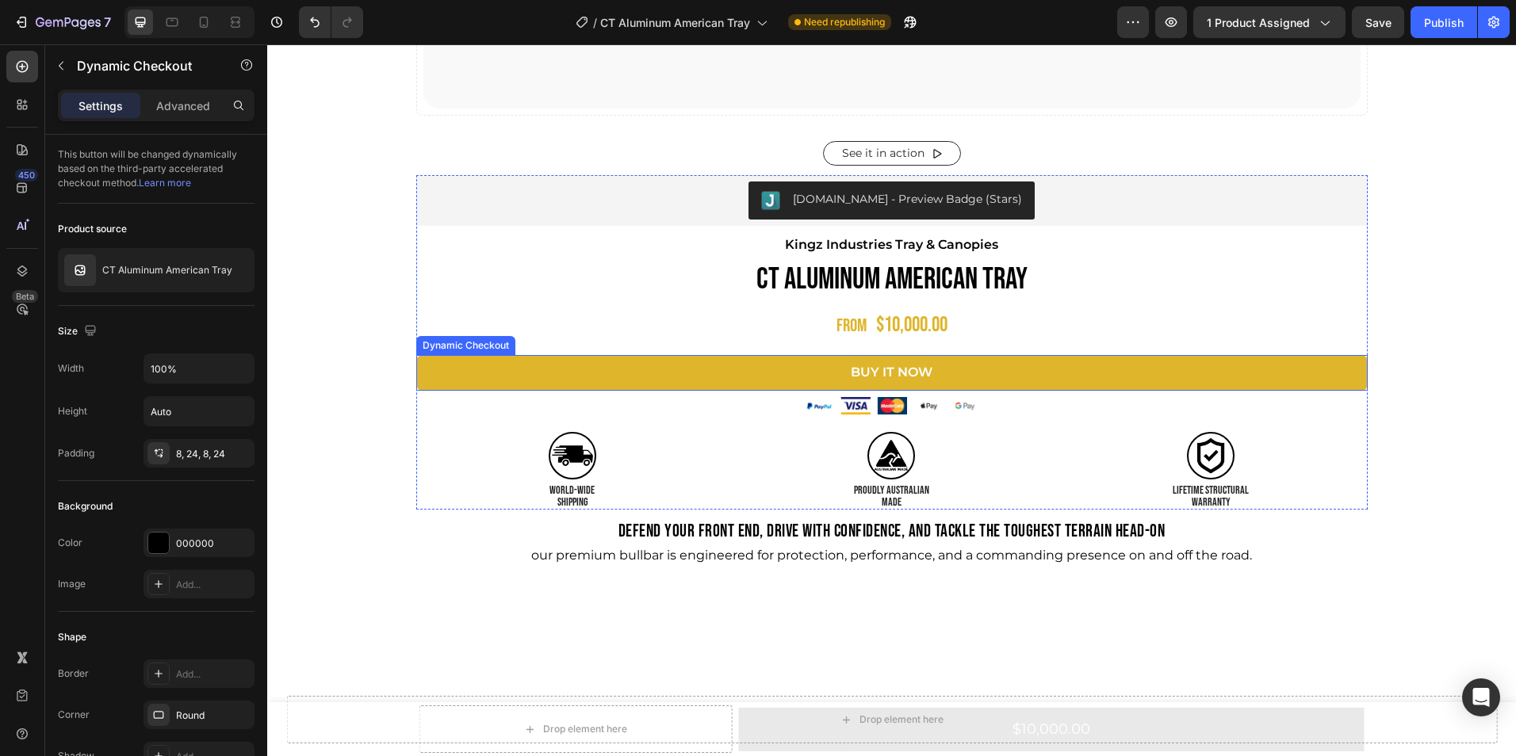
click at [768, 380] on button "Buy it now" at bounding box center [891, 373] width 951 height 36
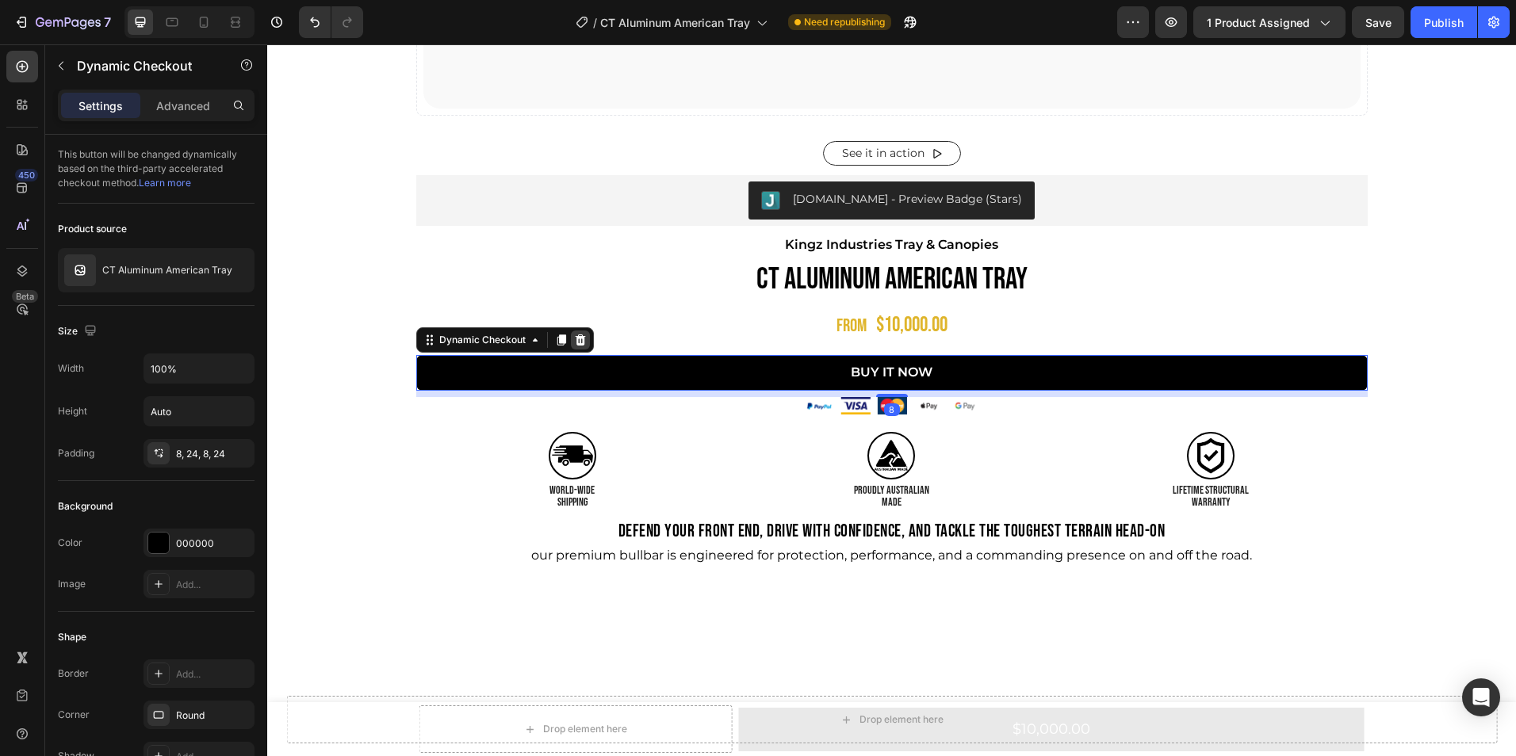
click at [576, 340] on icon at bounding box center [580, 340] width 10 height 11
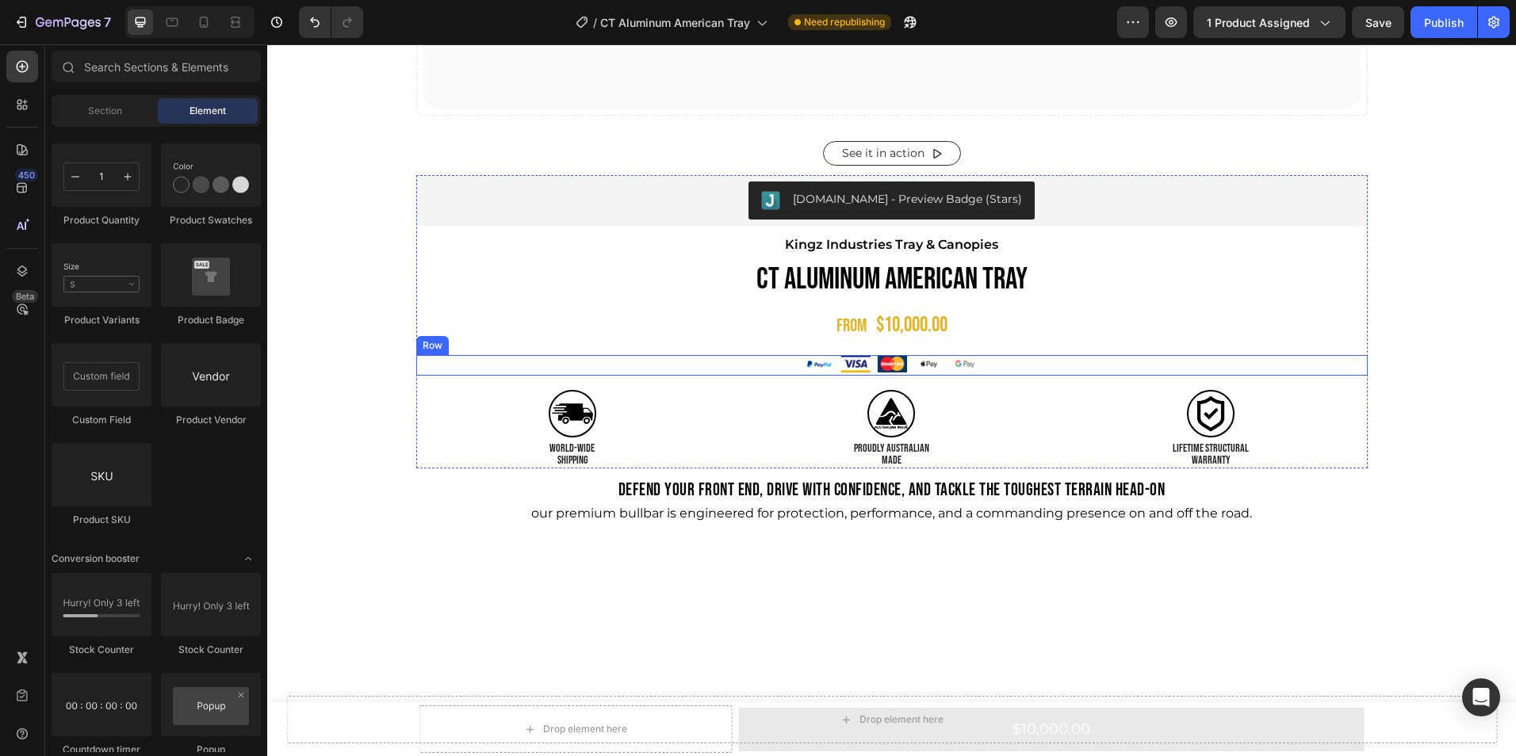
click at [757, 361] on div "Image Image Image Image Image Row" at bounding box center [891, 365] width 951 height 21
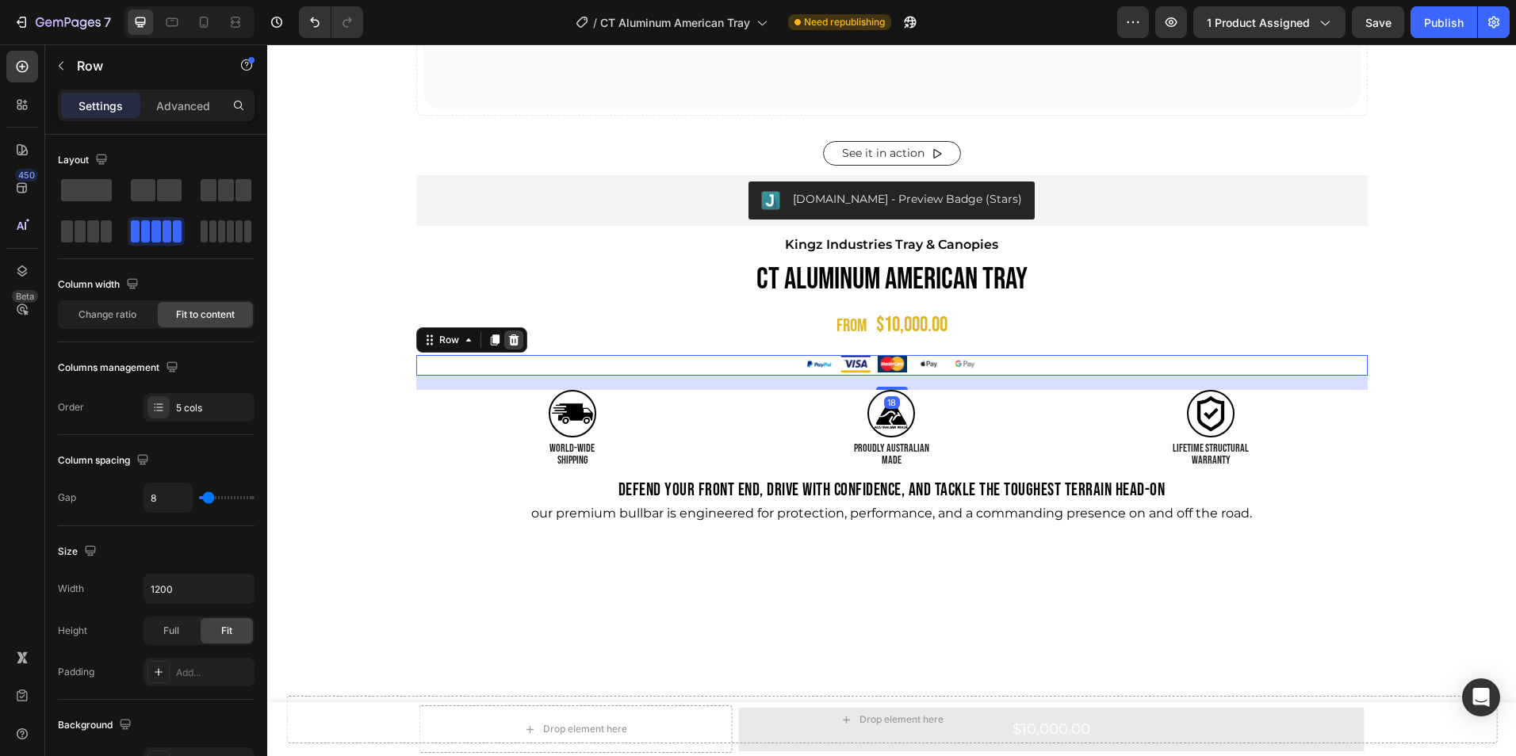
click at [508, 336] on icon at bounding box center [513, 340] width 13 height 13
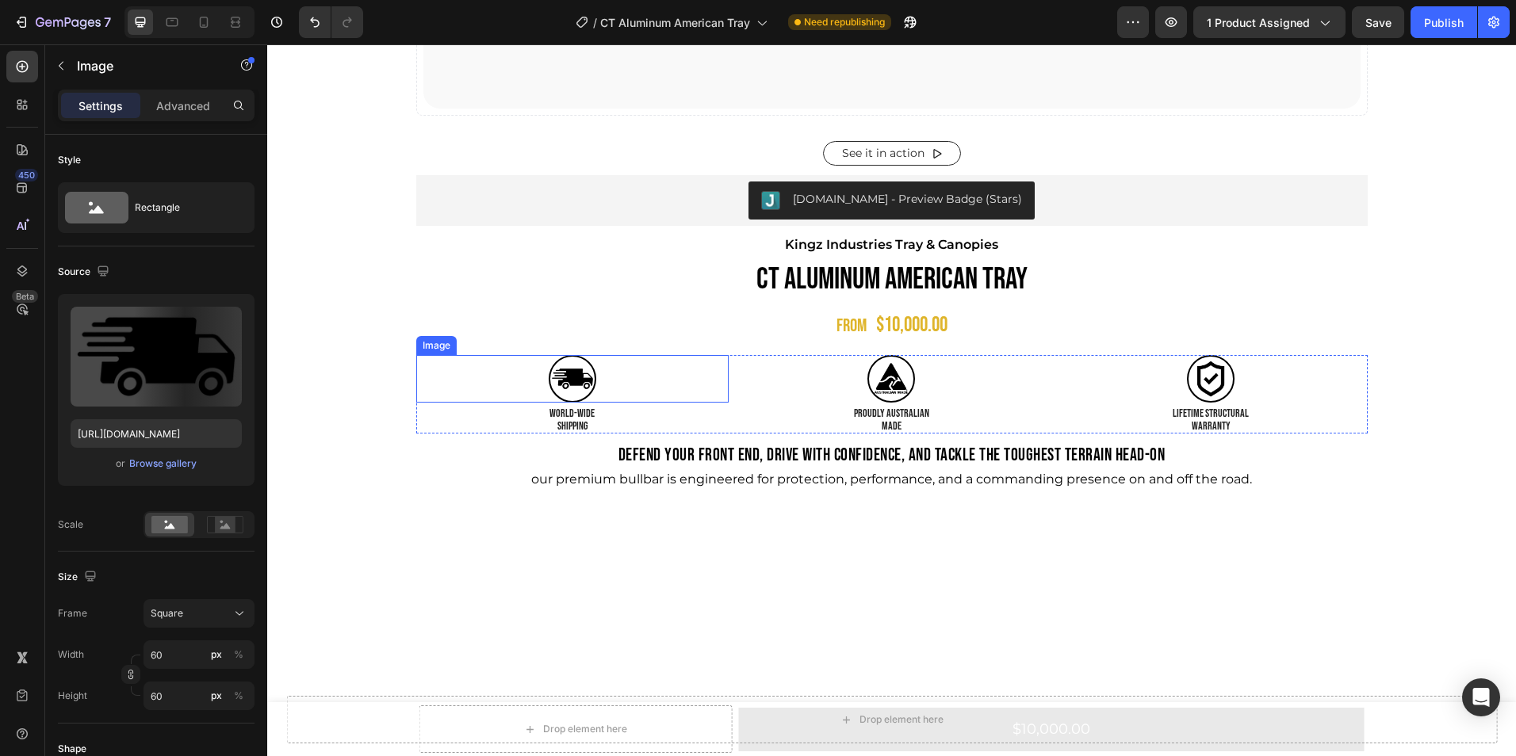
click at [602, 388] on div at bounding box center [572, 379] width 313 height 48
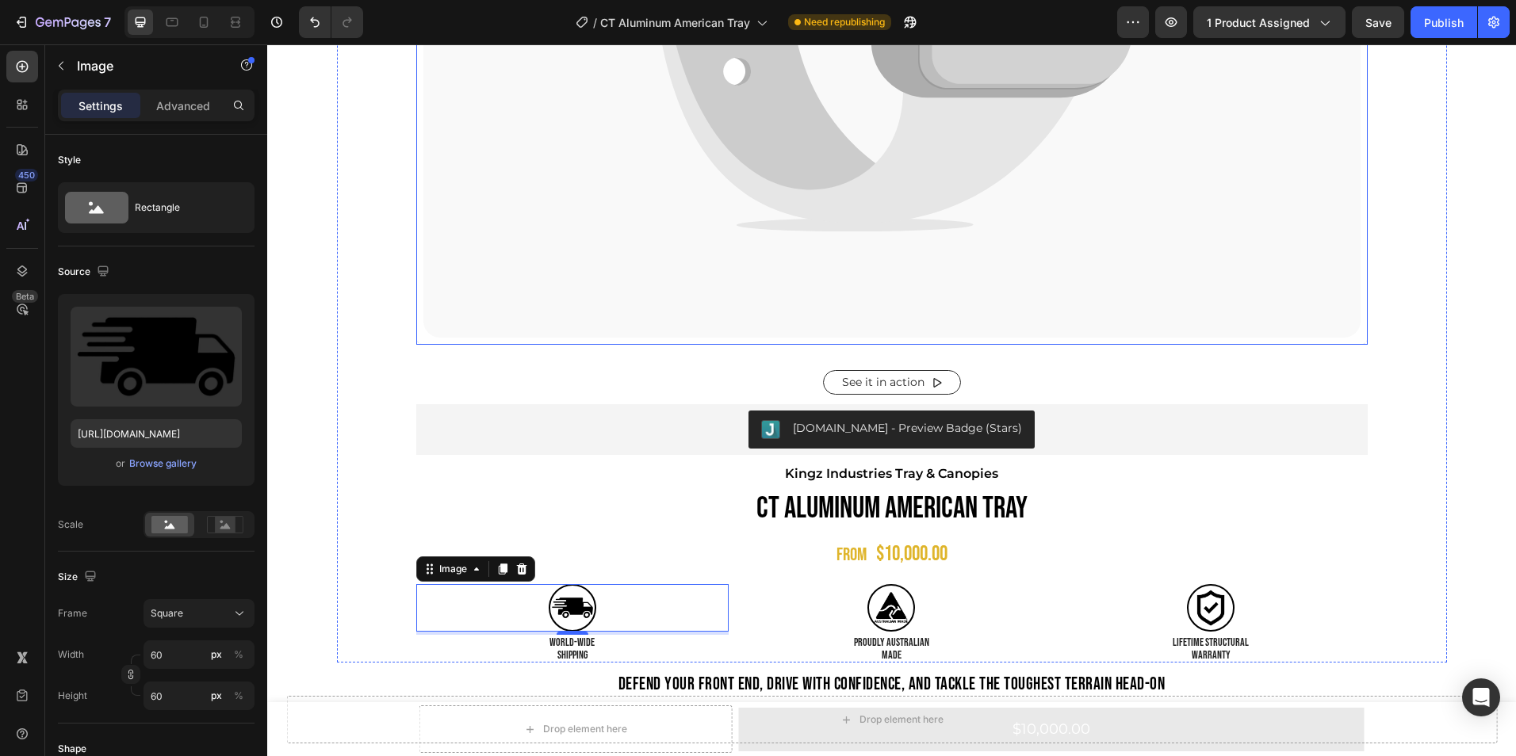
scroll to position [756, 0]
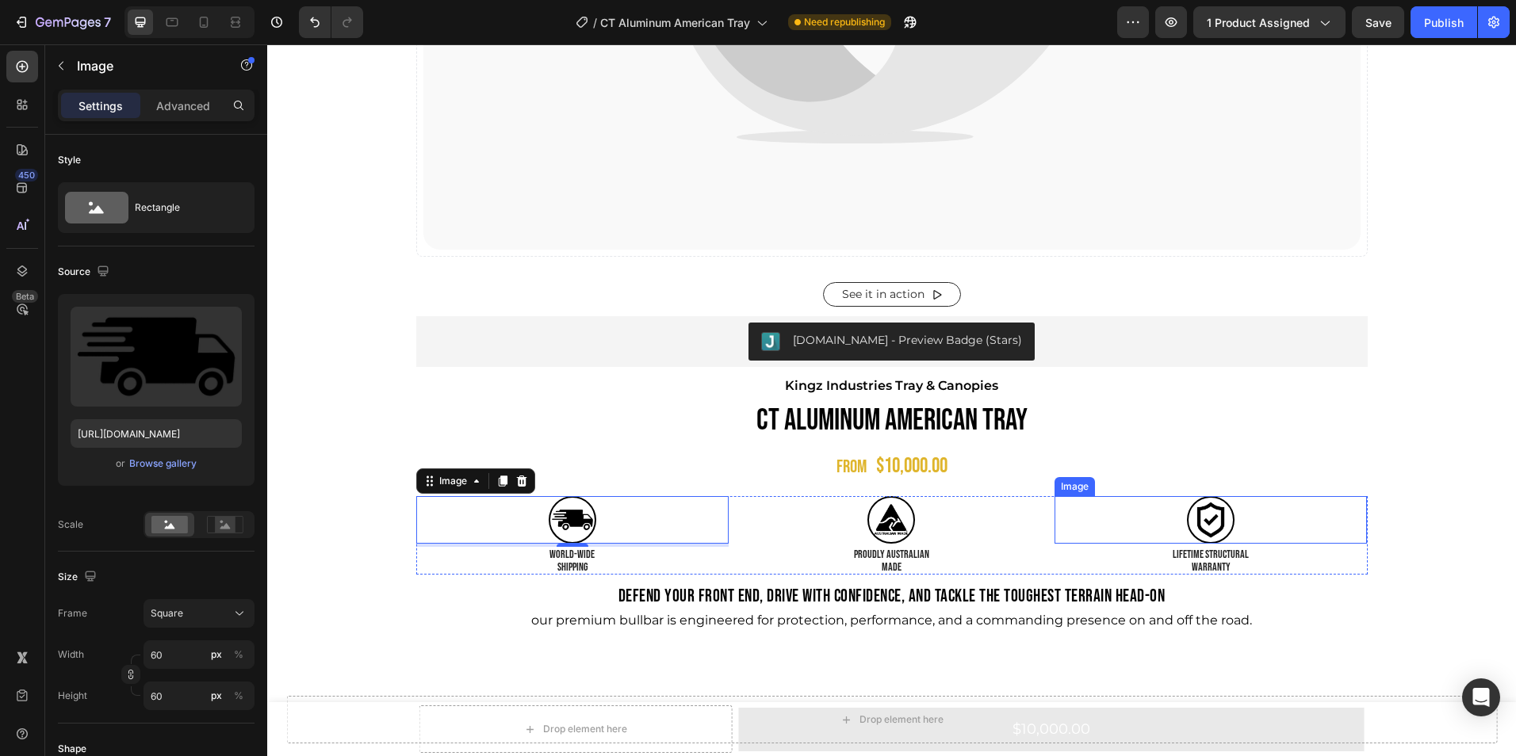
click at [1089, 538] on div at bounding box center [1210, 520] width 313 height 48
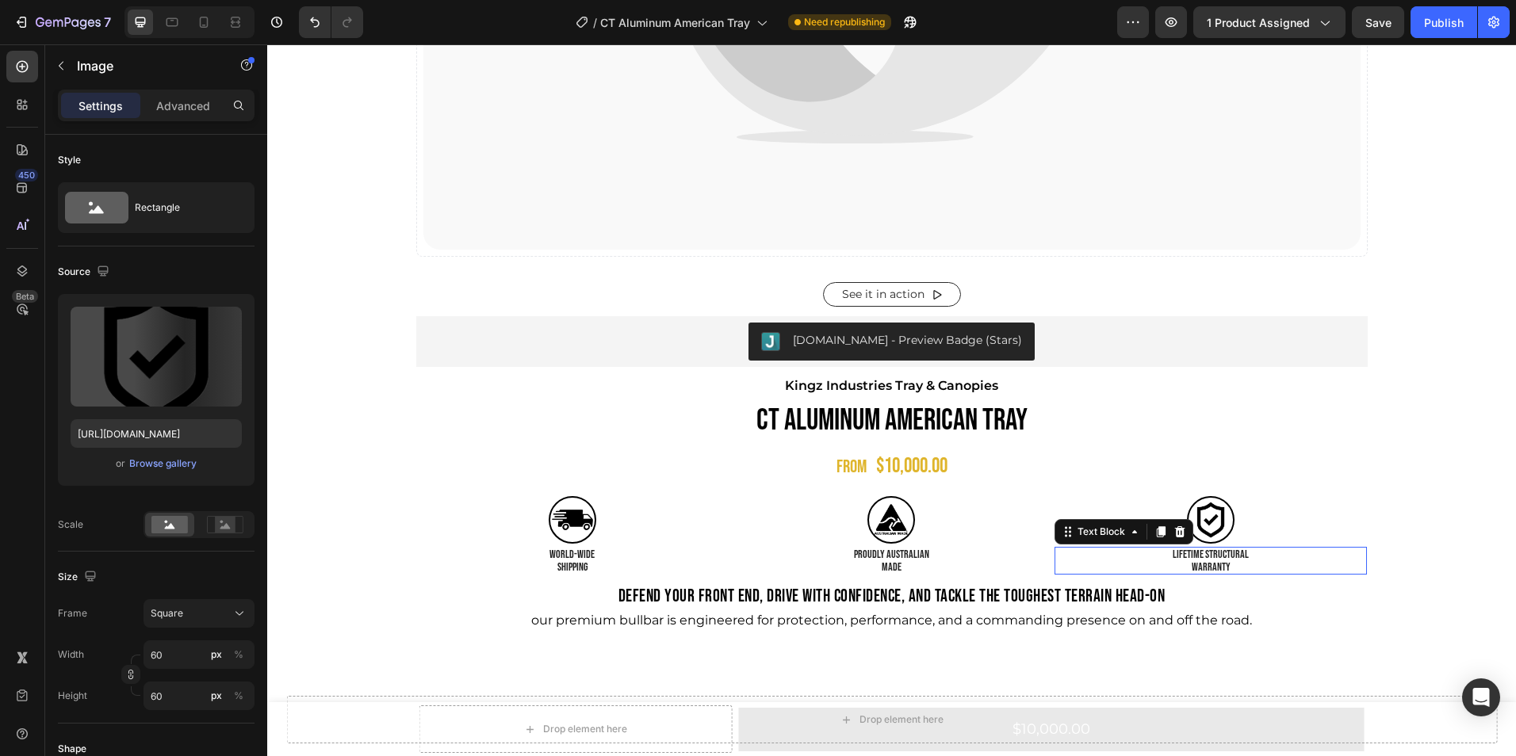
click at [1100, 553] on p "LIFETIME STRUCTURAL" at bounding box center [1211, 555] width 310 height 12
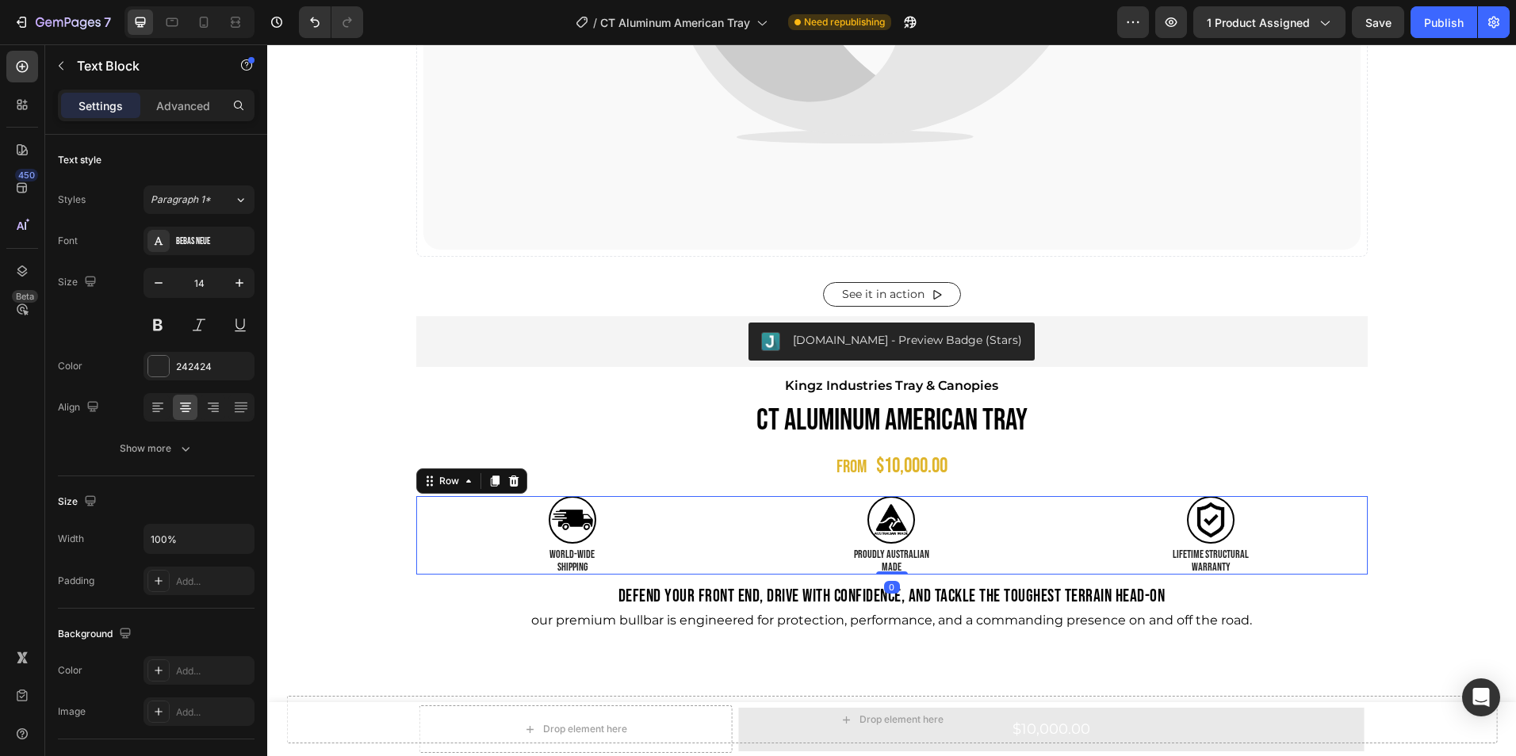
click at [726, 497] on div "Image world-WIDE SHIPPING Text Block Image PROUDLY AUSTRALIAN MADE Text Block I…" at bounding box center [891, 535] width 951 height 78
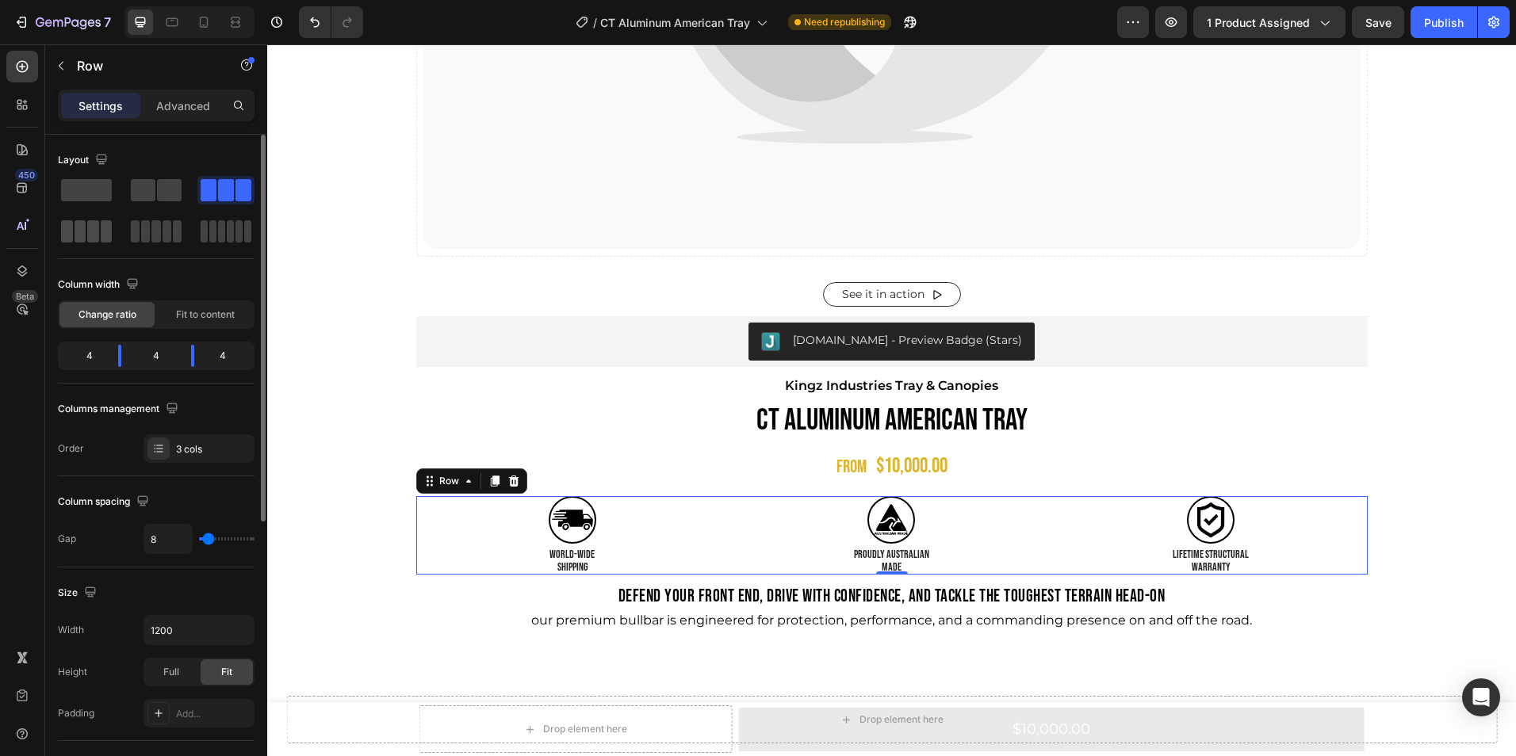
click at [89, 233] on span at bounding box center [93, 231] width 12 height 22
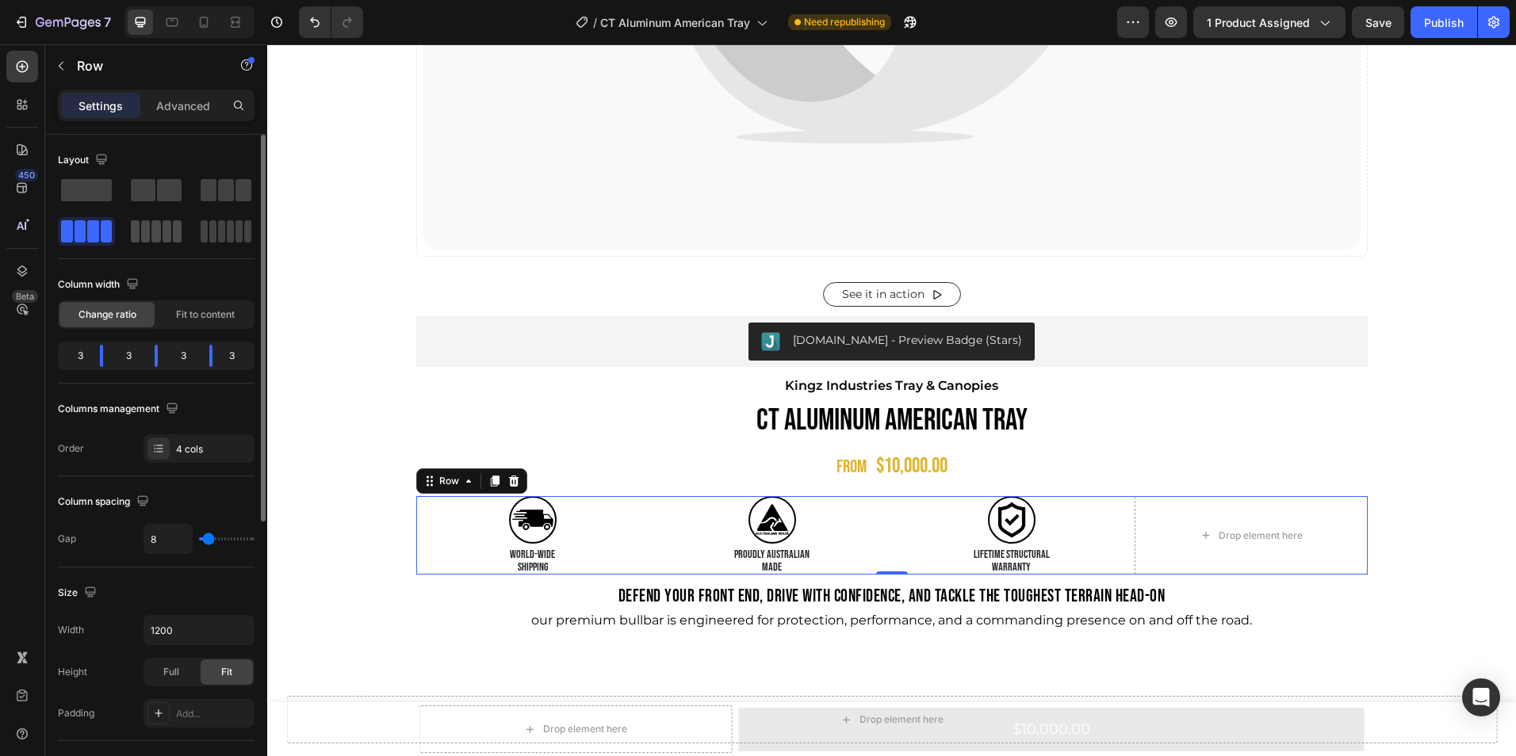
click at [158, 225] on span at bounding box center [155, 231] width 9 height 22
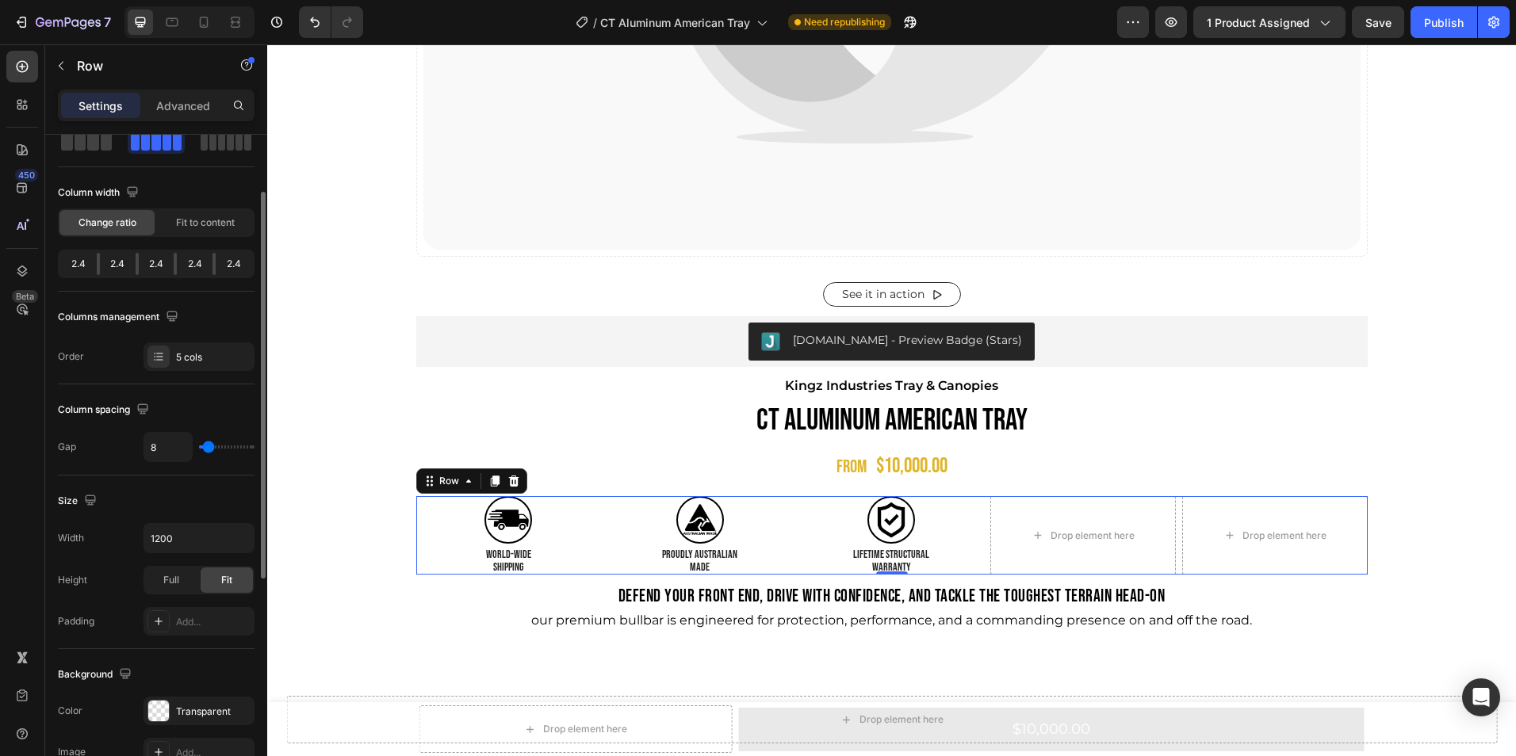
scroll to position [91, 0]
click at [148, 356] on div at bounding box center [158, 357] width 22 height 22
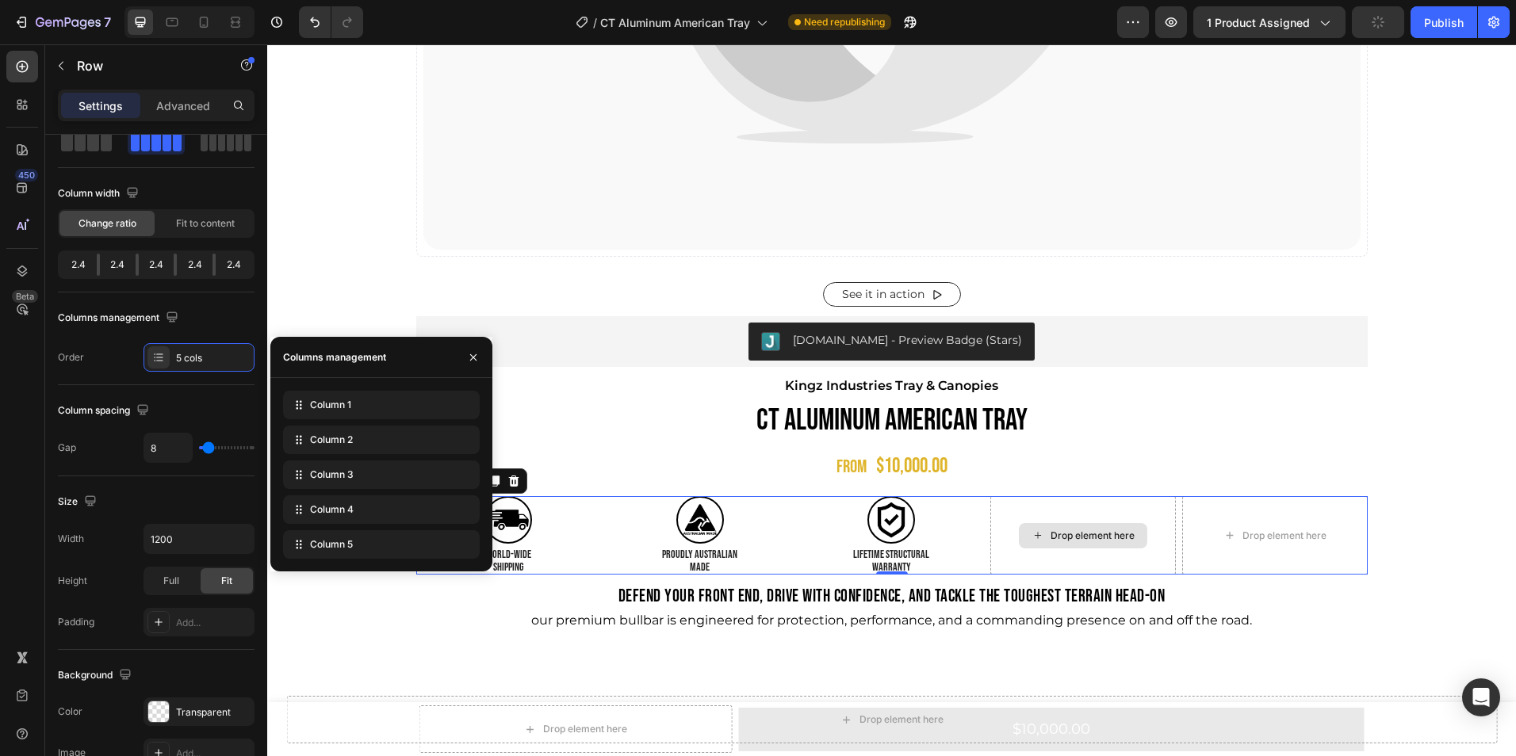
click at [1040, 523] on div "Drop element here" at bounding box center [1083, 535] width 128 height 25
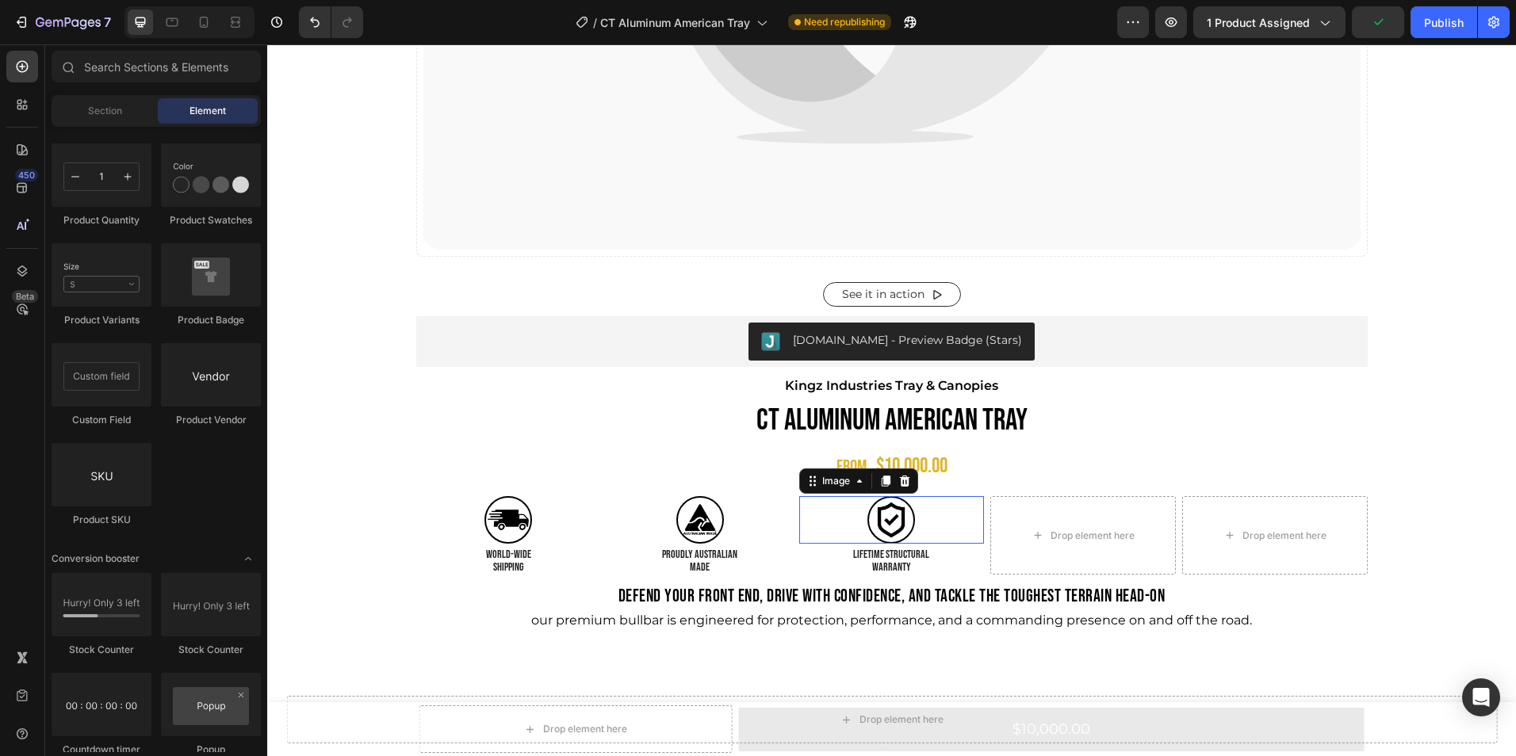
click at [886, 516] on img at bounding box center [891, 520] width 48 height 48
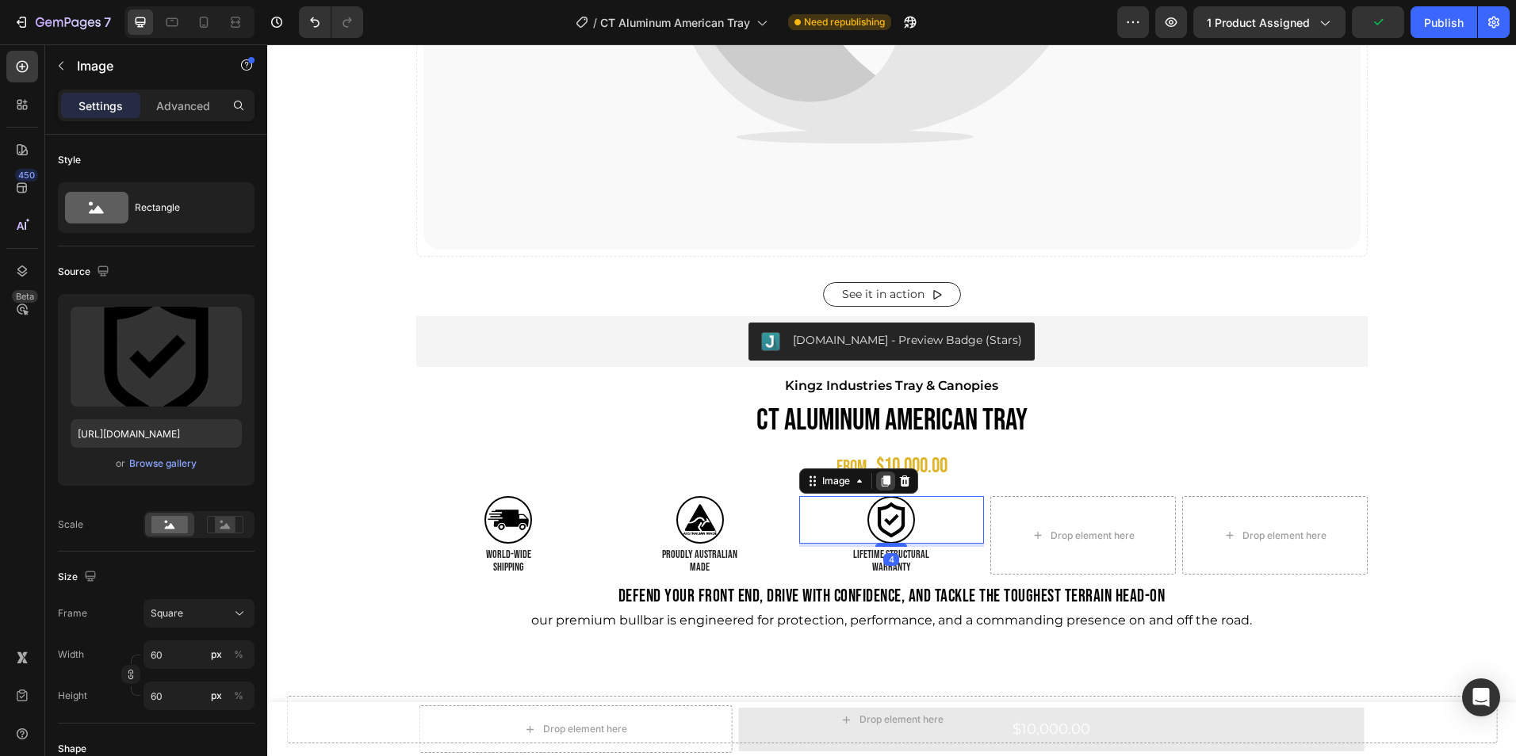
click at [879, 488] on icon at bounding box center [885, 481] width 13 height 13
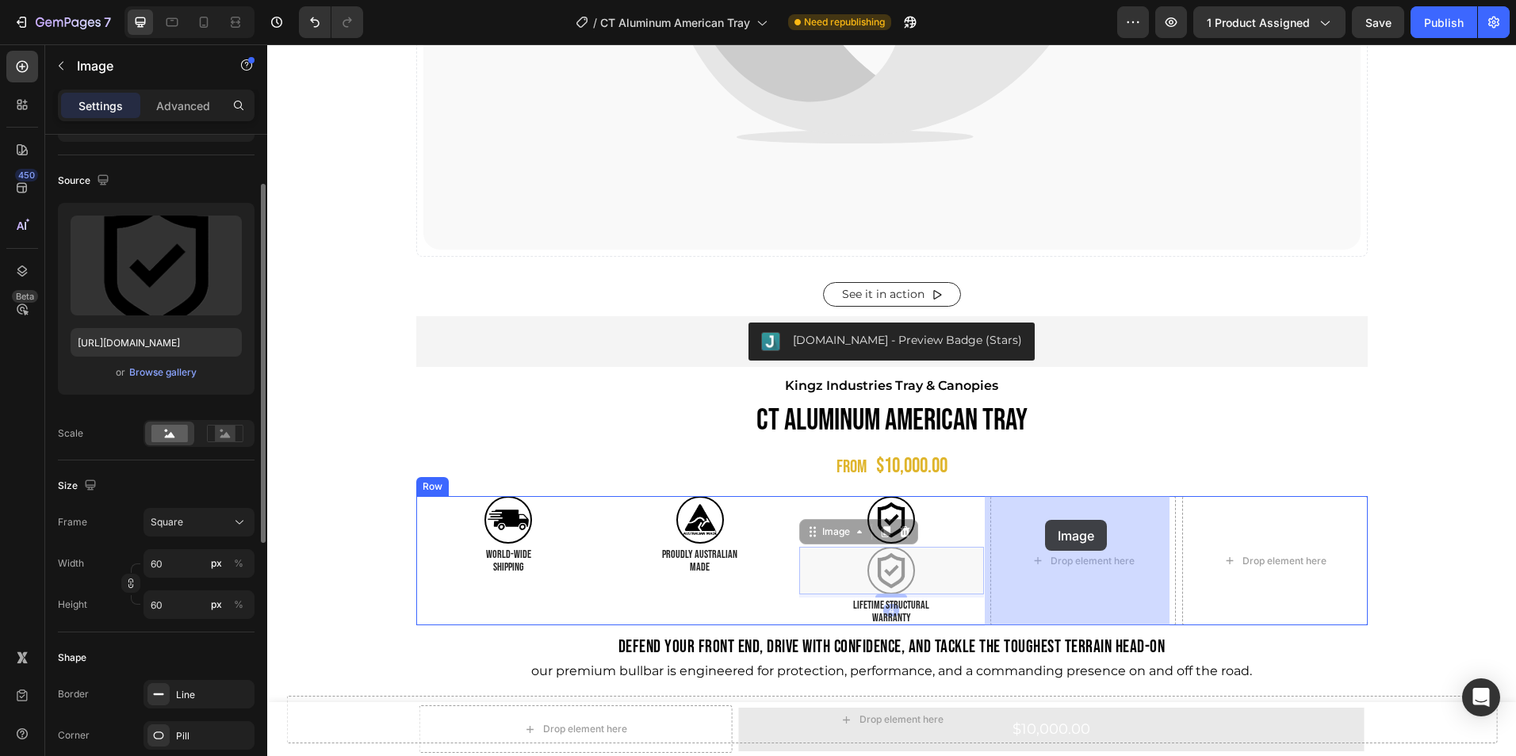
drag, startPoint x: 935, startPoint y: 564, endPoint x: 1044, endPoint y: 517, distance: 118.3
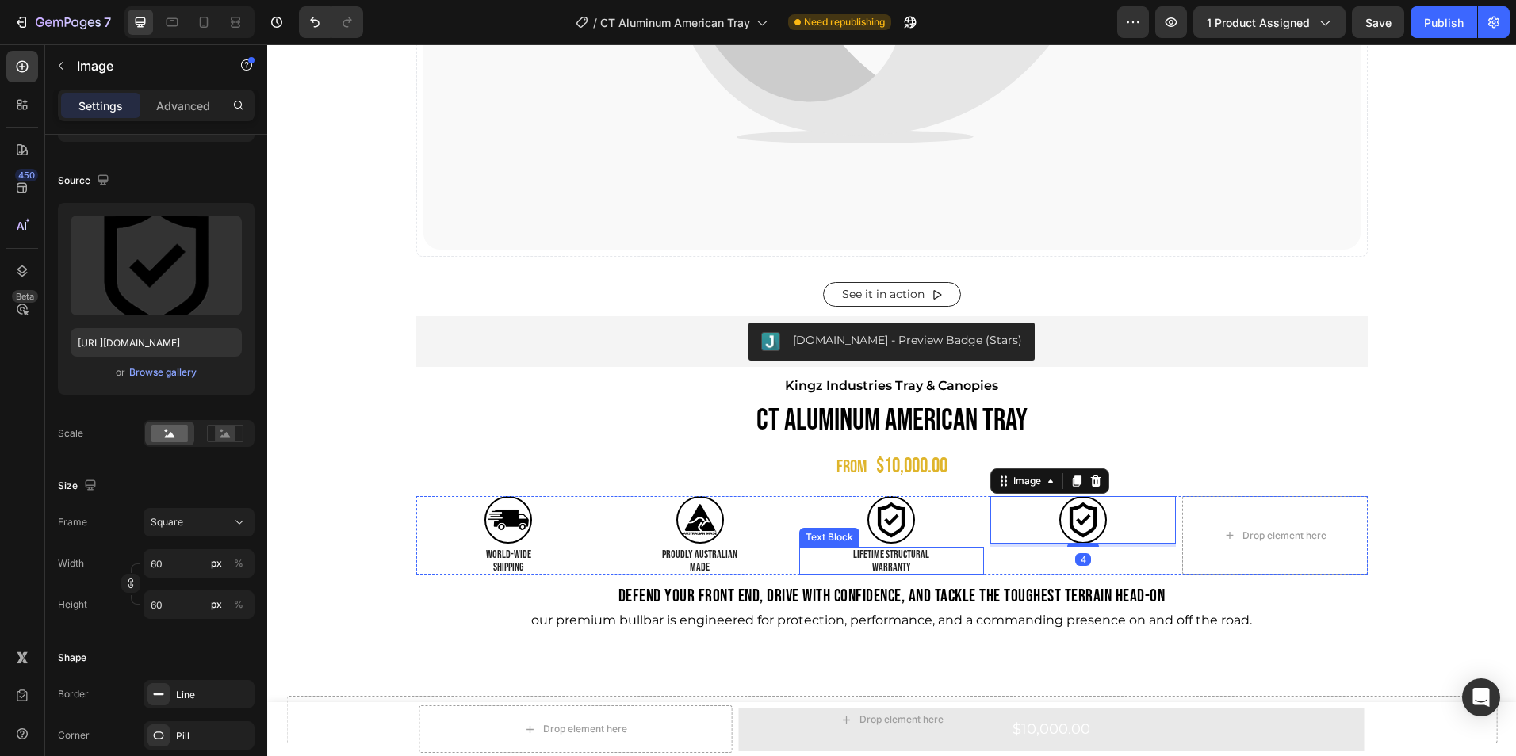
click at [928, 560] on p "LIFETIME STRUCTURAL" at bounding box center [892, 555] width 182 height 12
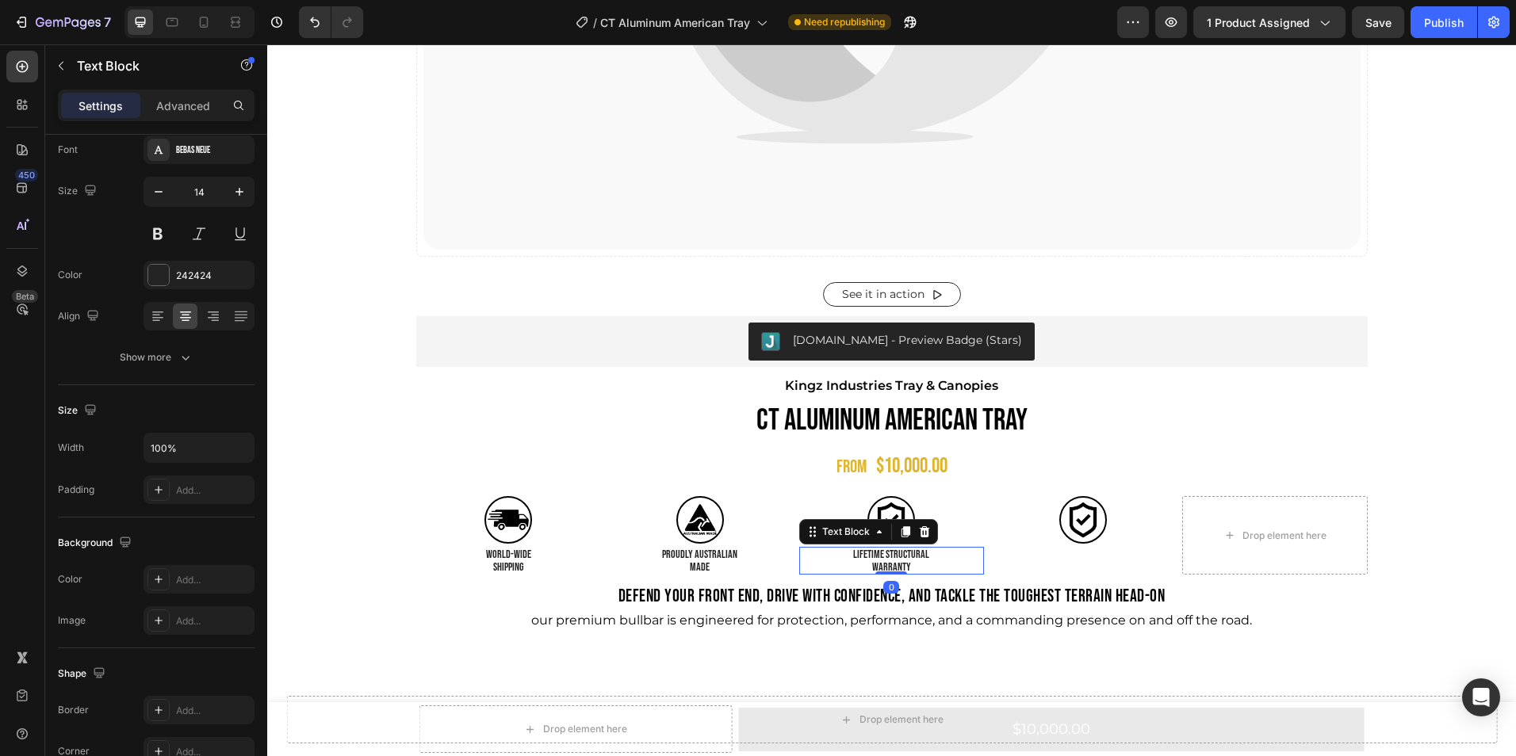
scroll to position [0, 0]
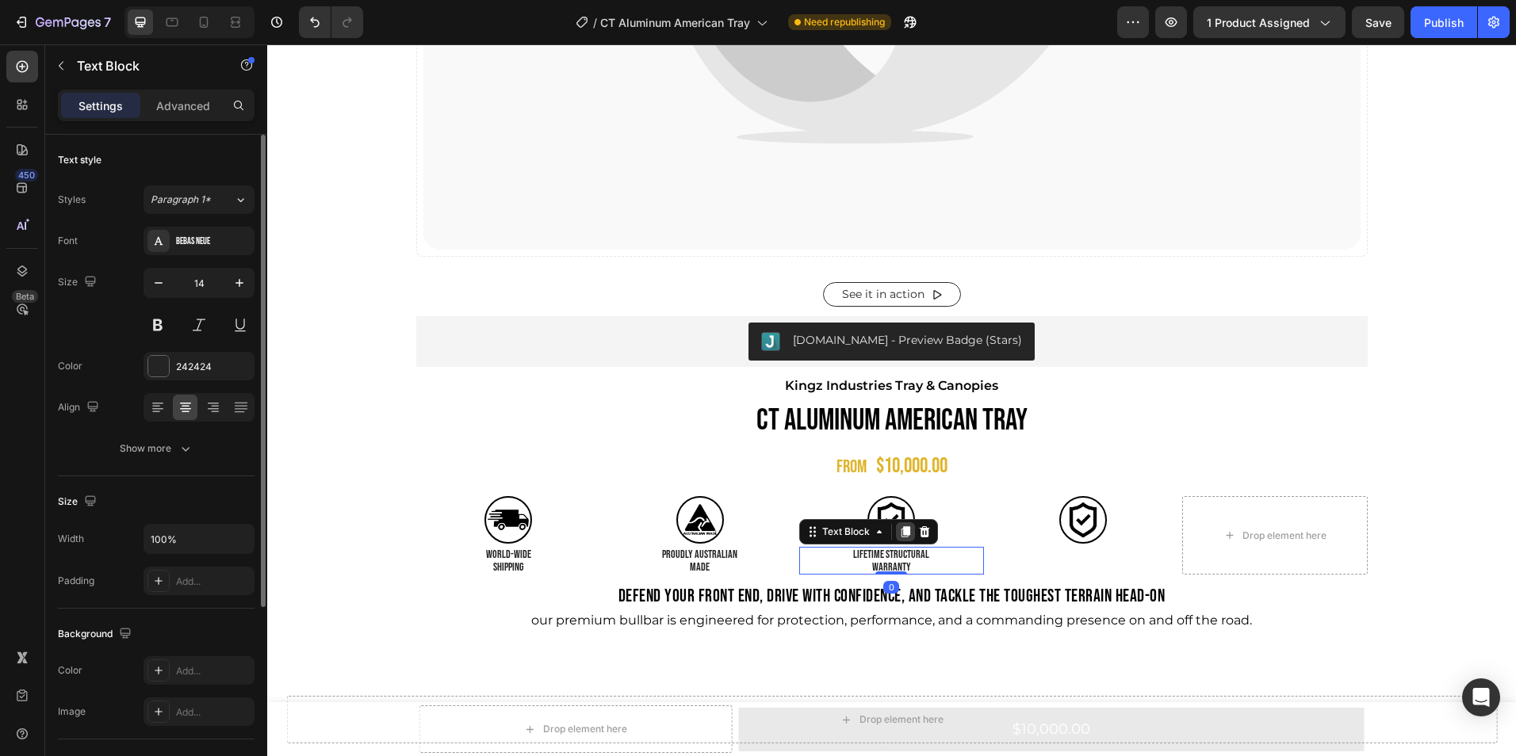
click at [901, 527] on icon at bounding box center [905, 531] width 9 height 11
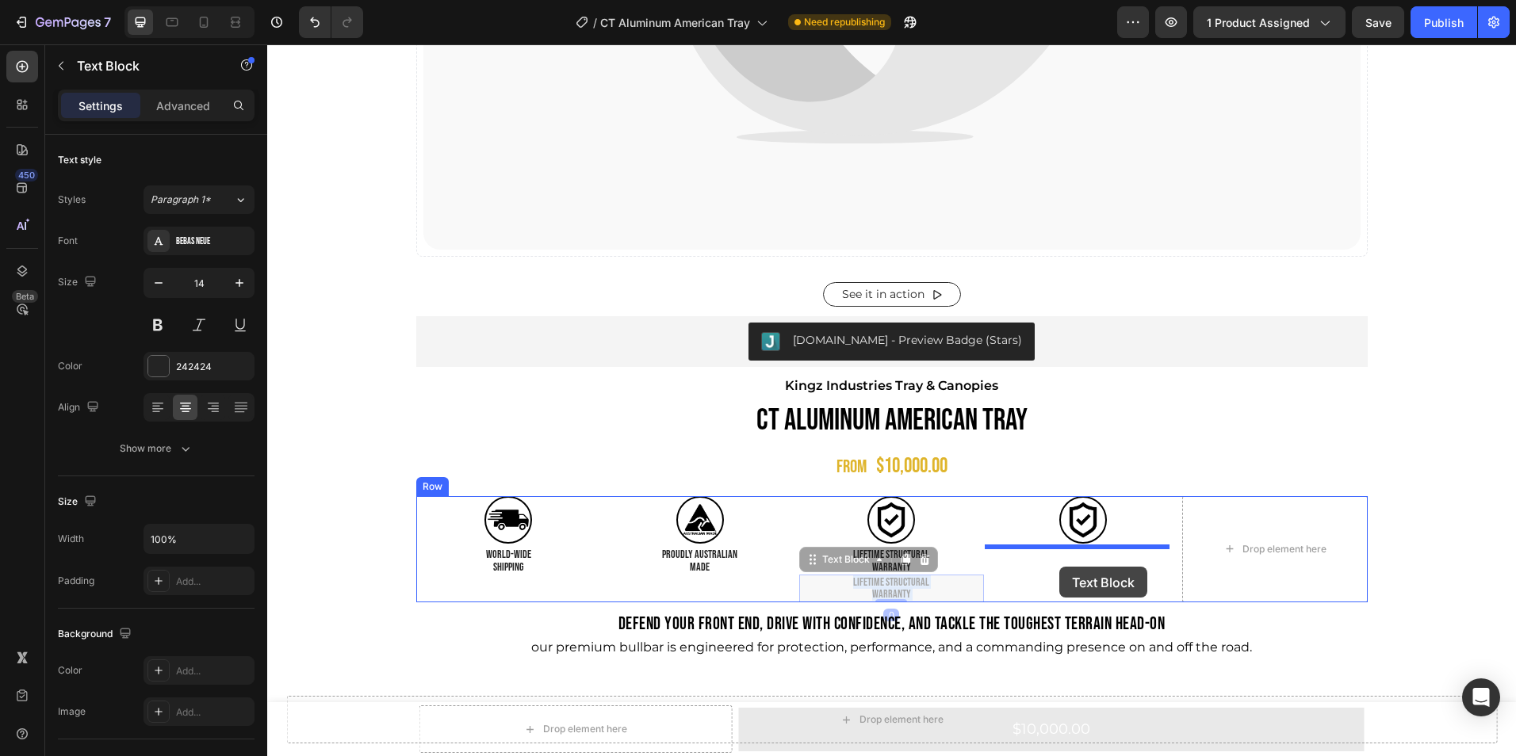
drag, startPoint x: 941, startPoint y: 589, endPoint x: 1059, endPoint y: 567, distance: 120.2
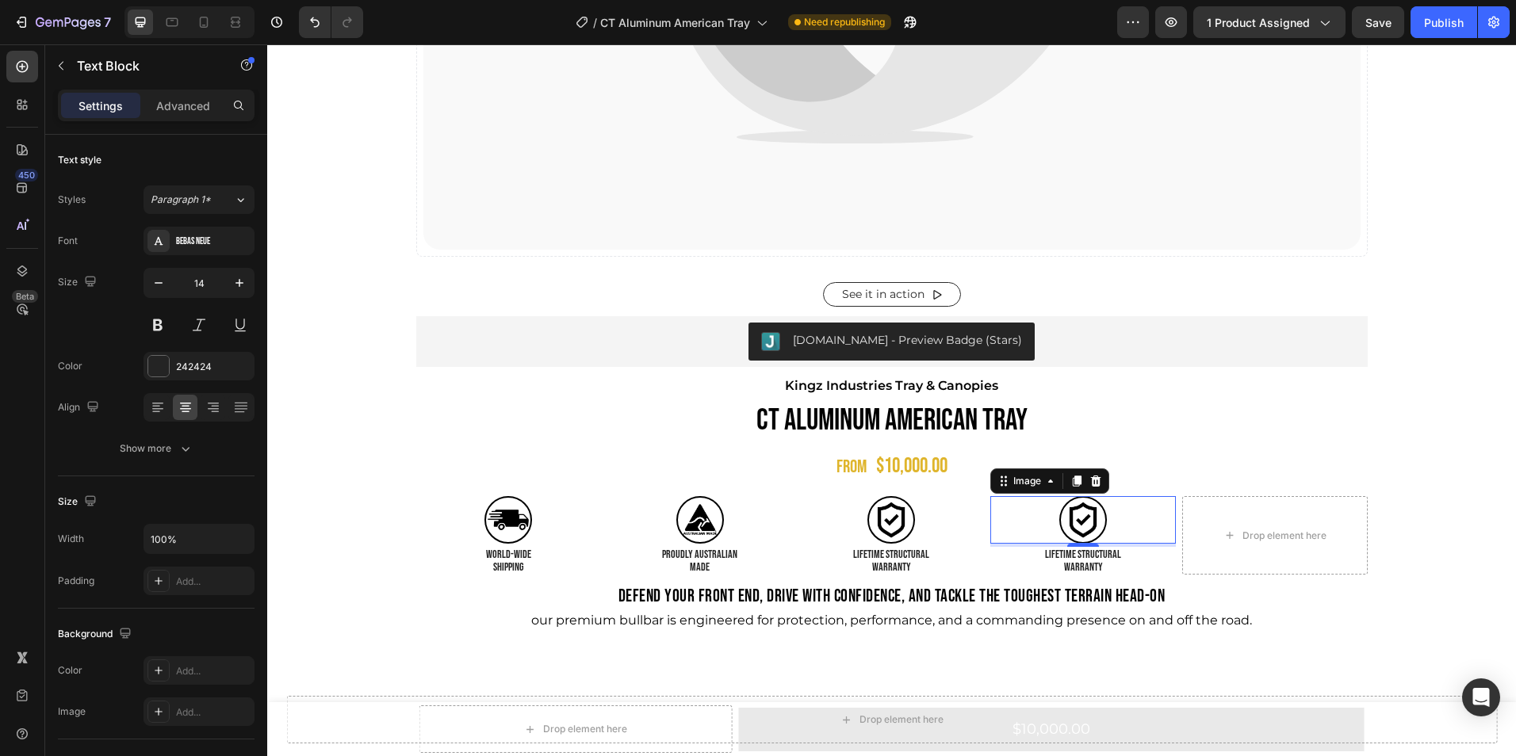
click at [1086, 499] on img at bounding box center [1083, 520] width 48 height 48
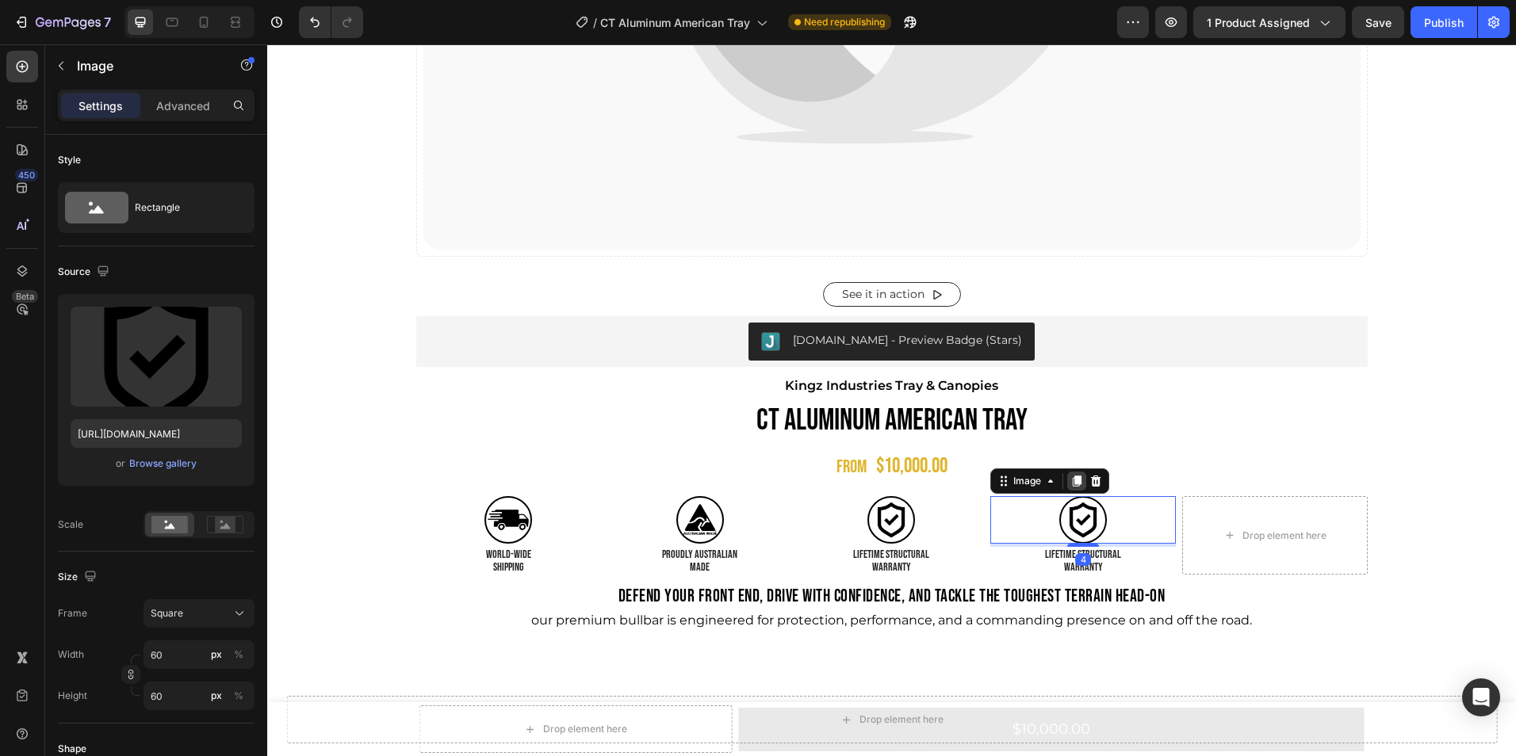
click at [1075, 475] on icon at bounding box center [1076, 481] width 13 height 13
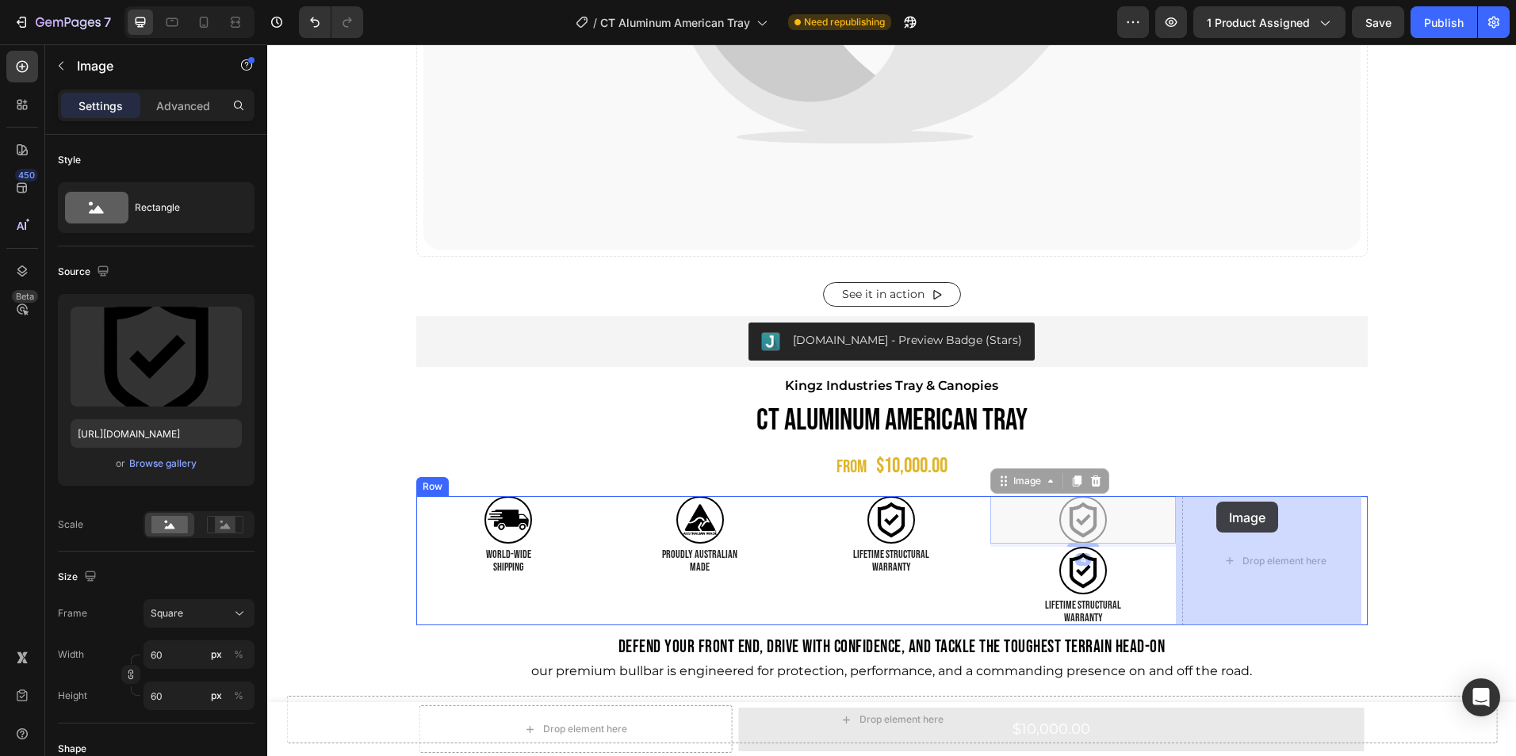
drag, startPoint x: 1129, startPoint y: 516, endPoint x: 1215, endPoint y: 511, distance: 86.6
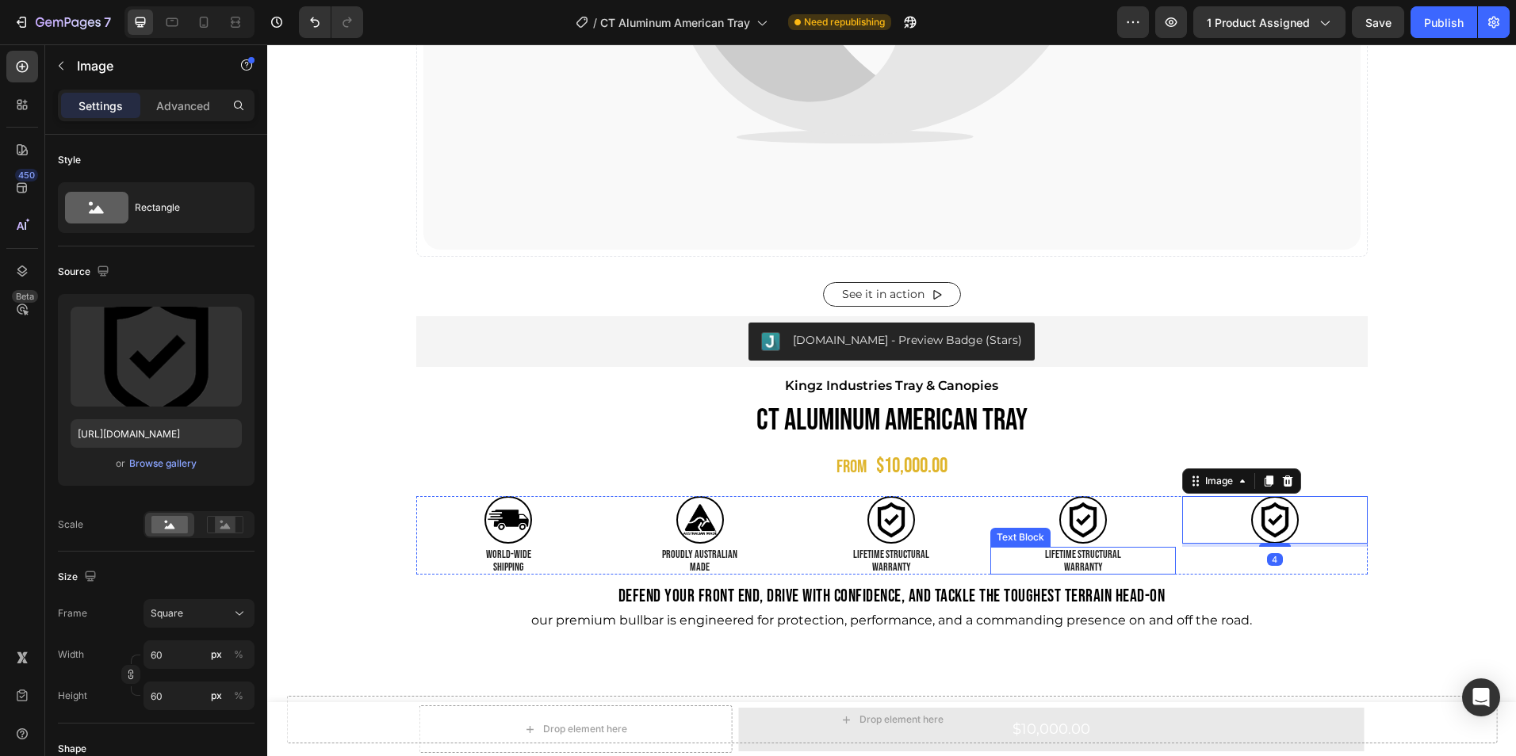
click at [1106, 554] on p "LIFETIME STRUCTURAL" at bounding box center [1083, 555] width 182 height 12
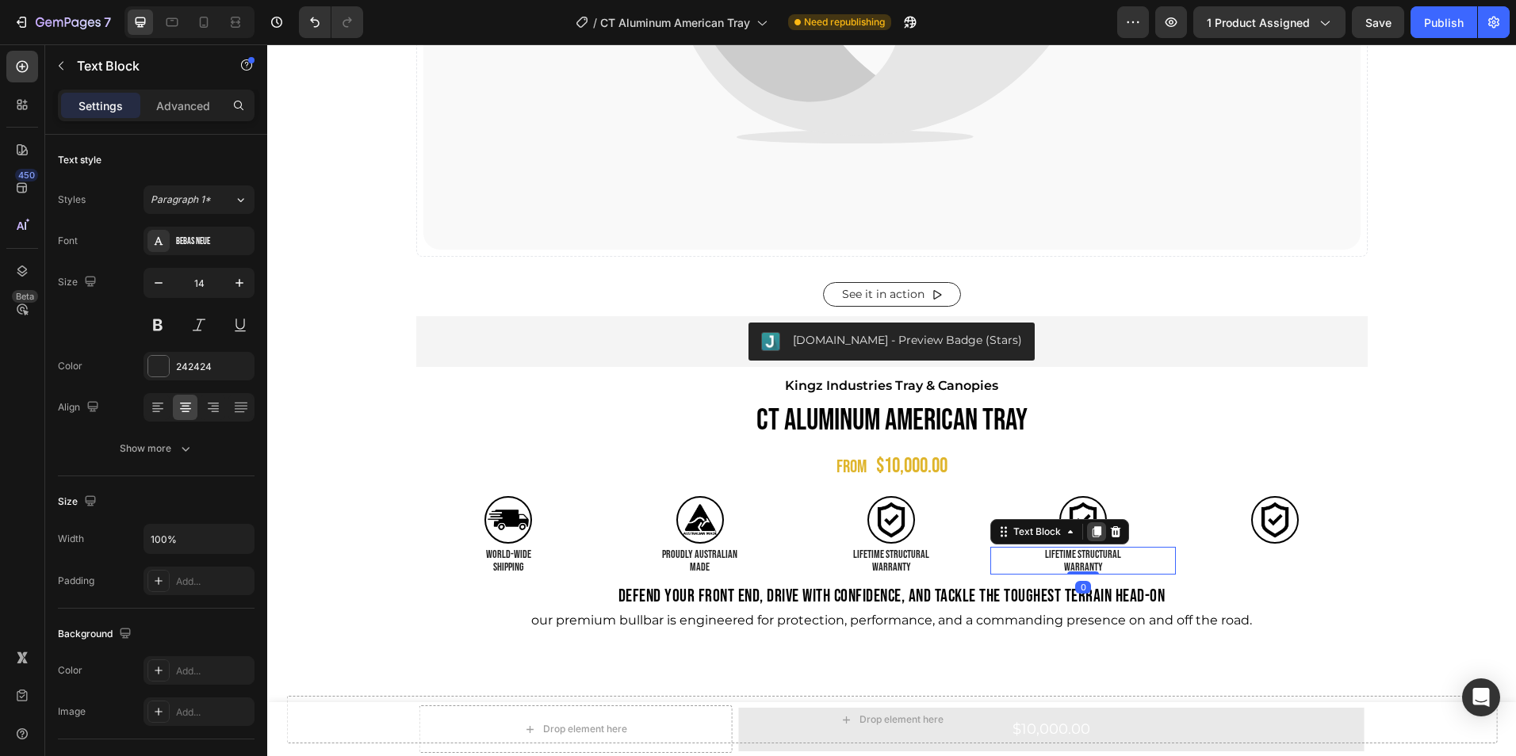
click at [1092, 528] on icon at bounding box center [1096, 531] width 9 height 11
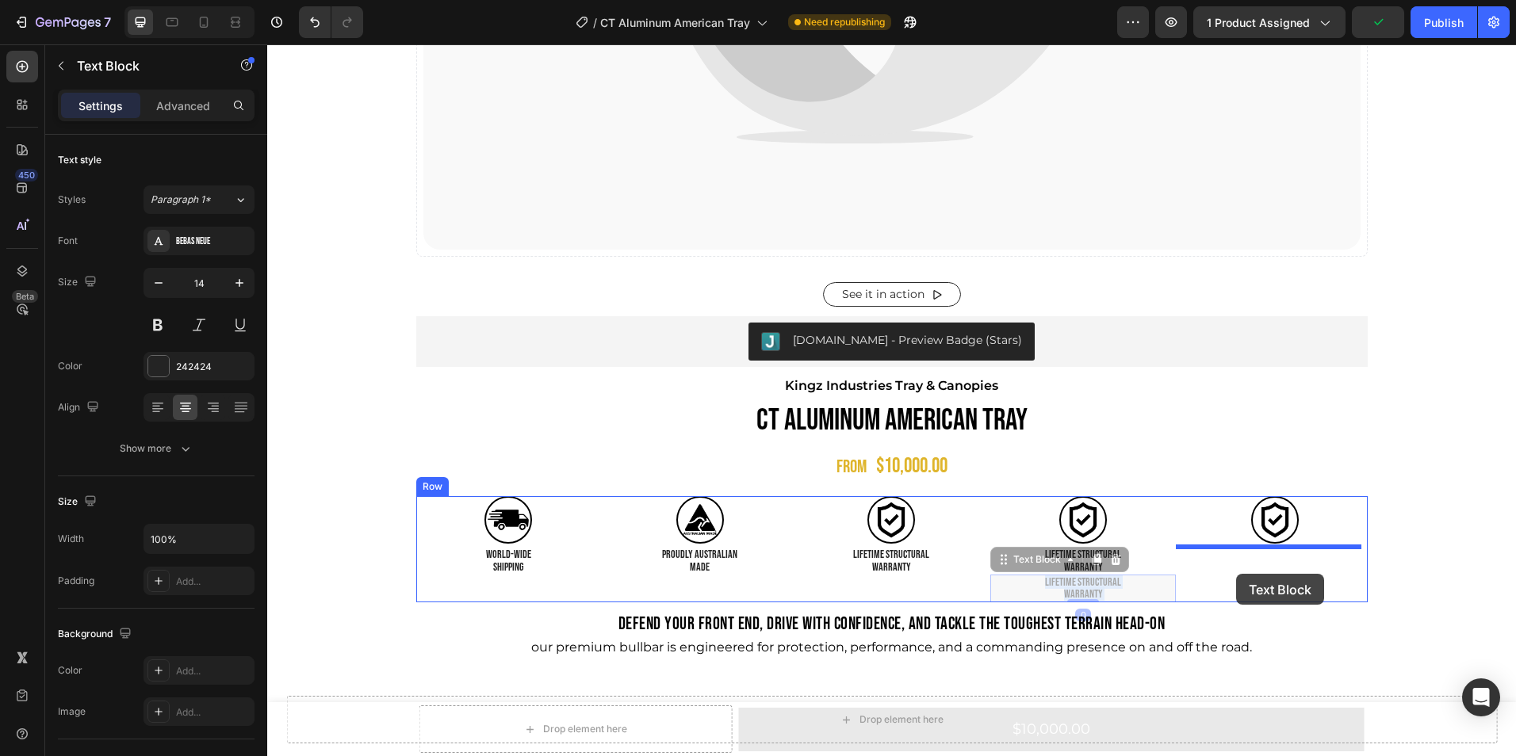
drag, startPoint x: 1148, startPoint y: 594, endPoint x: 1237, endPoint y: 572, distance: 91.3
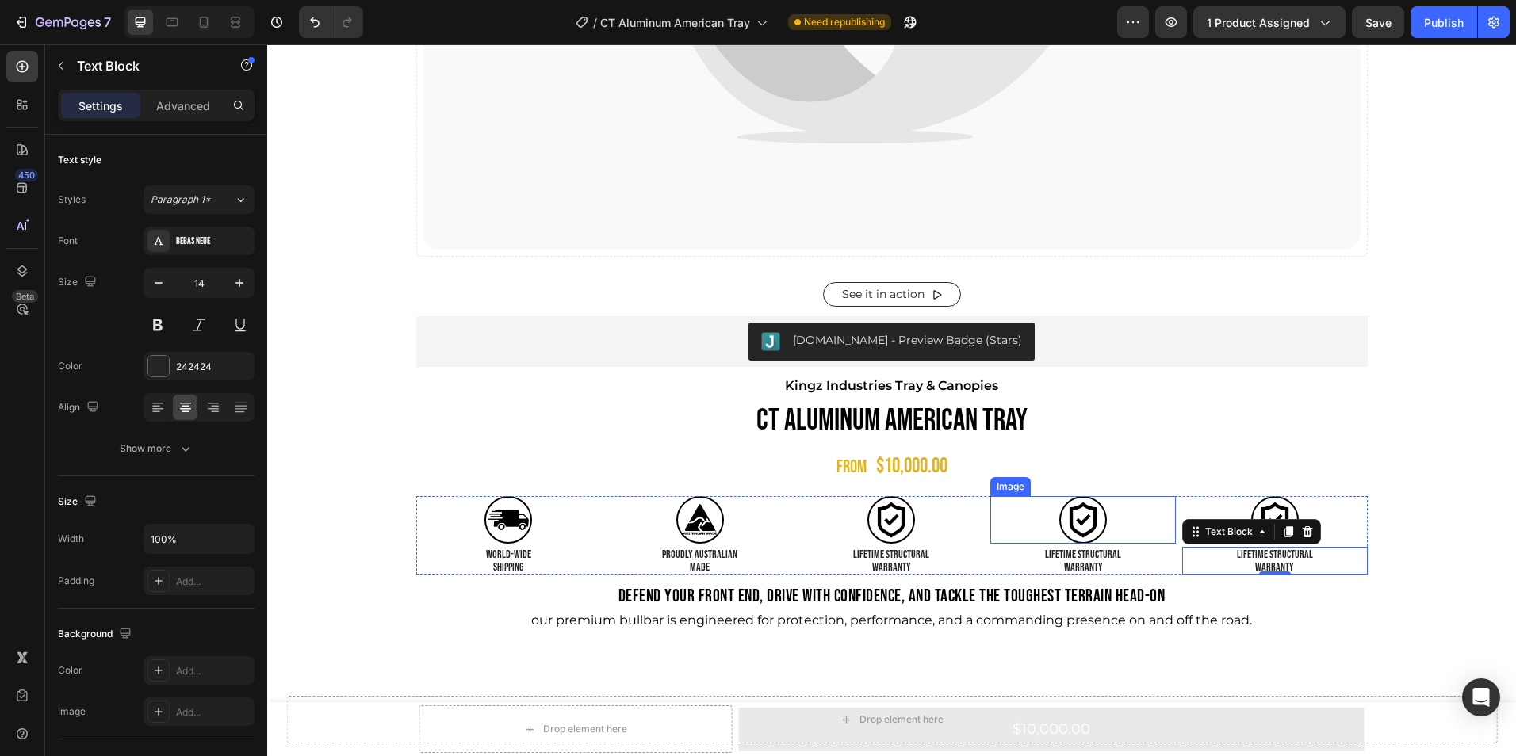
click at [1079, 534] on img at bounding box center [1083, 520] width 48 height 48
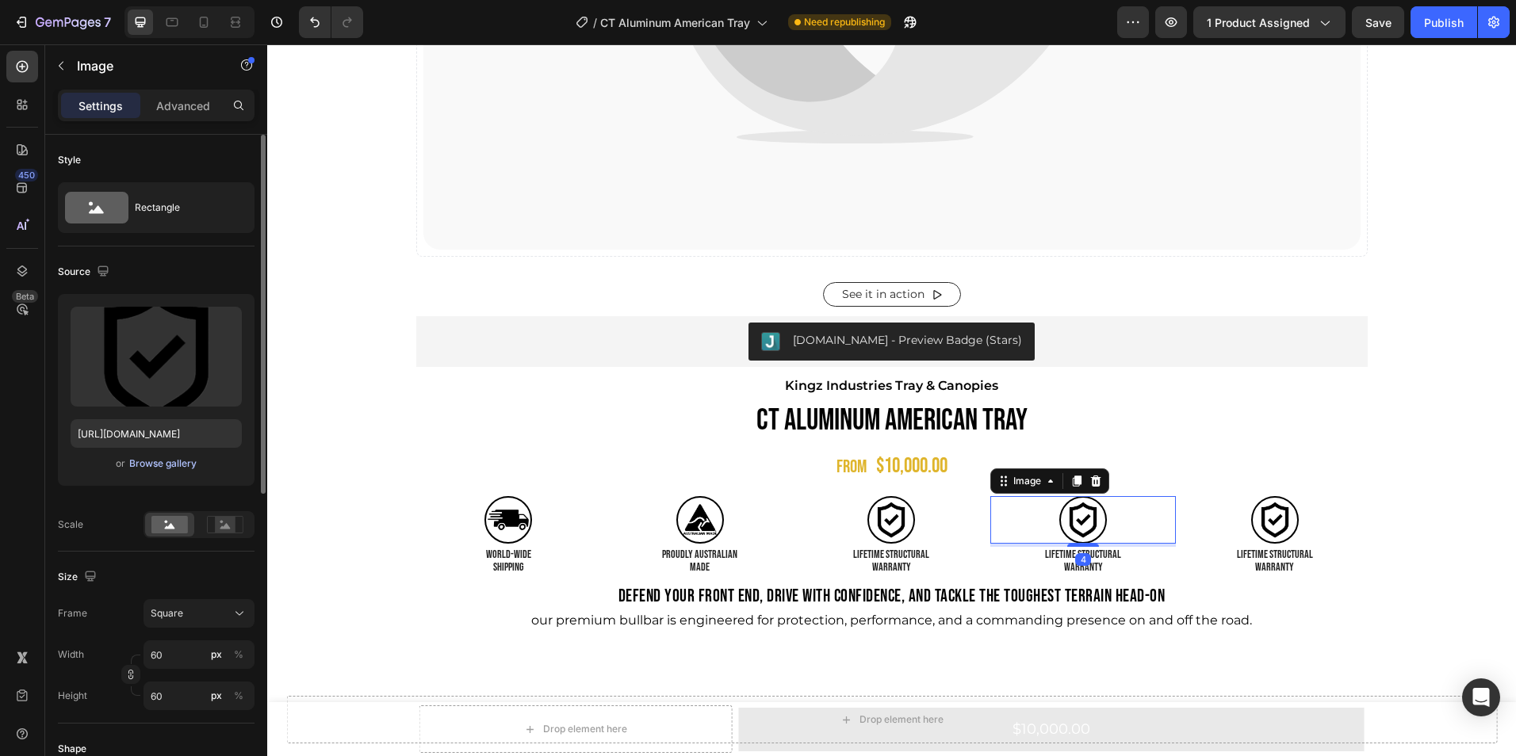
click at [154, 462] on div "Browse gallery" at bounding box center [162, 464] width 67 height 14
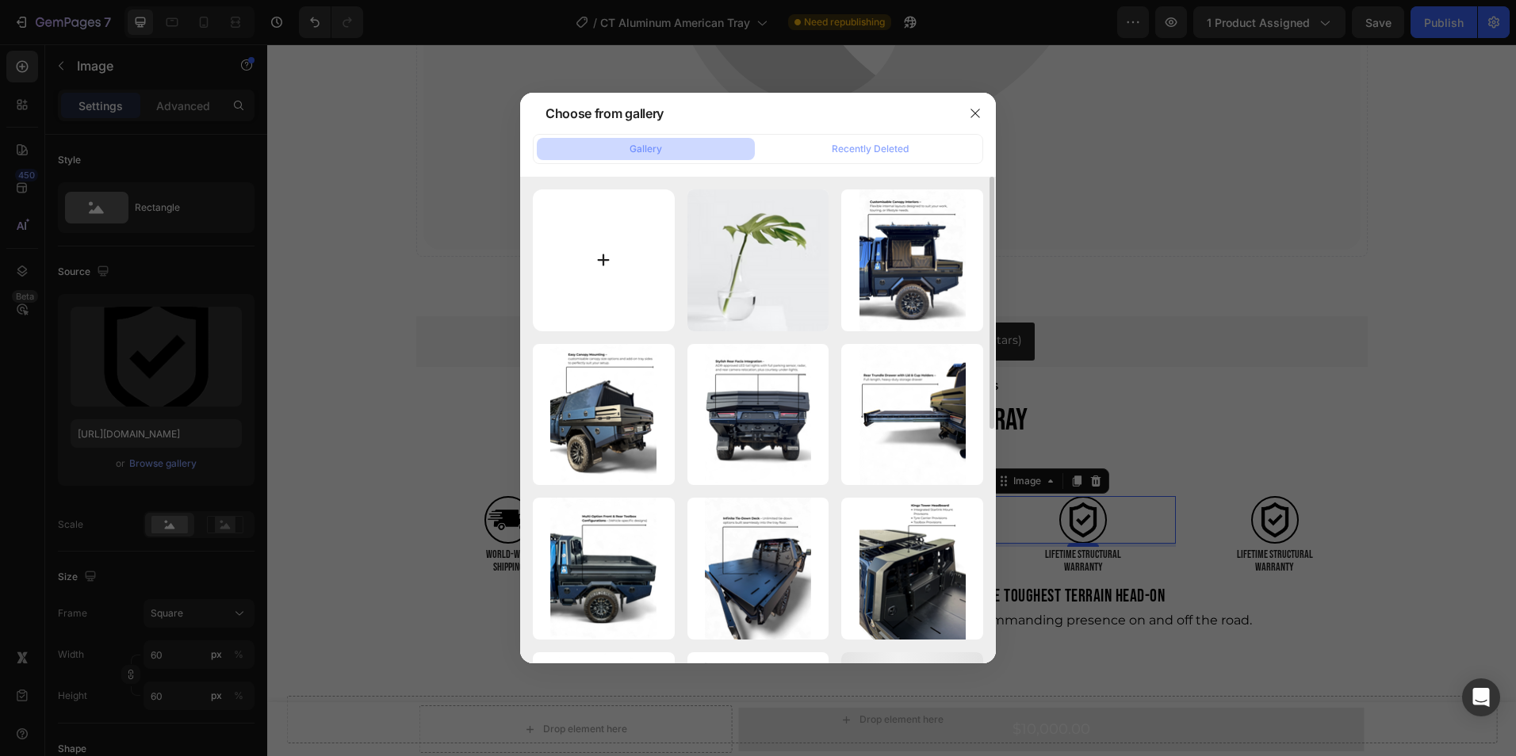
click at [626, 247] on input "file" at bounding box center [604, 260] width 142 height 142
click at [611, 278] on input "file" at bounding box center [604, 260] width 142 height 142
type input "C:\fakepath\9.png"
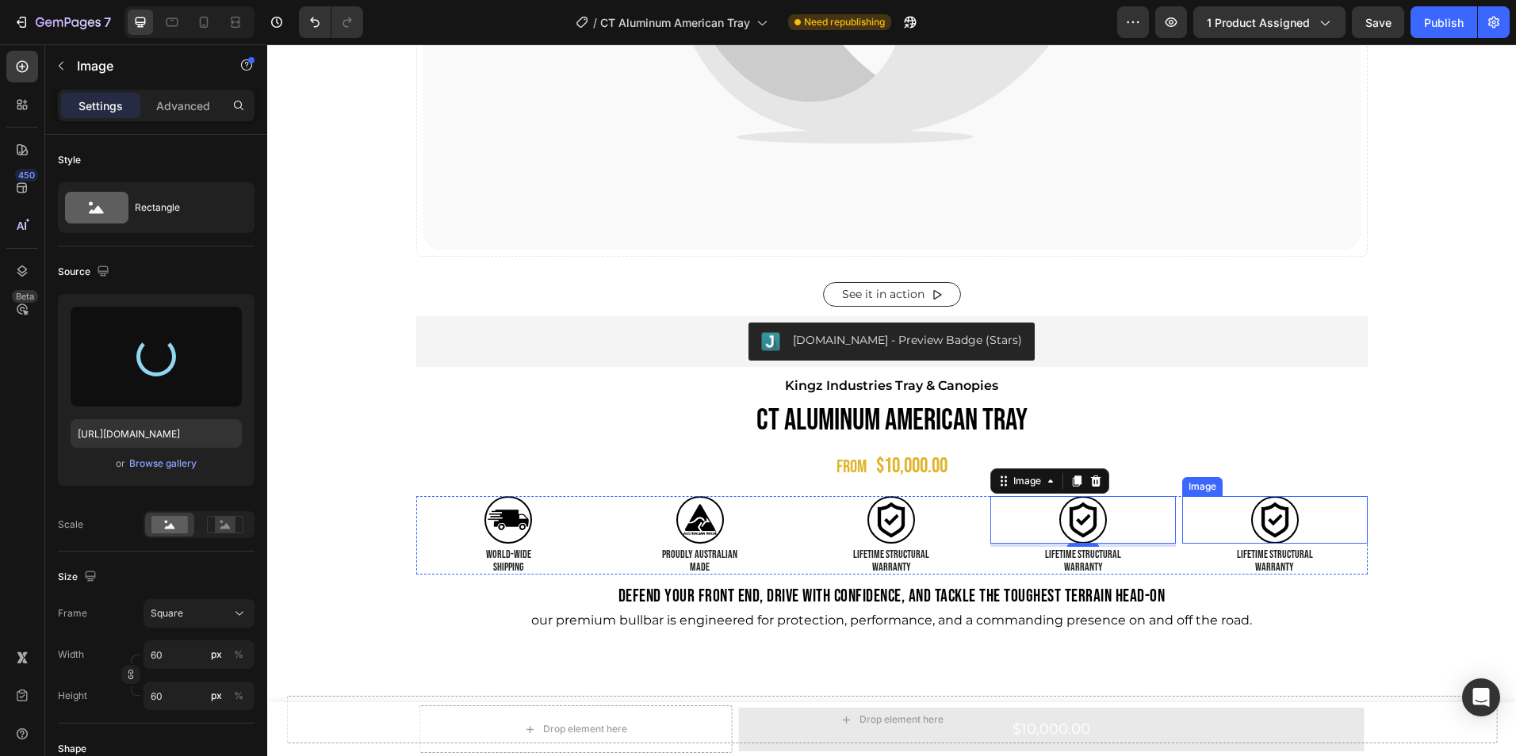
type input "[URL][DOMAIN_NAME]"
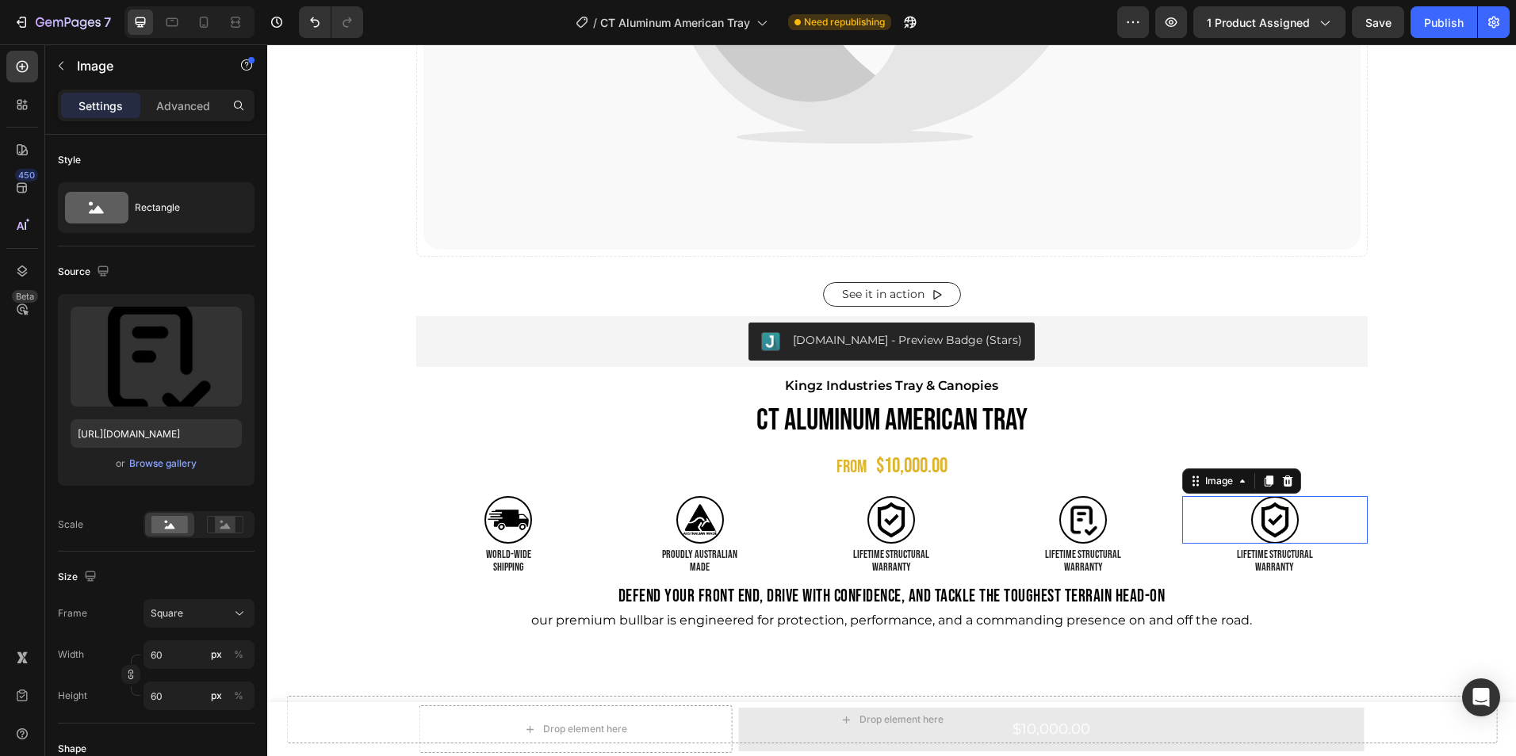
click at [1268, 522] on img at bounding box center [1275, 520] width 48 height 48
click at [165, 461] on div "Browse gallery" at bounding box center [162, 464] width 67 height 14
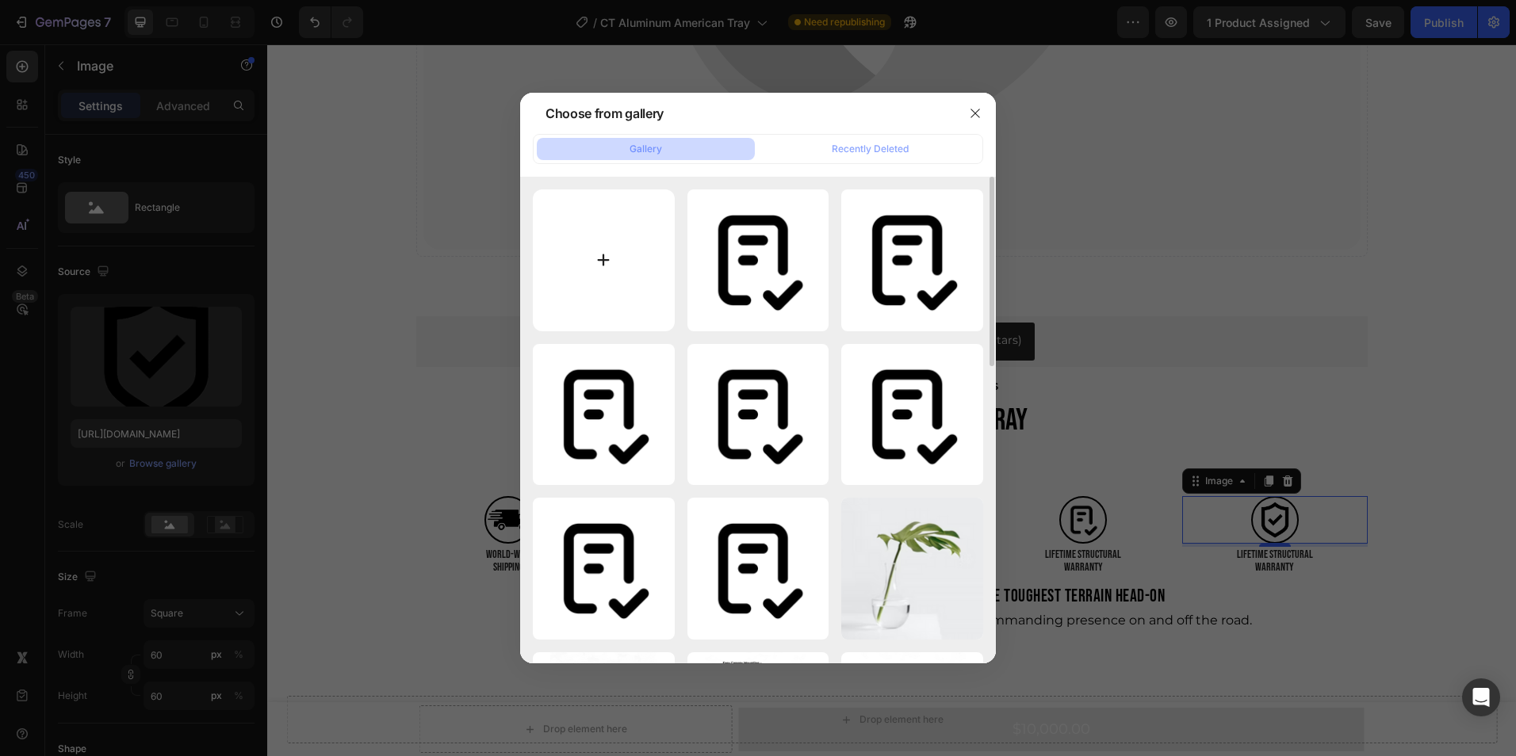
click at [595, 266] on input "file" at bounding box center [604, 260] width 142 height 142
type input "C:\fakepath\10.png"
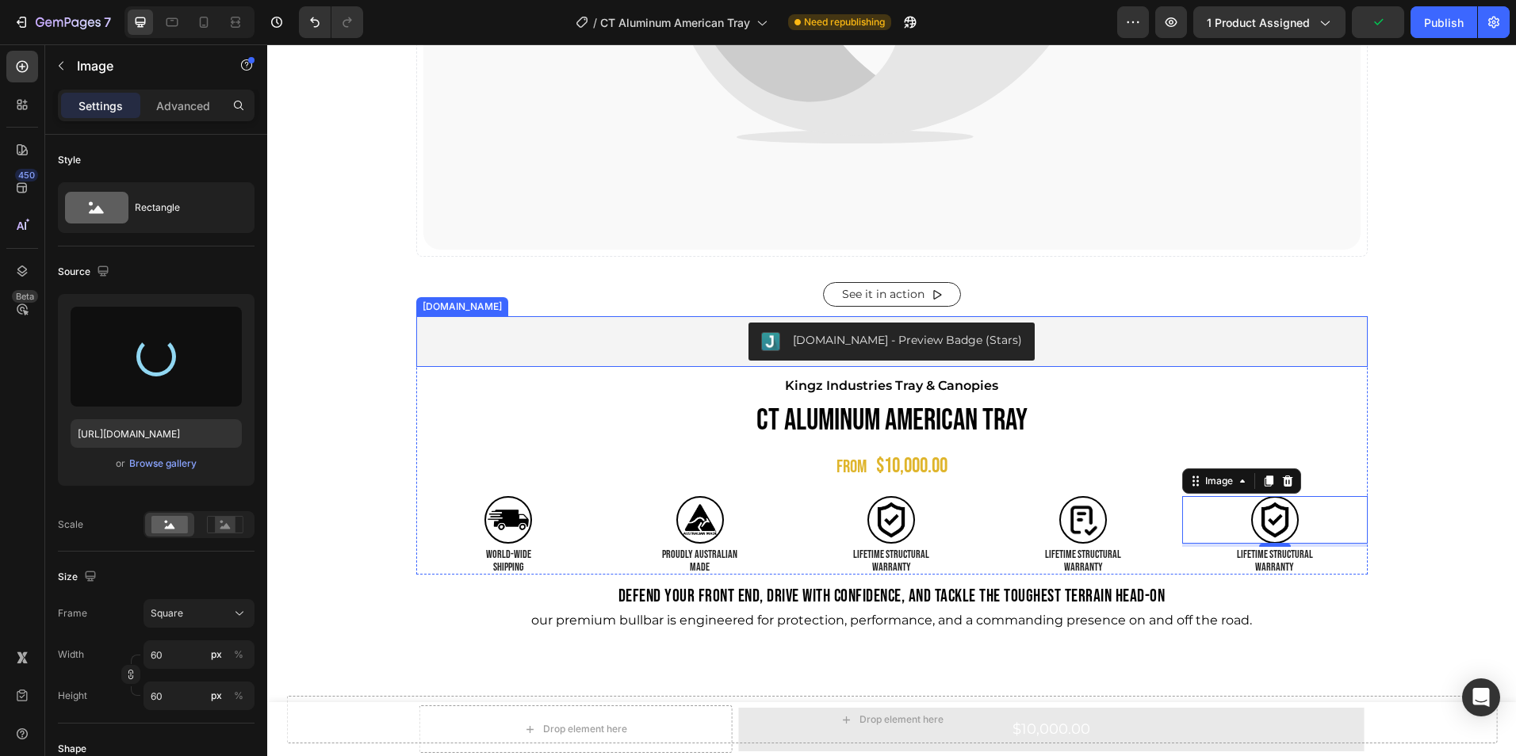
type input "[URL][DOMAIN_NAME]"
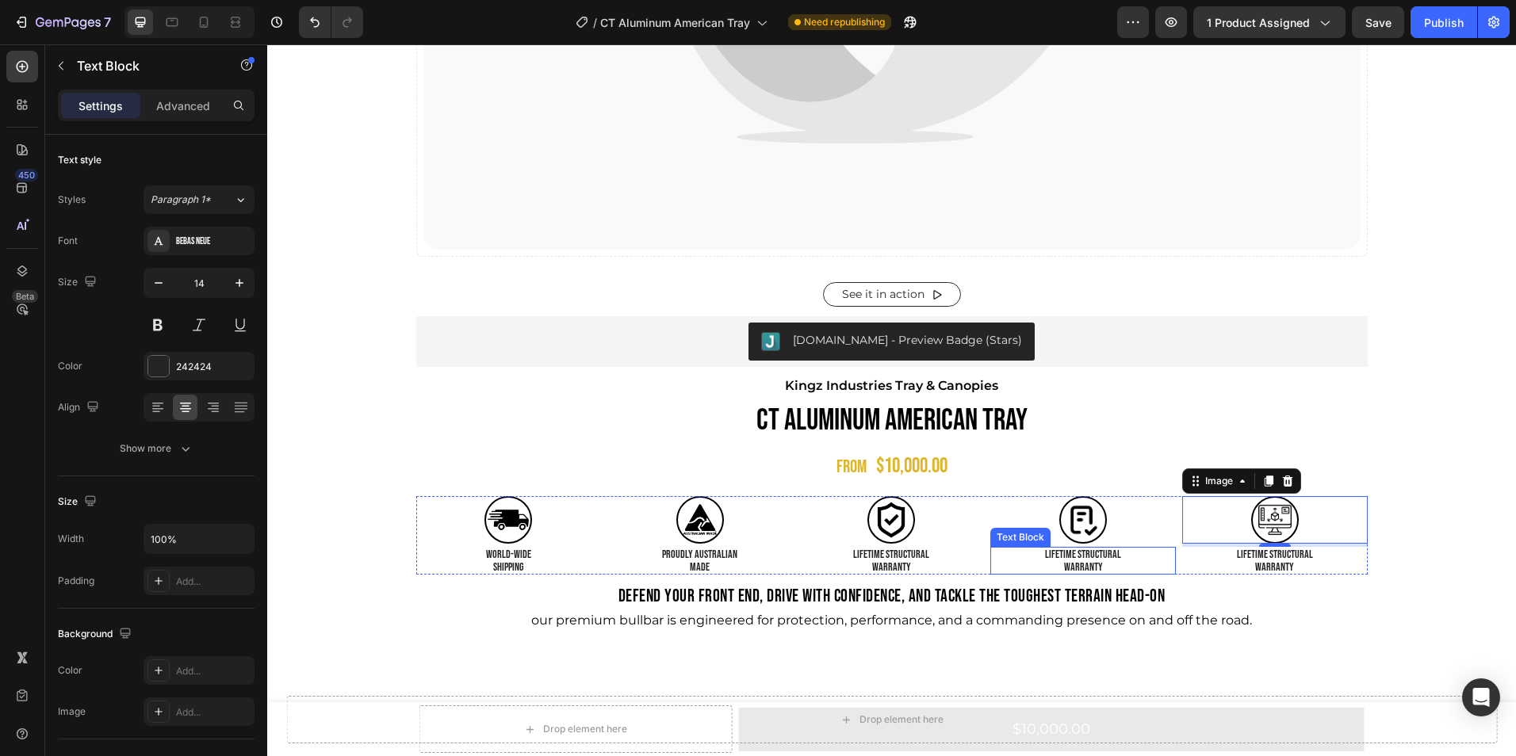
click at [1108, 549] on p "LIFETIME STRUCTURAL" at bounding box center [1083, 555] width 182 height 12
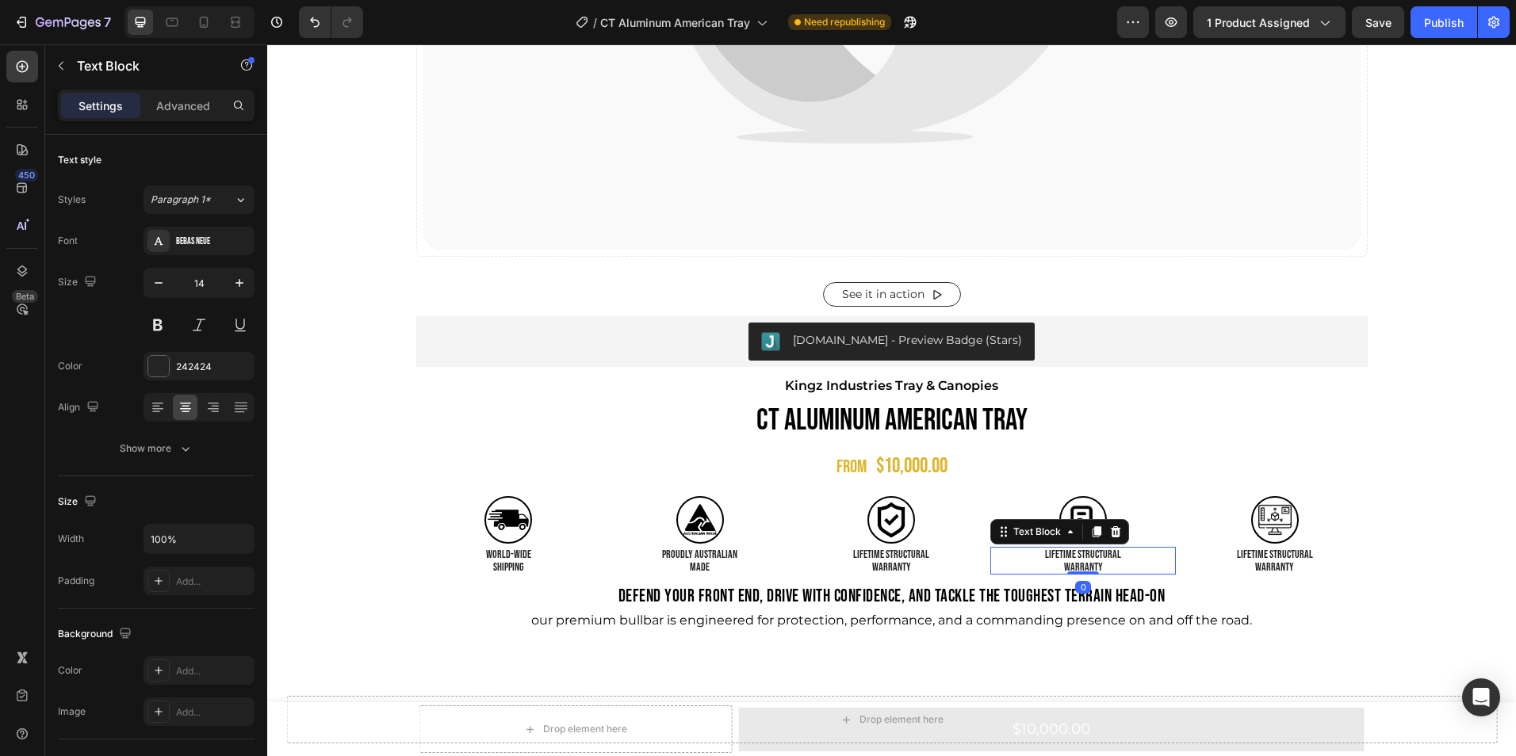
click at [1112, 563] on p "WARRANTY" at bounding box center [1083, 567] width 182 height 12
click at [1070, 550] on p "FULL BUILD MANAGEMENT" at bounding box center [1083, 555] width 182 height 12
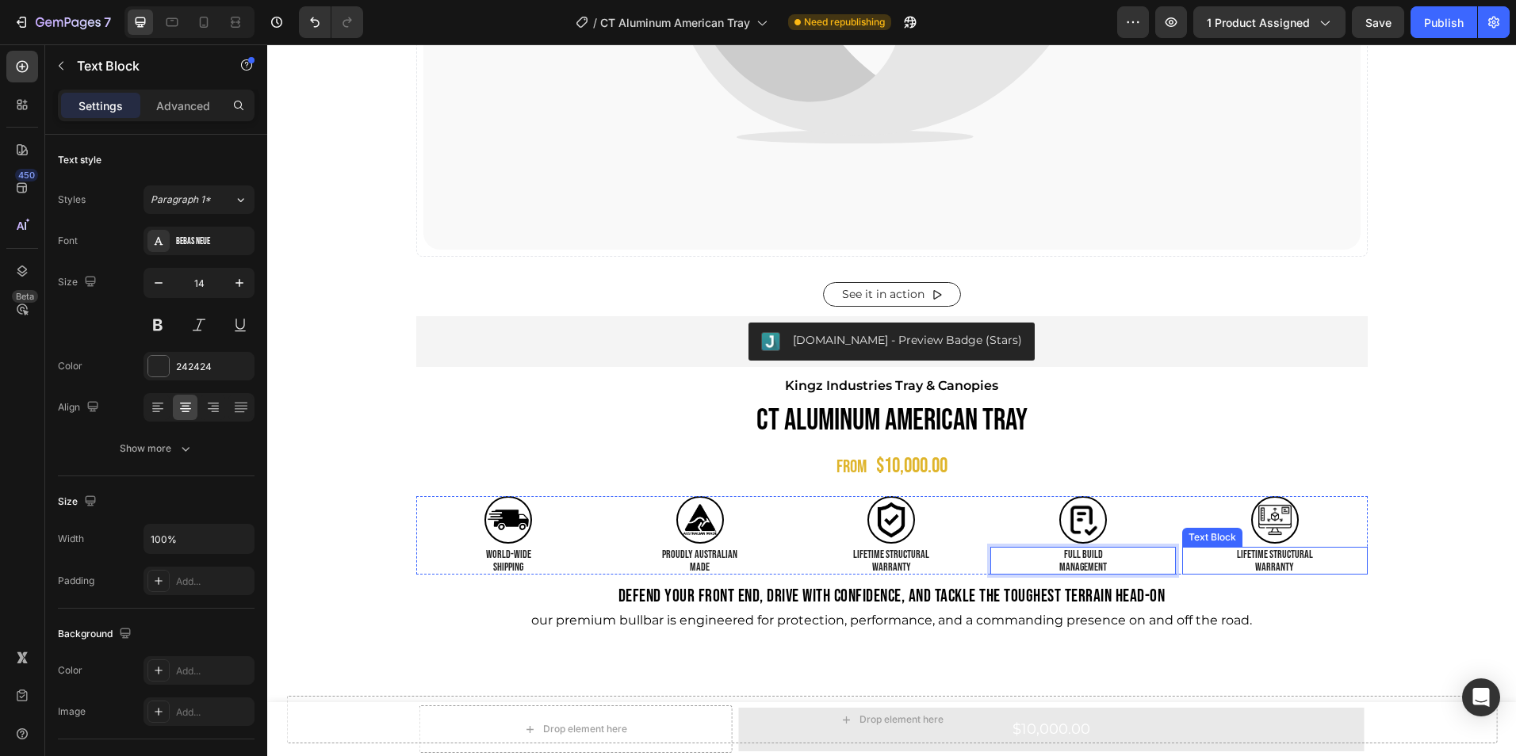
click at [1295, 562] on p "WARRANTY" at bounding box center [1275, 567] width 182 height 12
click at [1253, 553] on p "PREMIUM INHOUSE 3D DESIGN & CRAFTSMANSHIP" at bounding box center [1275, 555] width 182 height 12
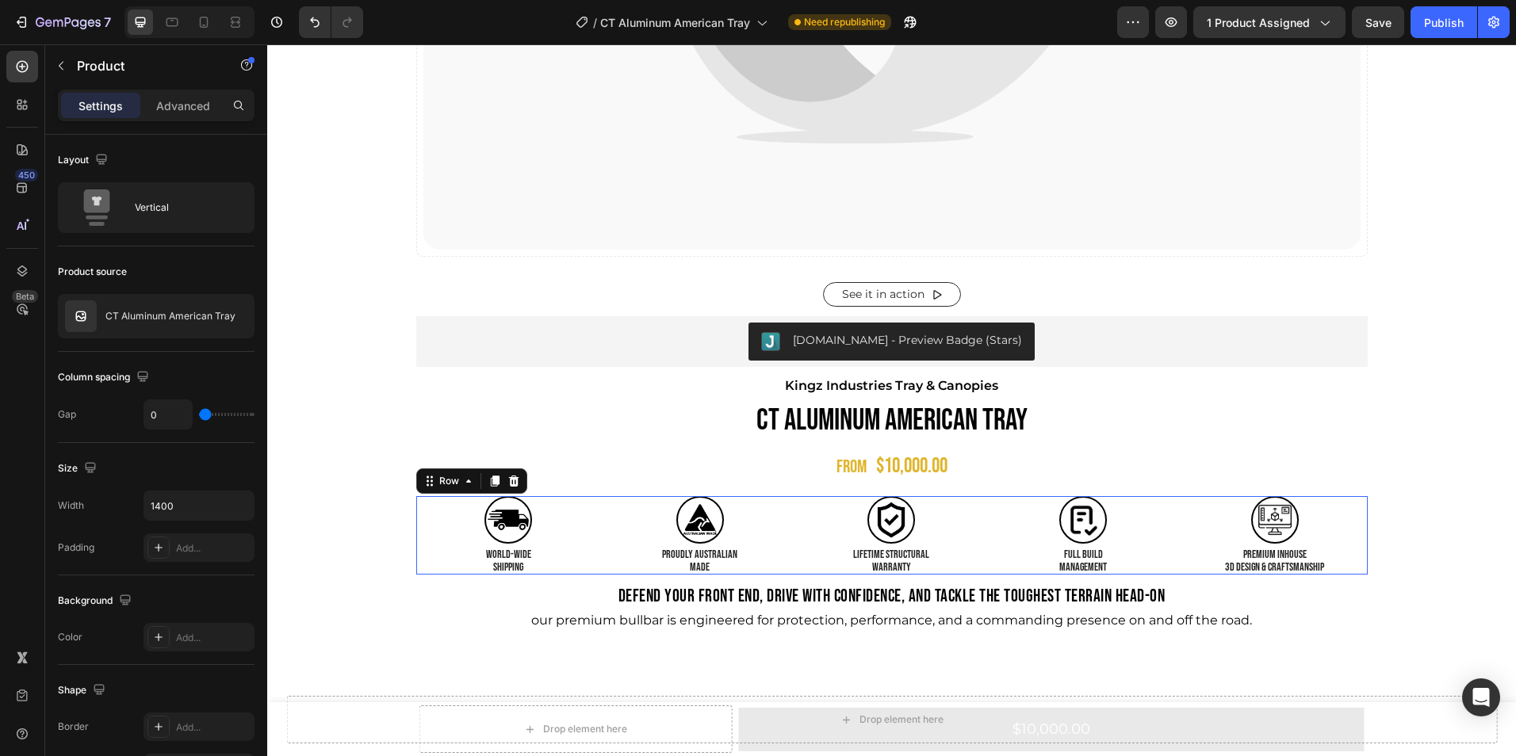
click at [598, 505] on div "Image world-WIDE SHIPPING Text Block Image PROUDLY AUSTRALIAN MADE Text Block I…" at bounding box center [891, 535] width 951 height 78
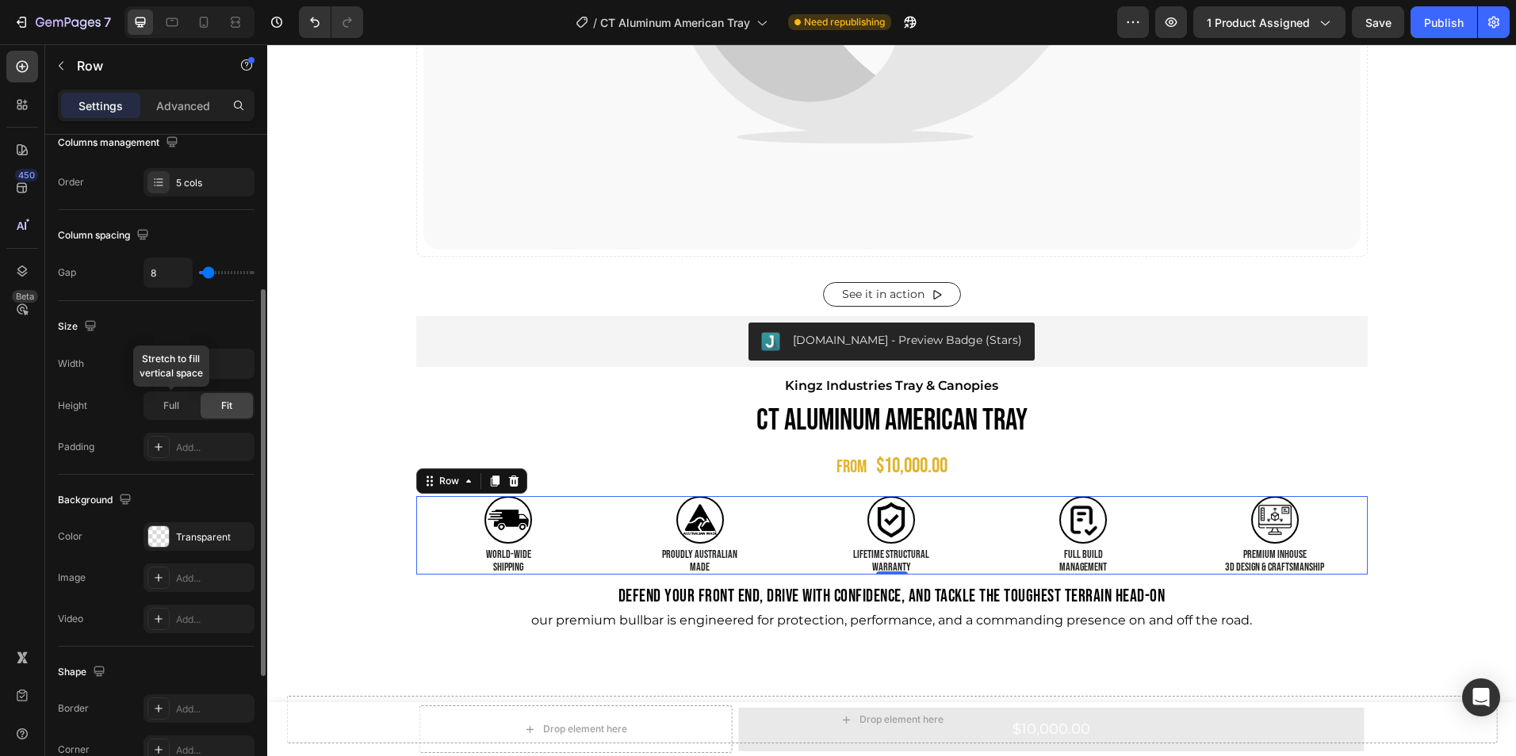
scroll to position [267, 0]
click at [231, 364] on icon "button" at bounding box center [239, 363] width 16 height 16
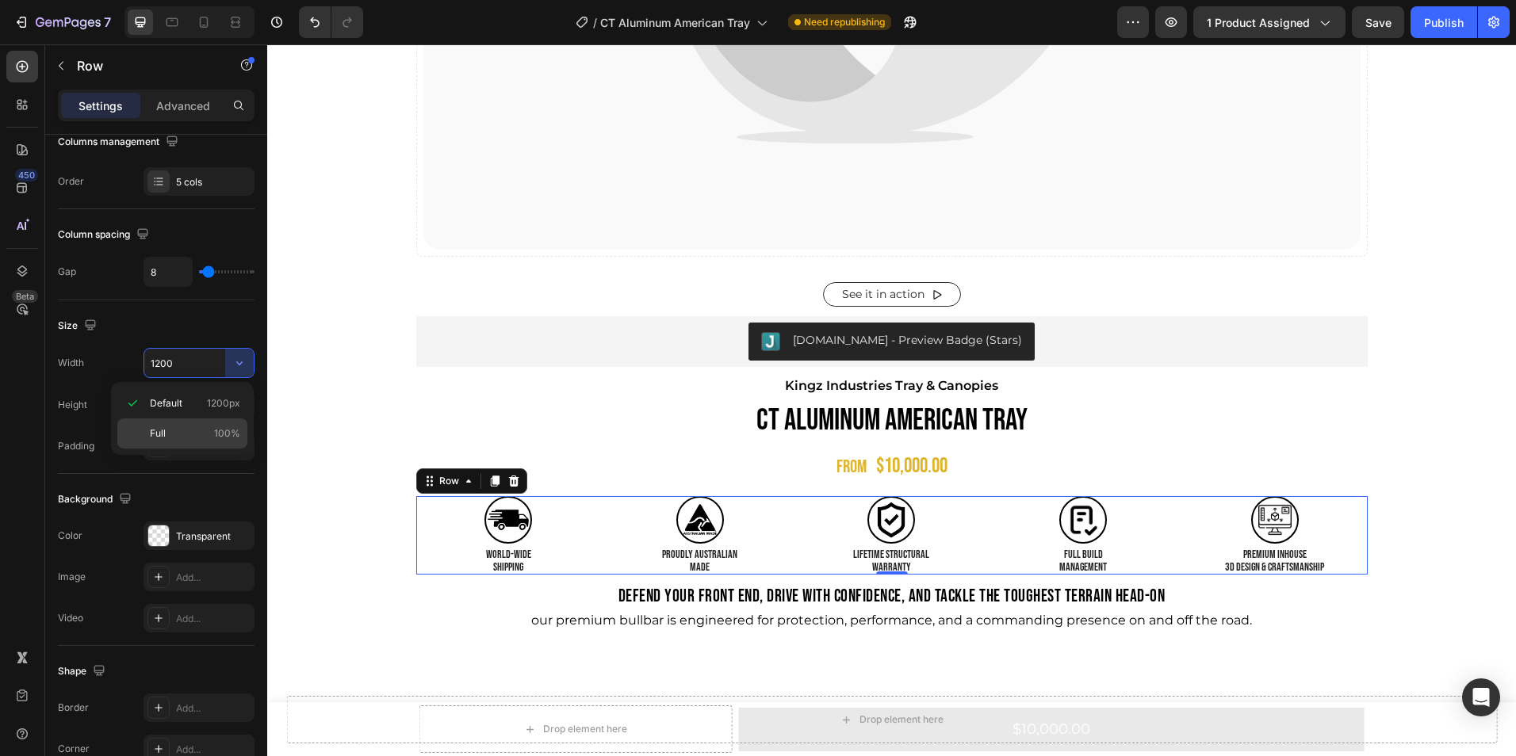
click at [174, 430] on p "Full 100%" at bounding box center [195, 434] width 90 height 14
click at [191, 377] on div "100%" at bounding box center [198, 363] width 111 height 30
click at [243, 367] on icon "button" at bounding box center [239, 363] width 16 height 16
click at [183, 432] on p "Full 100%" at bounding box center [195, 434] width 90 height 14
click at [158, 330] on div "Size" at bounding box center [156, 325] width 197 height 25
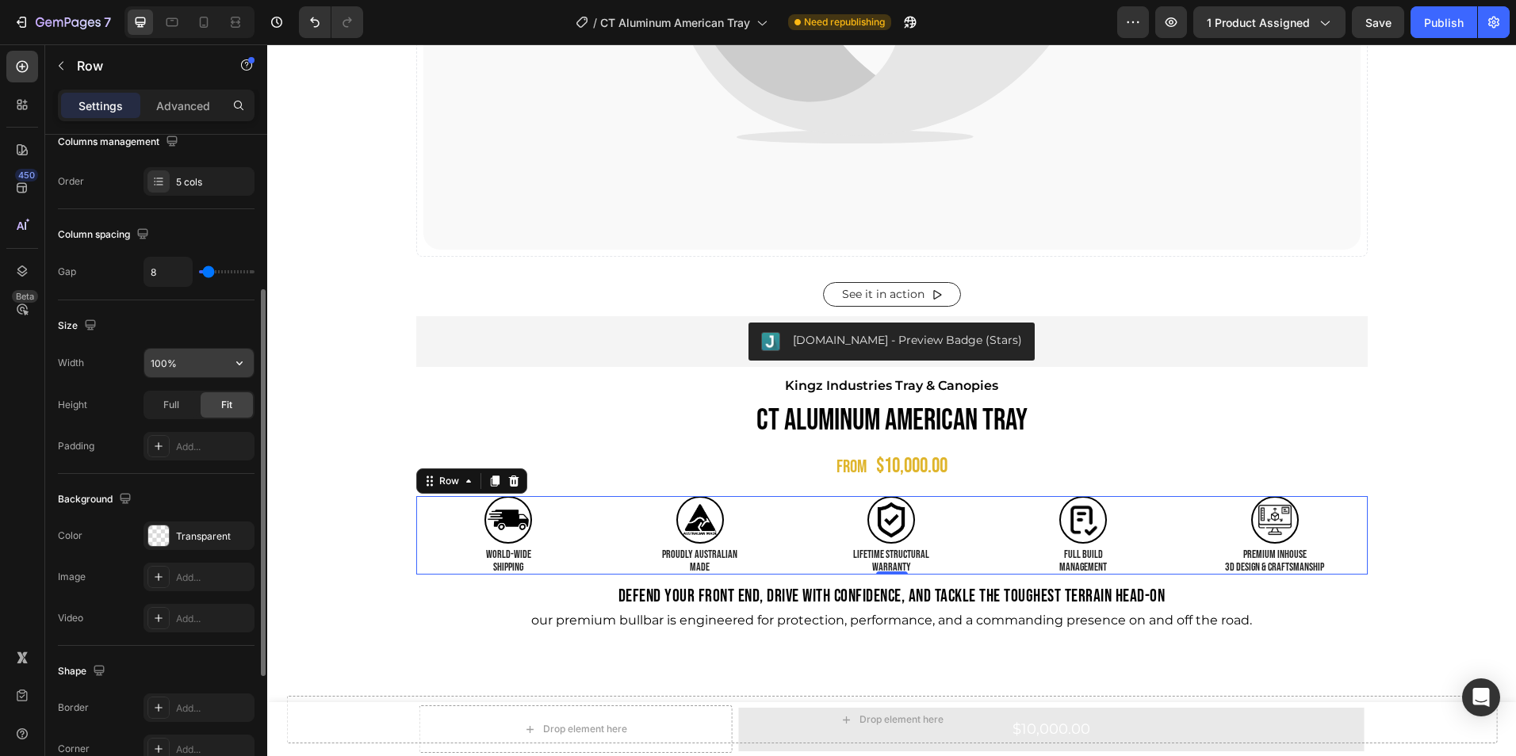
click at [216, 363] on input "100%" at bounding box center [198, 363] width 109 height 29
click at [236, 363] on icon "button" at bounding box center [239, 363] width 16 height 16
click at [210, 395] on div "Default 1200px" at bounding box center [182, 403] width 130 height 30
click at [240, 371] on button "button" at bounding box center [239, 363] width 29 height 29
click at [202, 426] on div "Full 100%" at bounding box center [182, 434] width 130 height 30
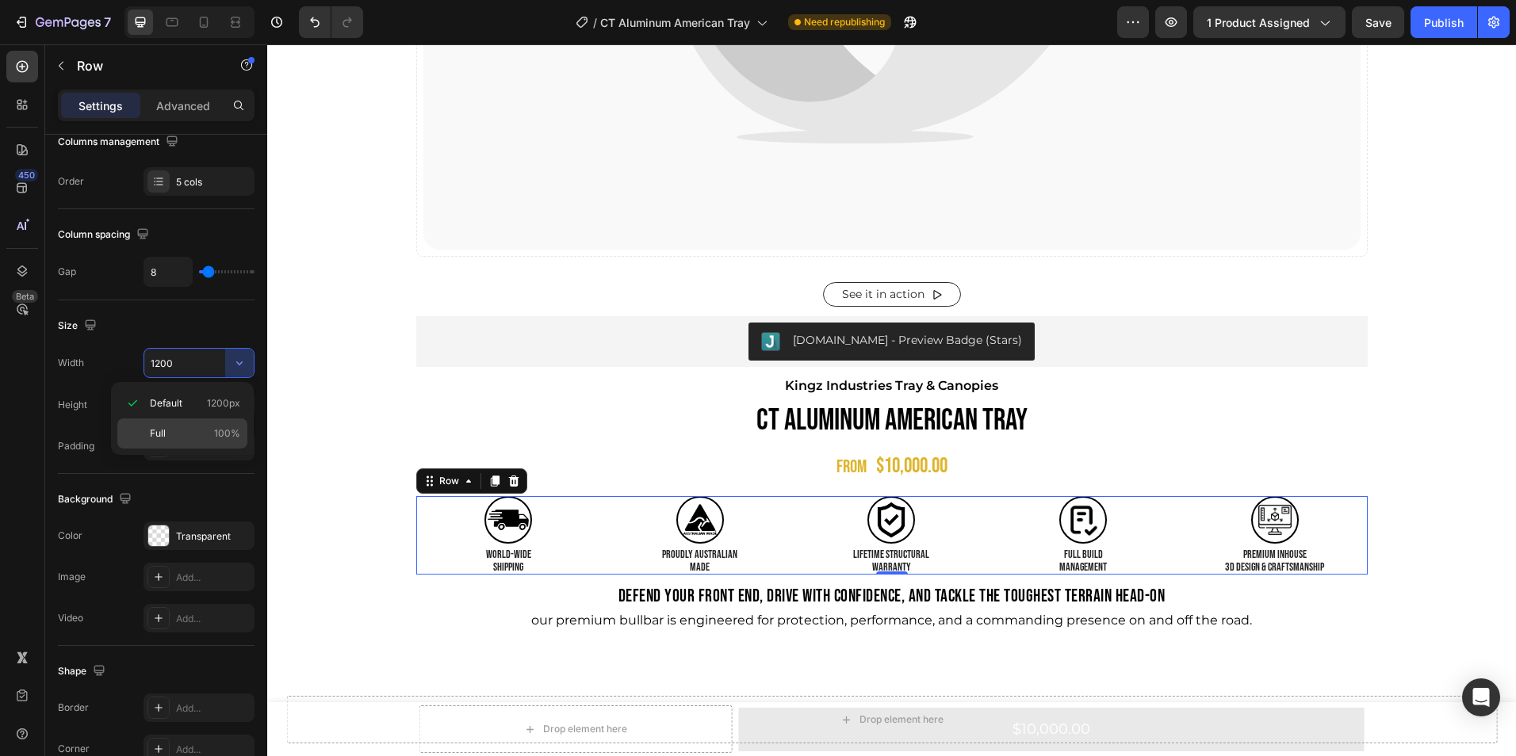
type input "100%"
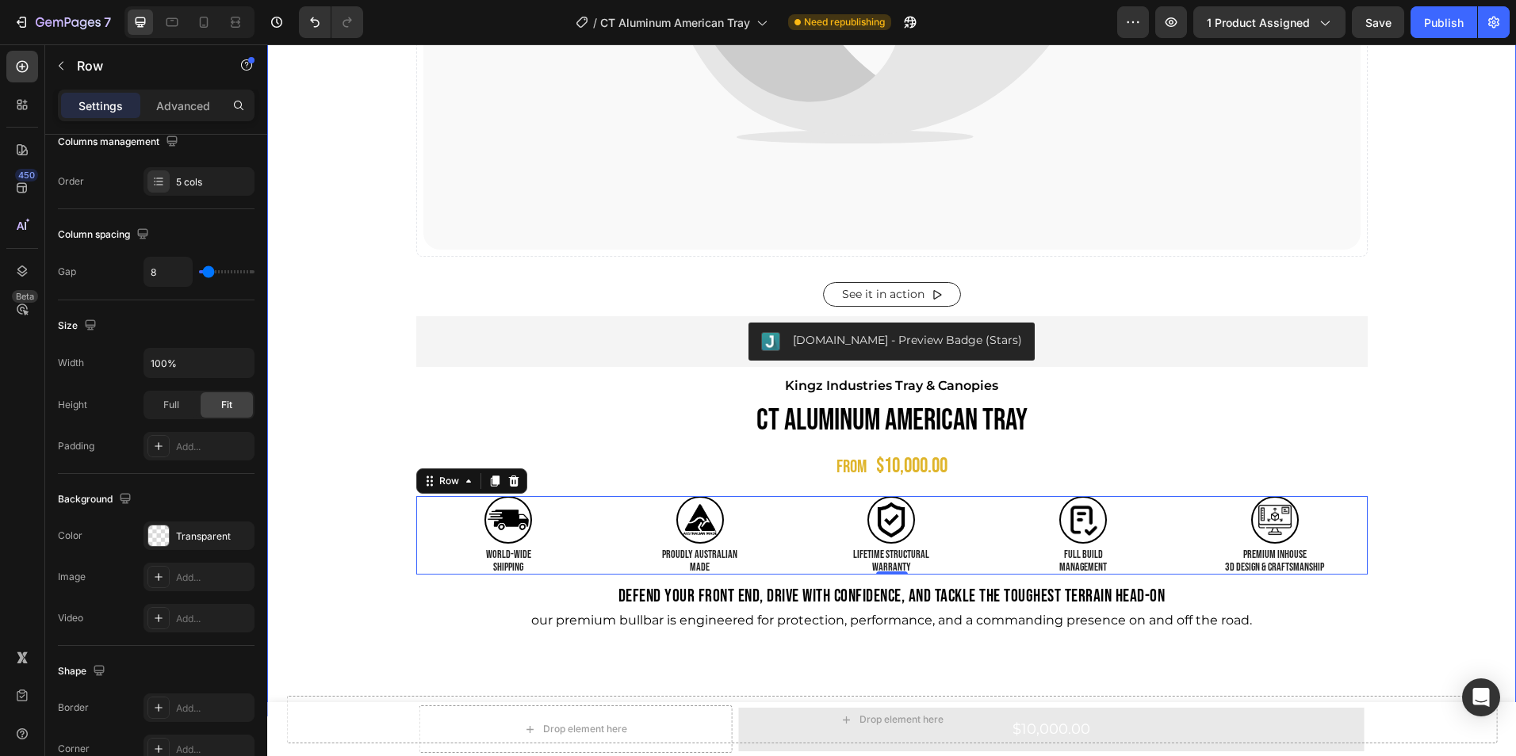
click at [306, 458] on div "Catch your customer's attention with attracted media. Add image or sync data Pr…" at bounding box center [891, 28] width 1249 height 1300
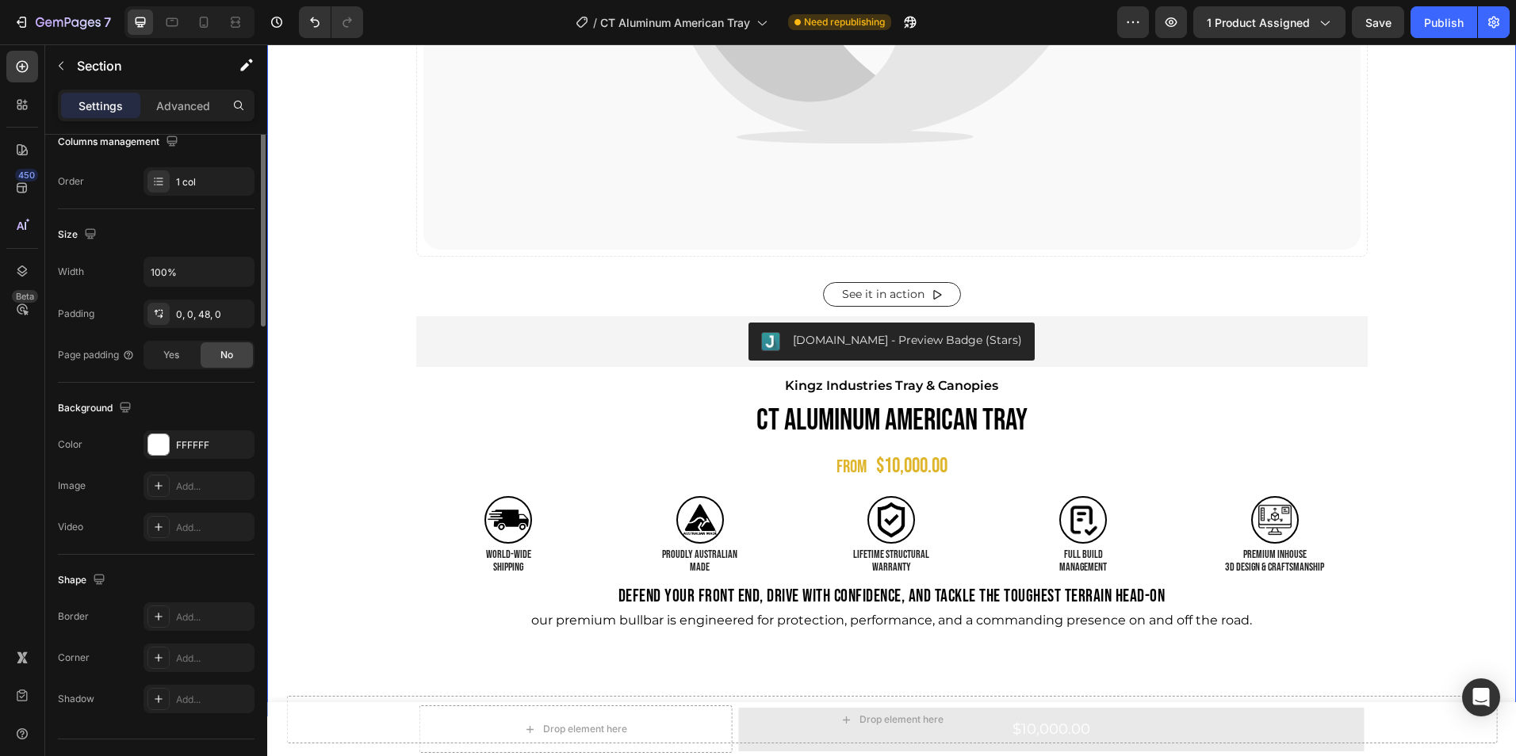
scroll to position [0, 0]
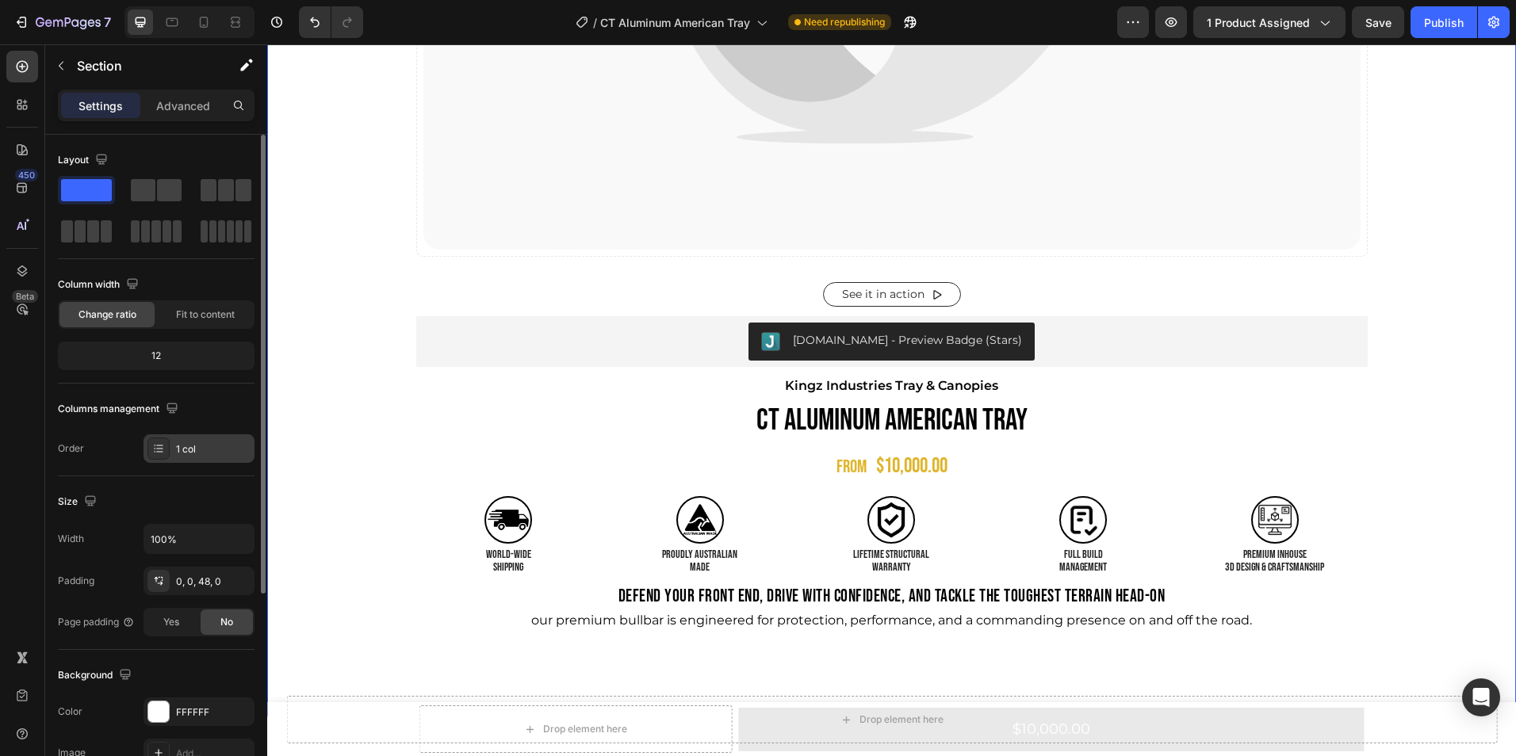
click at [180, 451] on div "1 col" at bounding box center [213, 449] width 75 height 14
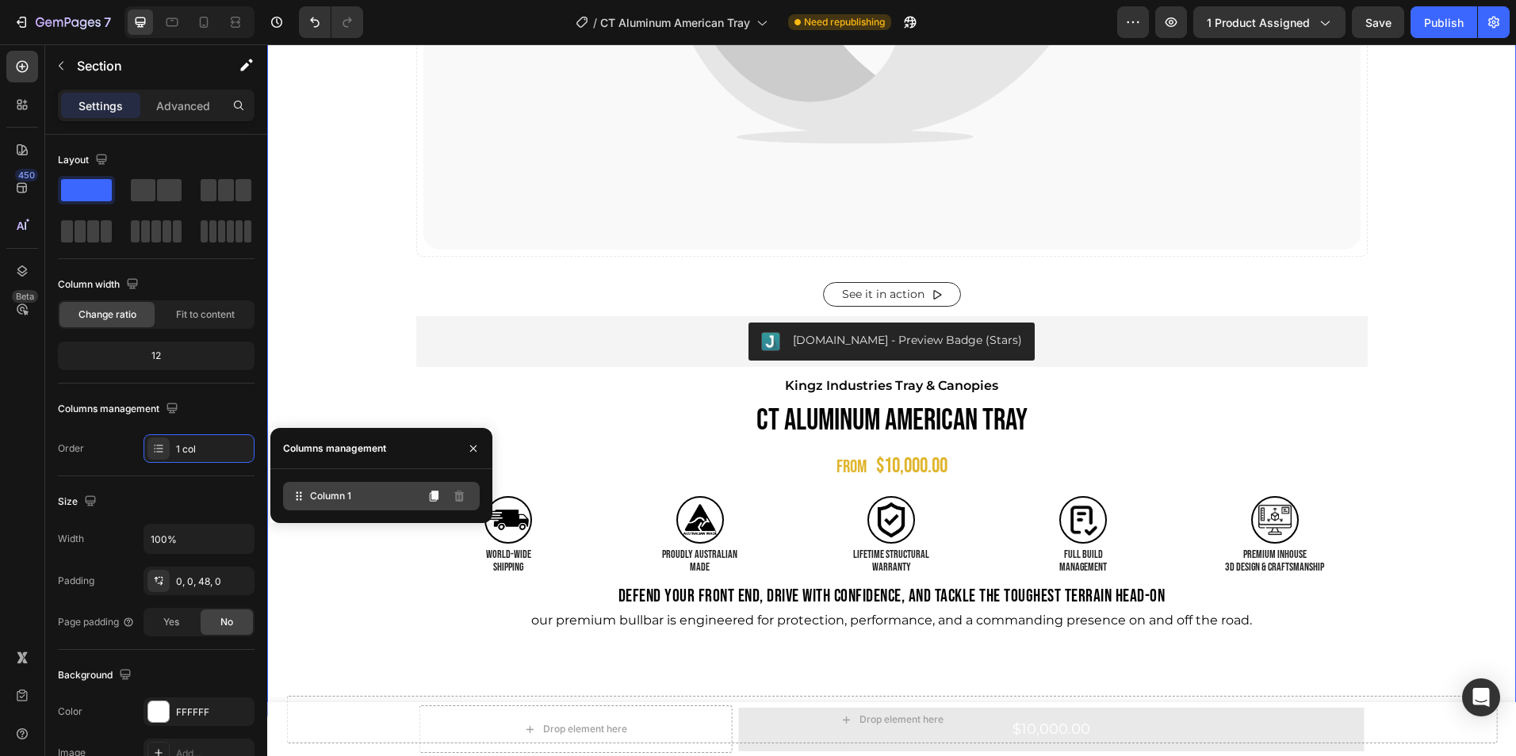
click at [300, 492] on icon at bounding box center [301, 493] width 2 height 2
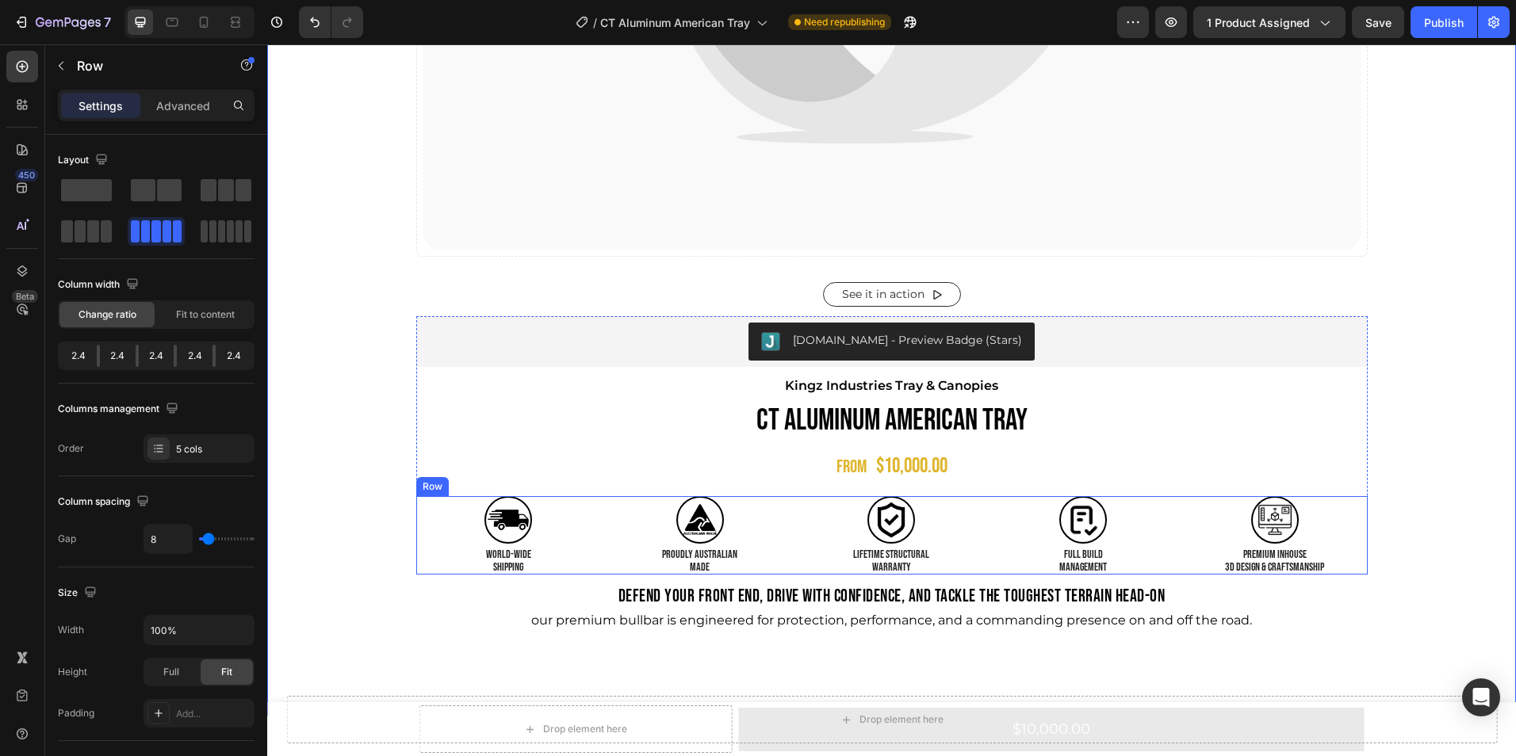
click at [599, 501] on div "Image world-WIDE SHIPPING Text Block Image PROUDLY AUSTRALIAN MADE Text Block I…" at bounding box center [891, 535] width 951 height 78
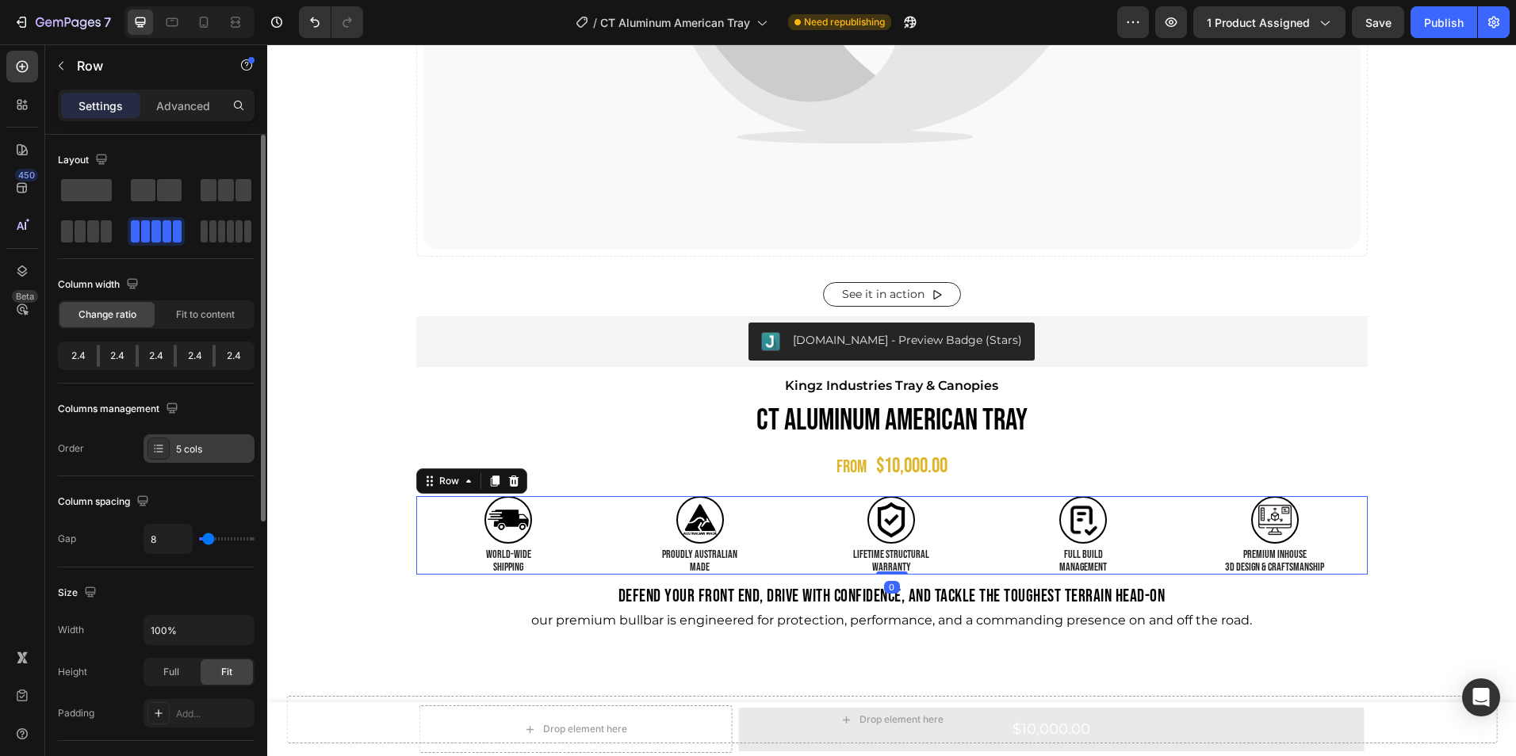
click at [151, 446] on div at bounding box center [158, 449] width 22 height 22
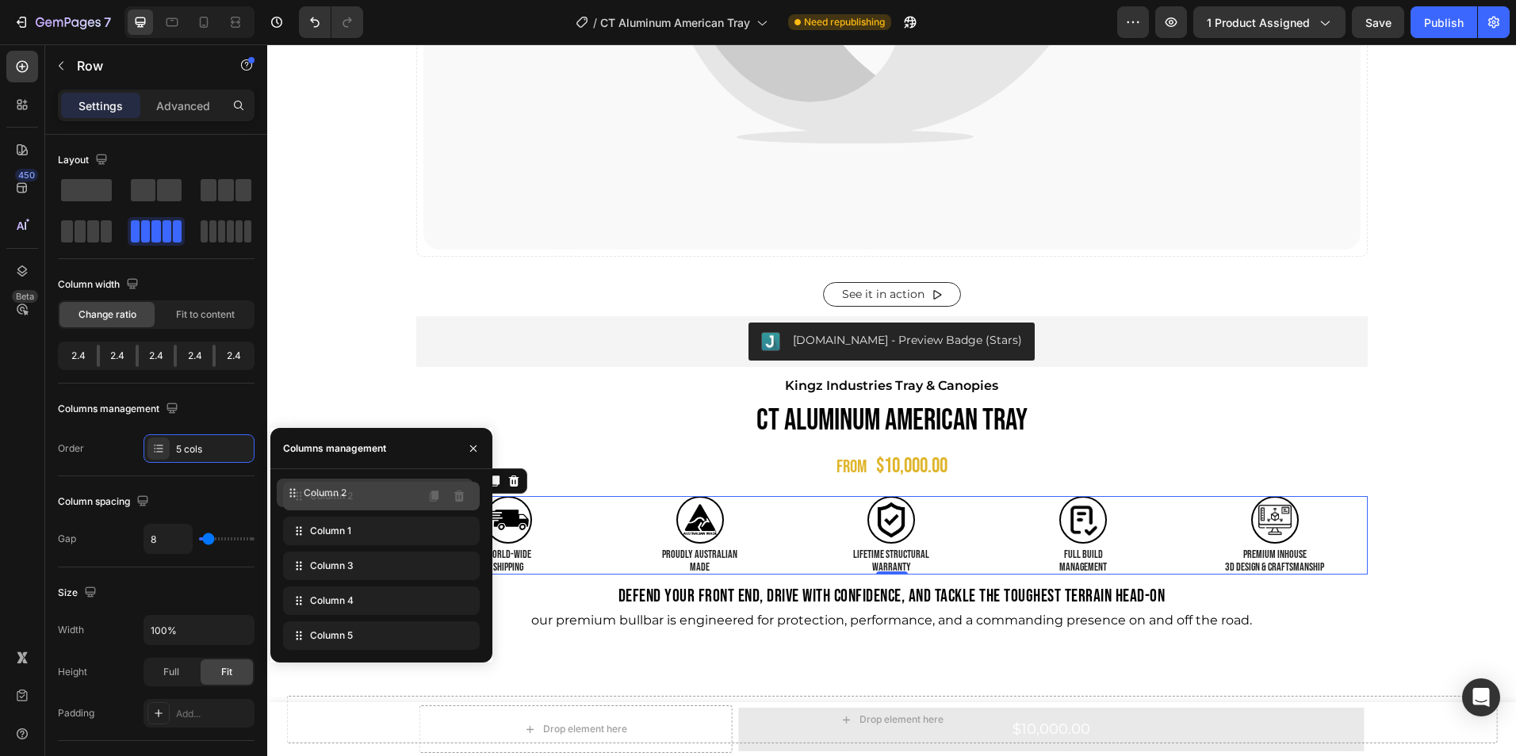
drag, startPoint x: 304, startPoint y: 533, endPoint x: 298, endPoint y: 497, distance: 36.2
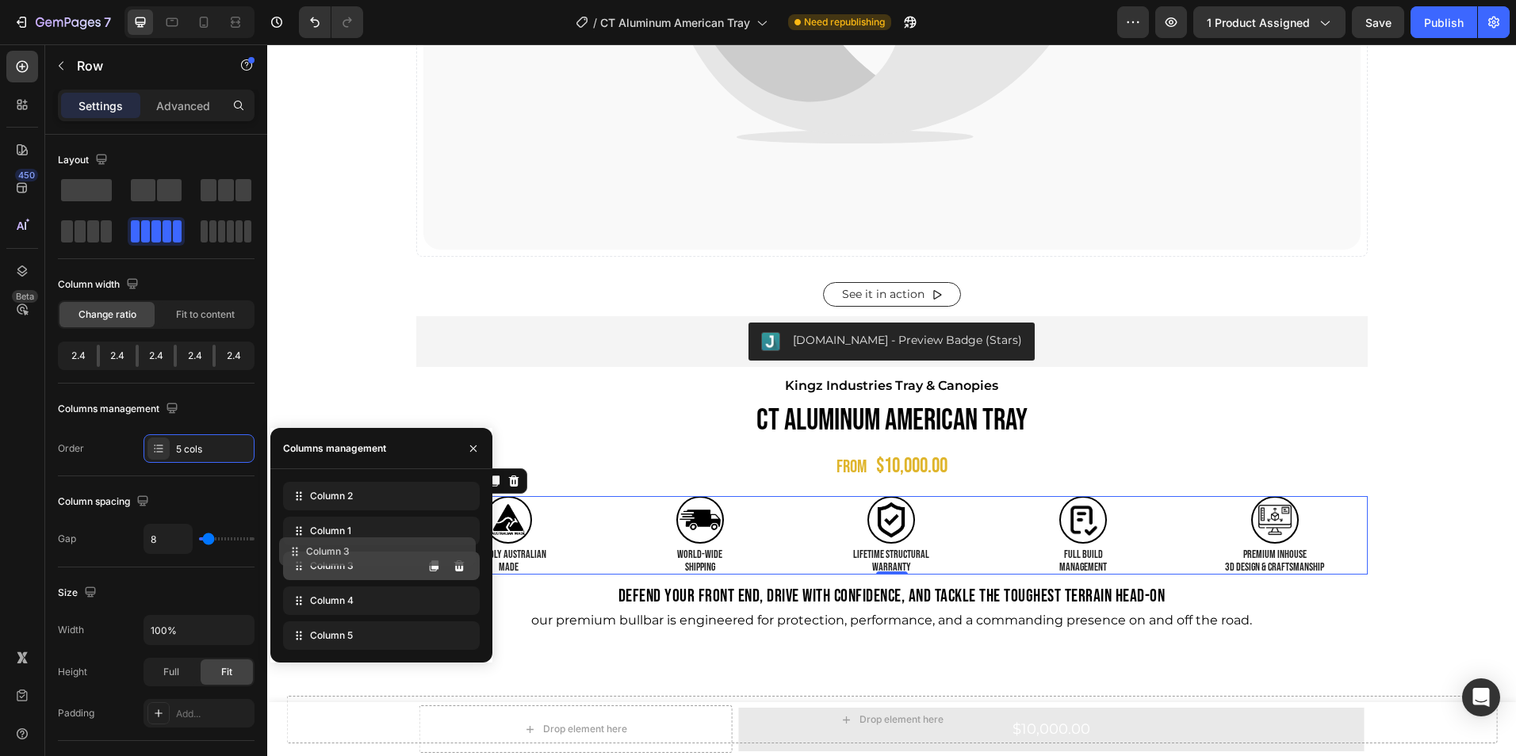
drag, startPoint x: 302, startPoint y: 568, endPoint x: 298, endPoint y: 557, distance: 11.0
drag, startPoint x: 297, startPoint y: 595, endPoint x: 291, endPoint y: 534, distance: 61.4
drag, startPoint x: 301, startPoint y: 637, endPoint x: 304, endPoint y: 556, distance: 80.9
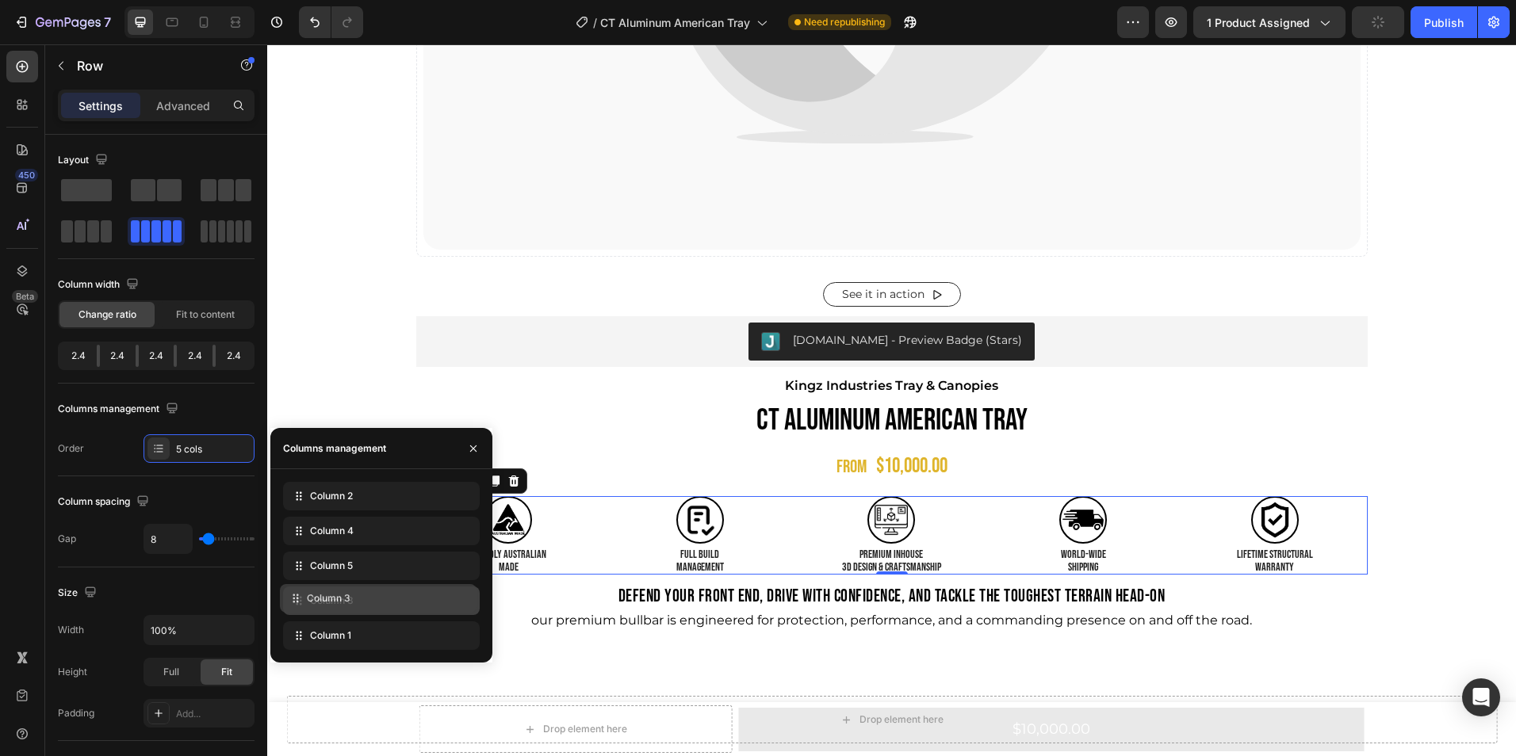
drag, startPoint x: 303, startPoint y: 638, endPoint x: 300, endPoint y: 603, distance: 35.0
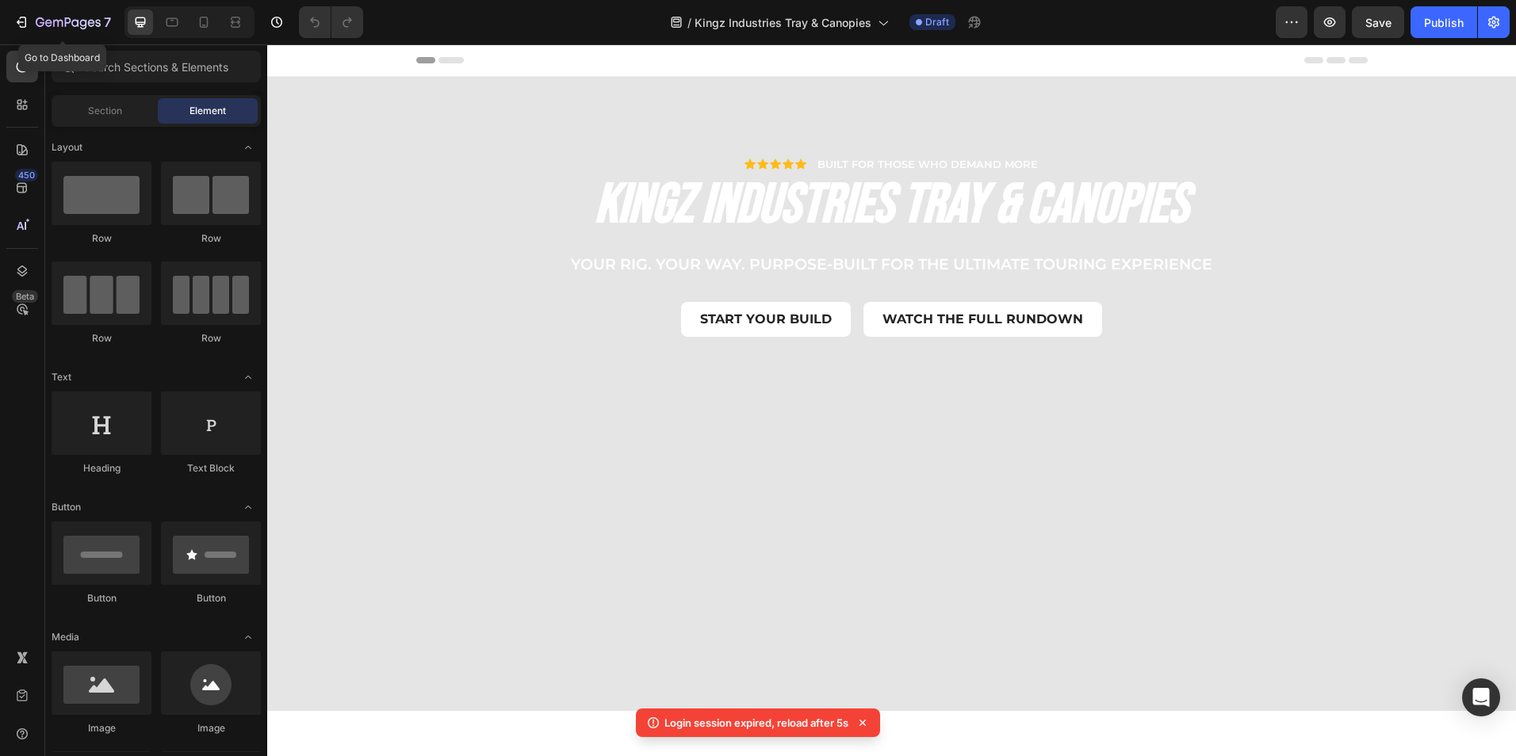
click at [29, 20] on icon "button" at bounding box center [21, 22] width 16 height 16
